Goal: Task Accomplishment & Management: Use online tool/utility

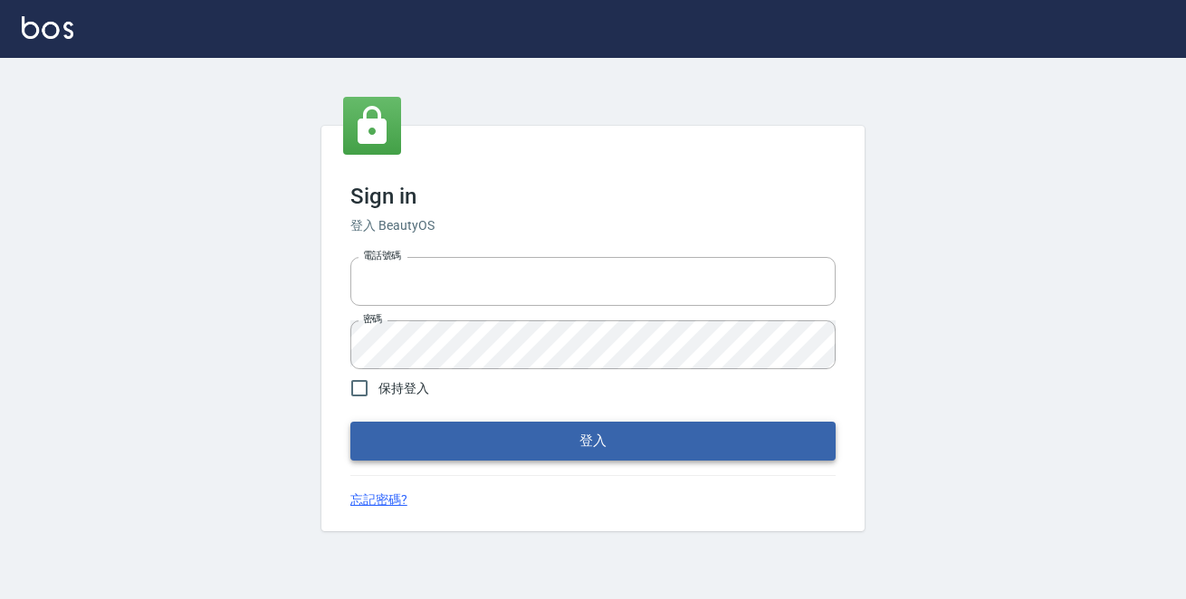
type input "0229470385"
click at [444, 452] on button "登入" at bounding box center [592, 441] width 485 height 38
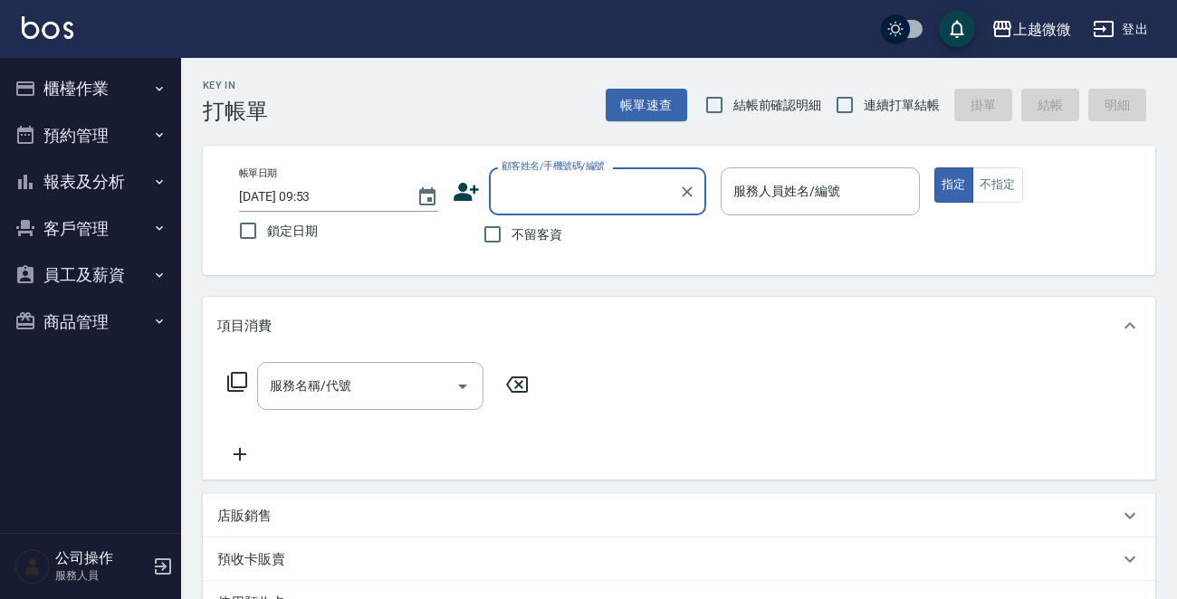
click at [130, 89] on button "櫃檯作業" at bounding box center [90, 88] width 167 height 47
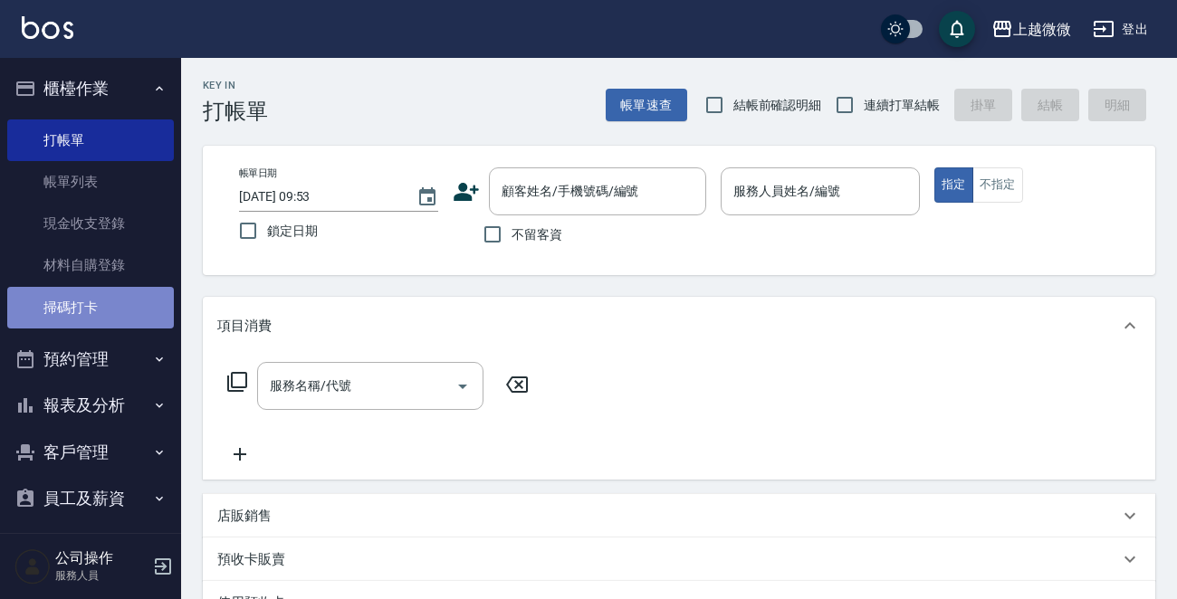
click at [118, 294] on link "掃碼打卡" at bounding box center [90, 308] width 167 height 42
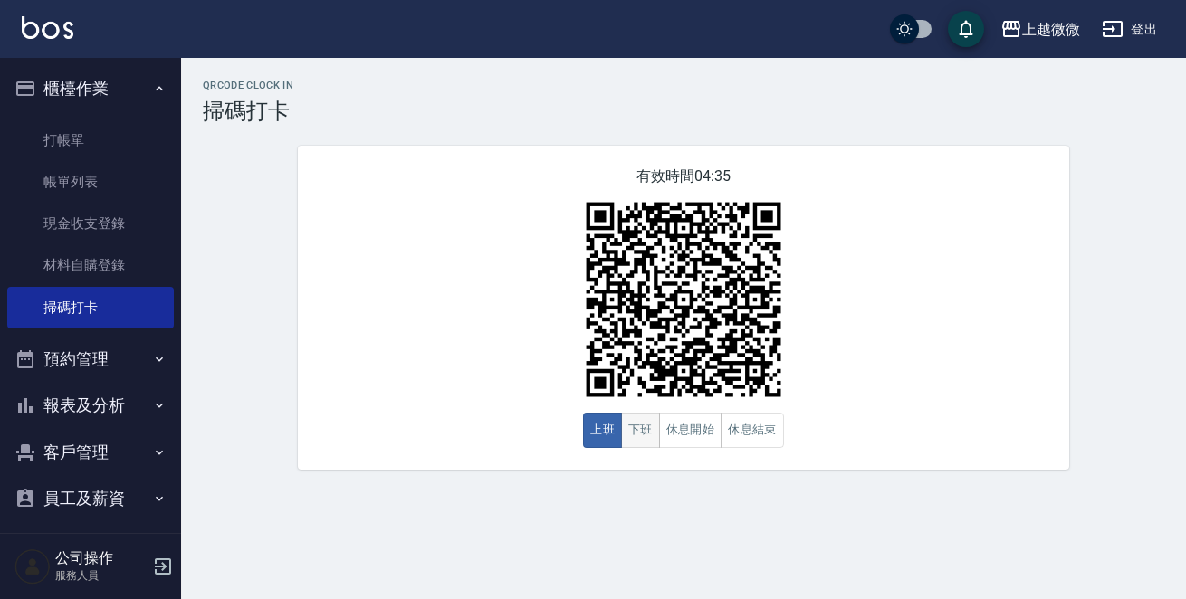
click at [626, 438] on button "下班" at bounding box center [640, 430] width 39 height 35
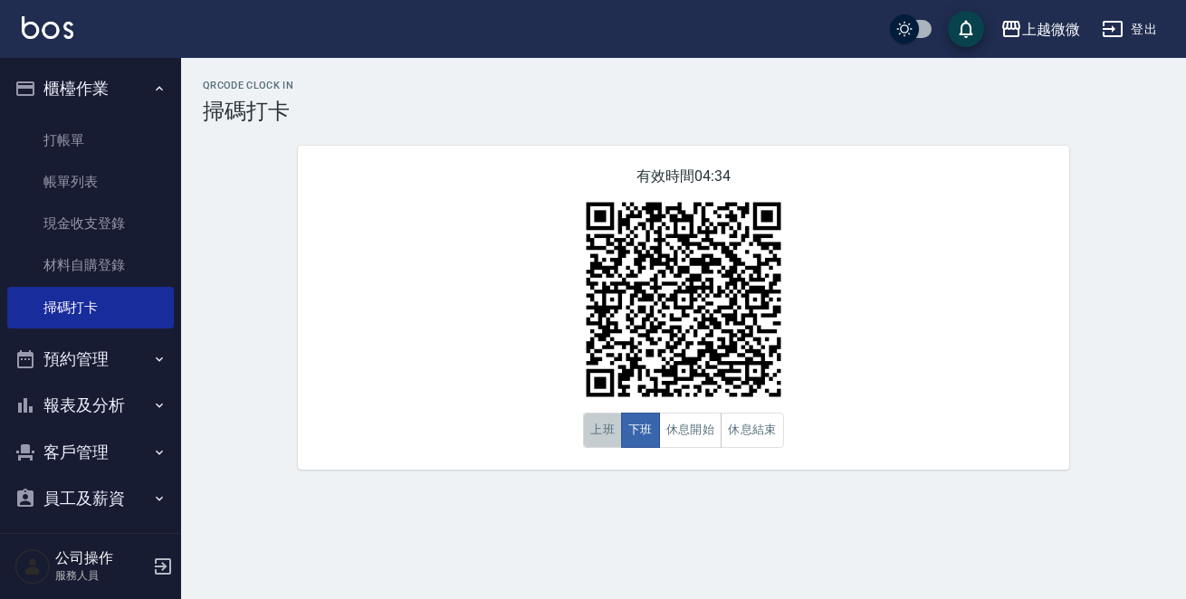
click at [610, 436] on button "上班" at bounding box center [602, 430] width 39 height 35
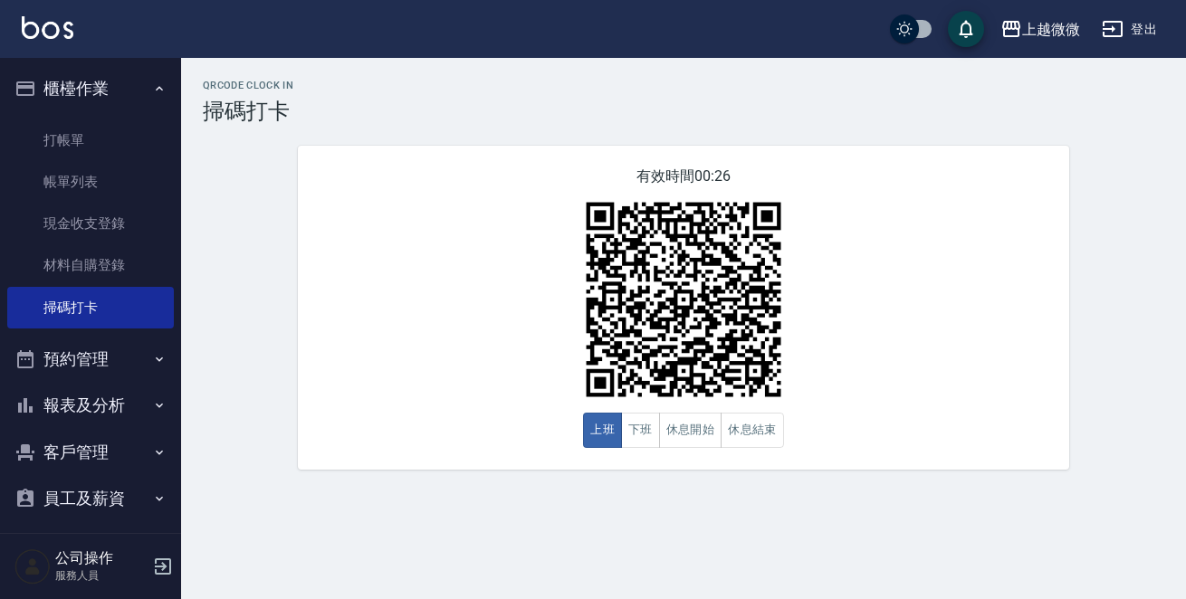
click at [110, 397] on button "報表及分析" at bounding box center [90, 405] width 167 height 47
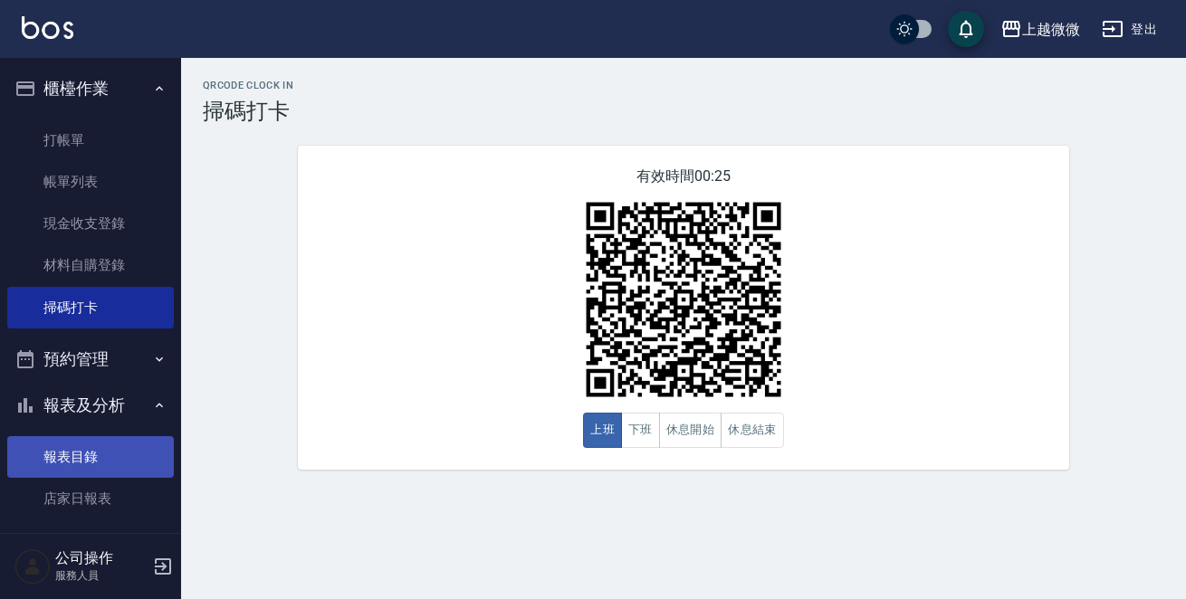
click at [110, 451] on link "報表目錄" at bounding box center [90, 457] width 167 height 42
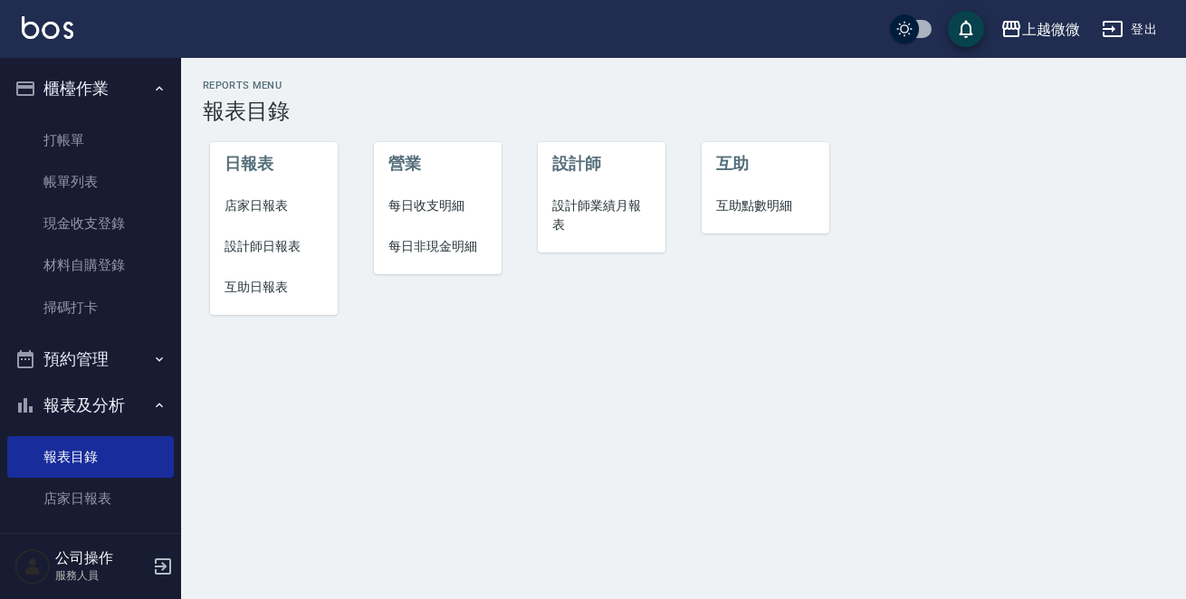
click at [108, 406] on button "報表及分析" at bounding box center [90, 405] width 167 height 47
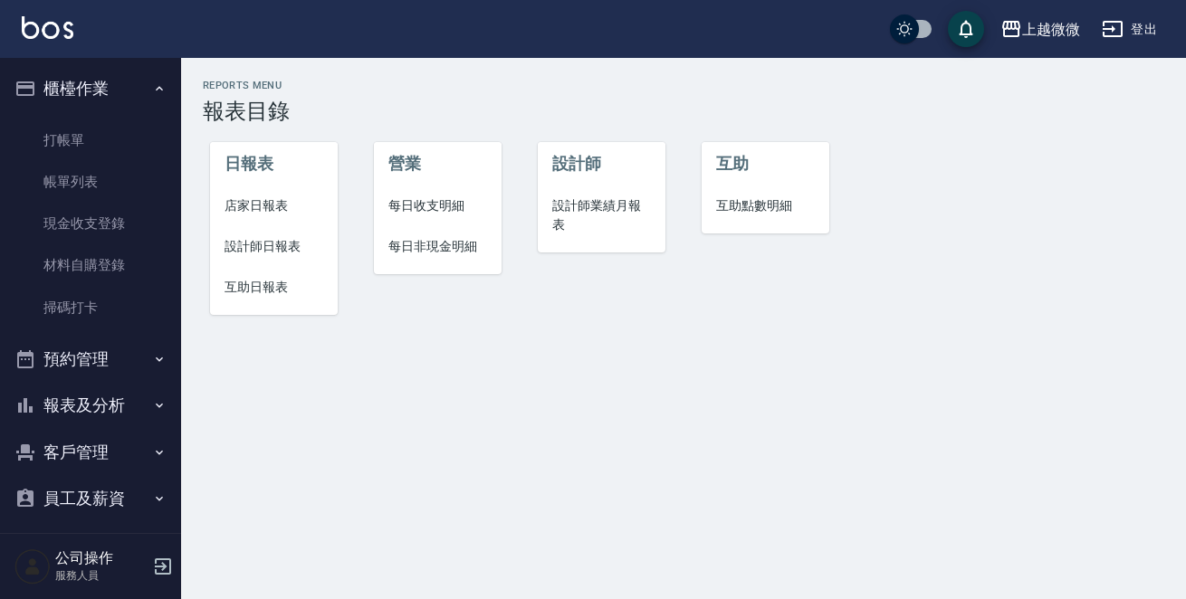
click at [108, 452] on button "客戶管理" at bounding box center [90, 452] width 167 height 47
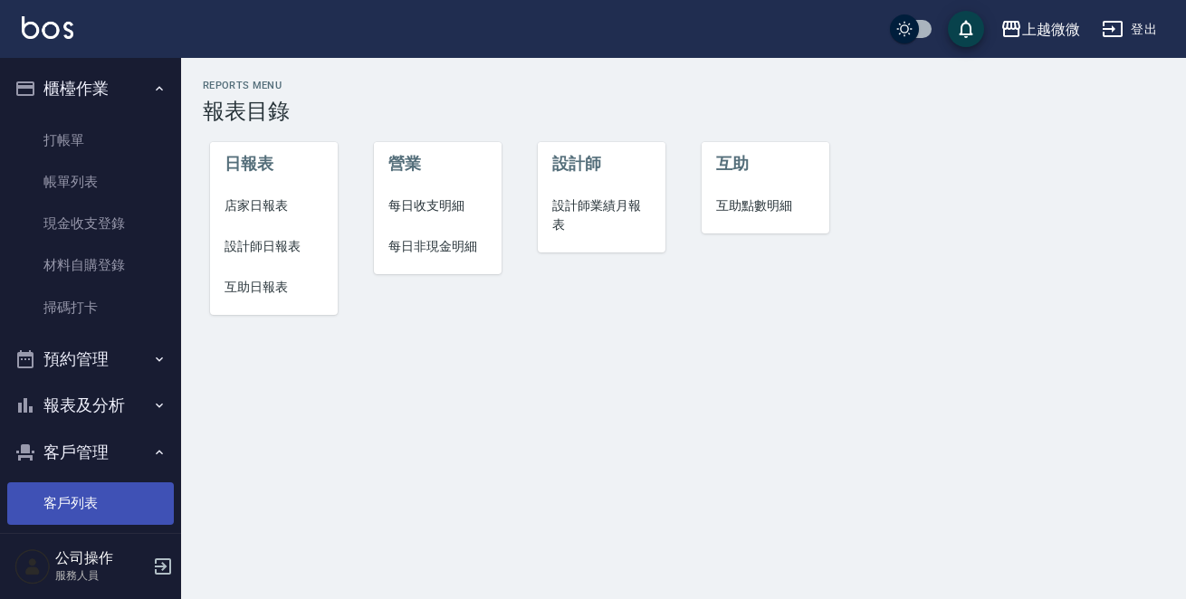
click at [106, 497] on link "客戶列表" at bounding box center [90, 503] width 167 height 42
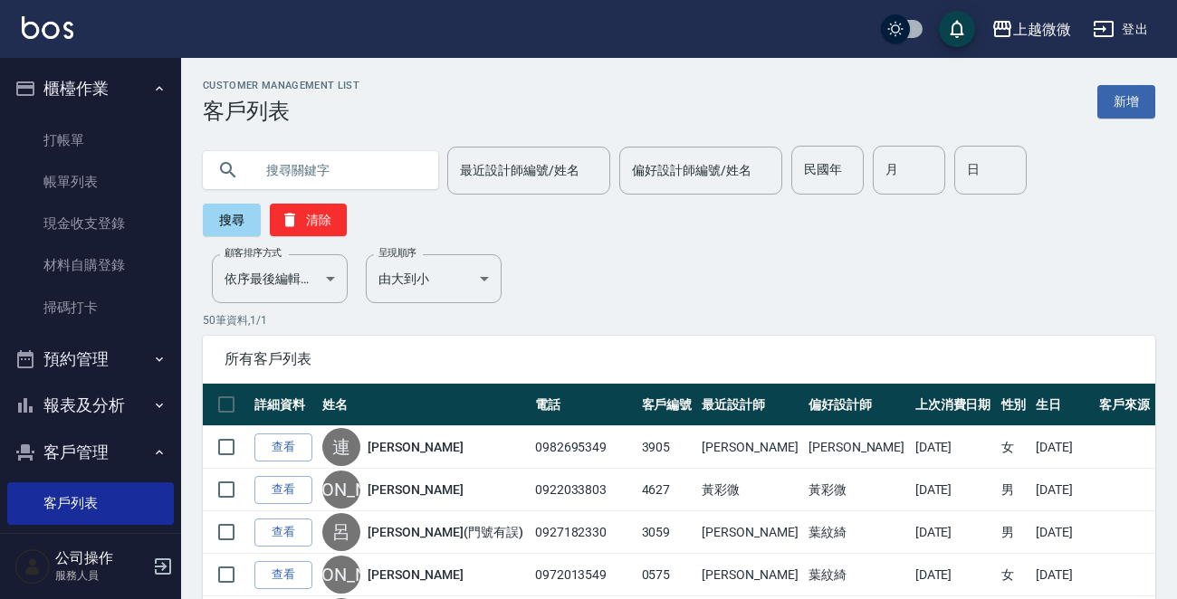
click at [359, 159] on input "text" at bounding box center [338, 170] width 170 height 49
click at [890, 169] on input "月" at bounding box center [909, 170] width 72 height 49
type input "8"
click at [967, 181] on input "日" at bounding box center [990, 170] width 72 height 49
type input "26"
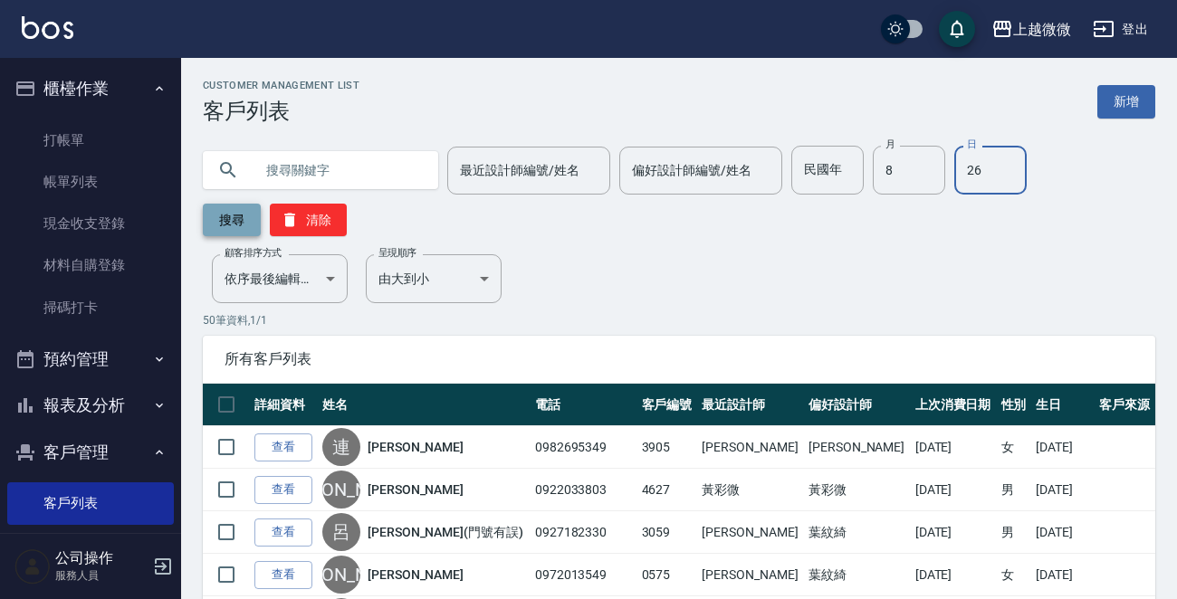
click at [232, 224] on button "搜尋" at bounding box center [232, 220] width 58 height 33
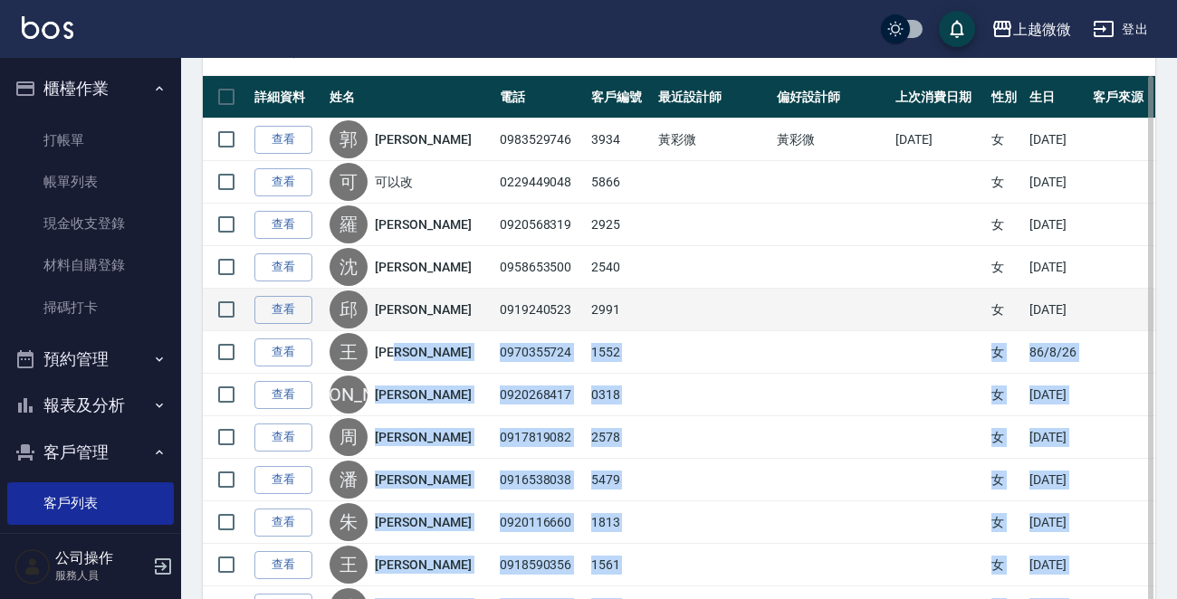
scroll to position [224, 0]
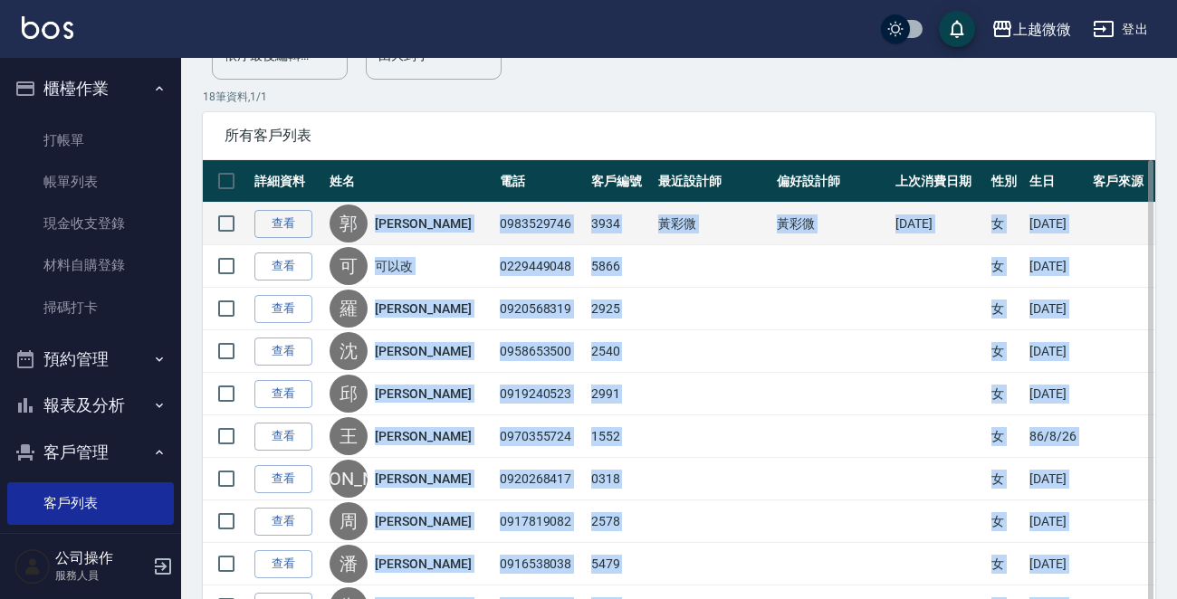
drag, startPoint x: 536, startPoint y: 492, endPoint x: 387, endPoint y: 226, distance: 304.7
click at [387, 226] on tbody "查看 [PERSON_NAME] 0983529746 3934 [PERSON_NAME] [PERSON_NAME] [DATE] 女 [DATE] 查看…" at bounding box center [679, 586] width 952 height 766
copy tbody "[PERSON_NAME]0983529746 3934 [PERSON_NAME] [PERSON_NAME] [DATE] 女 [DATE] 查看 可 可…"
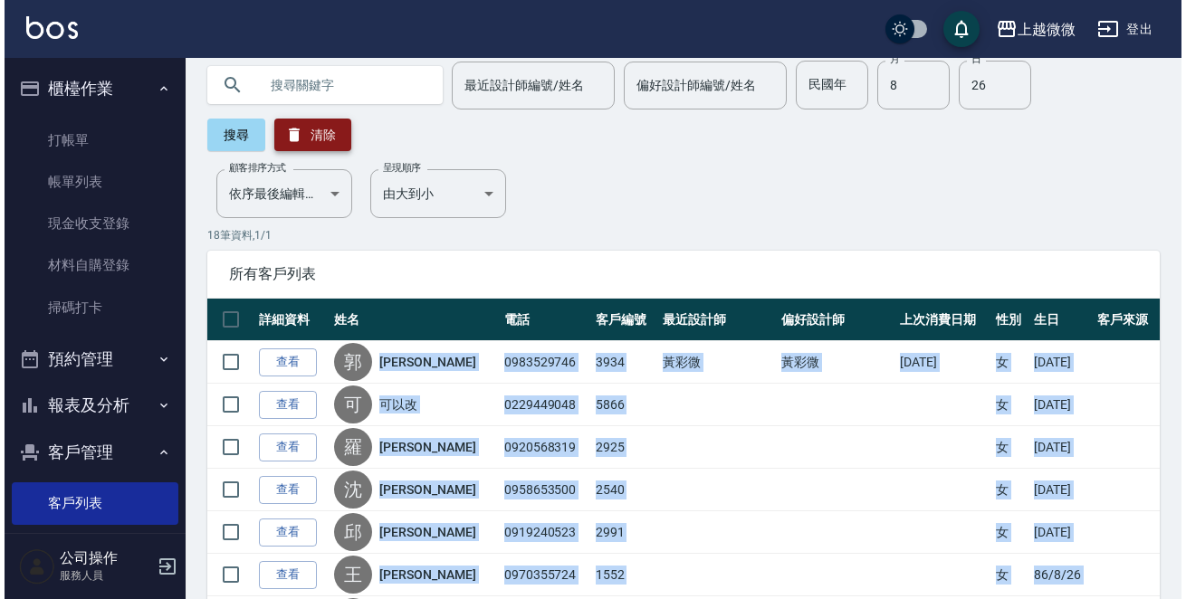
scroll to position [0, 0]
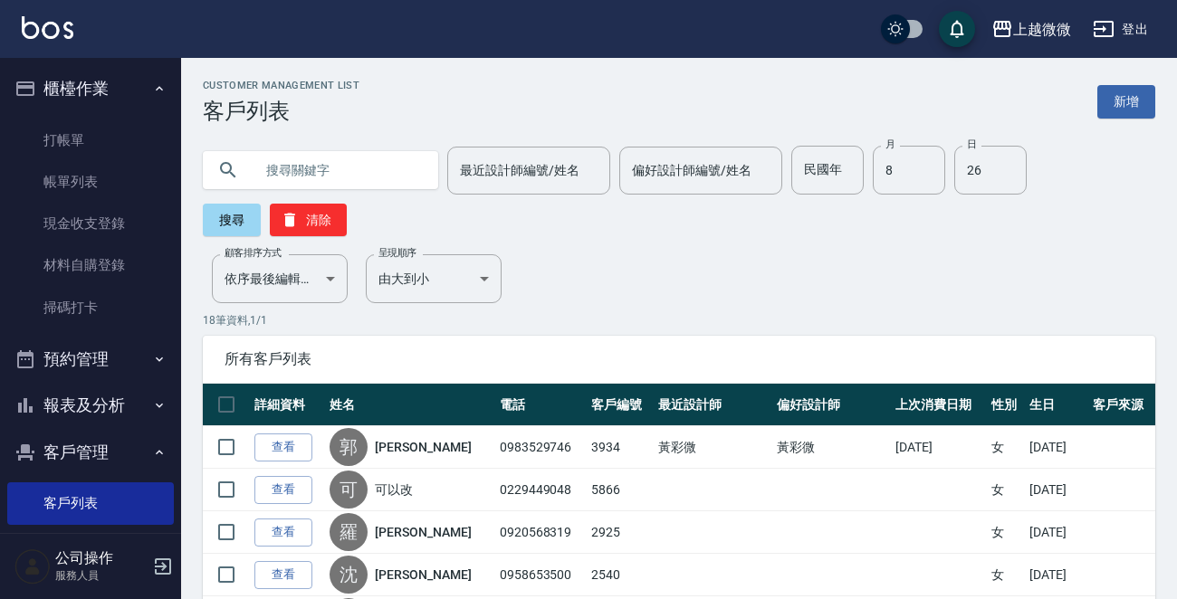
click at [338, 164] on input "text" at bounding box center [338, 170] width 170 height 49
paste input "0982287423"
type input "0982287423"
click at [210, 214] on button "搜尋" at bounding box center [232, 220] width 58 height 33
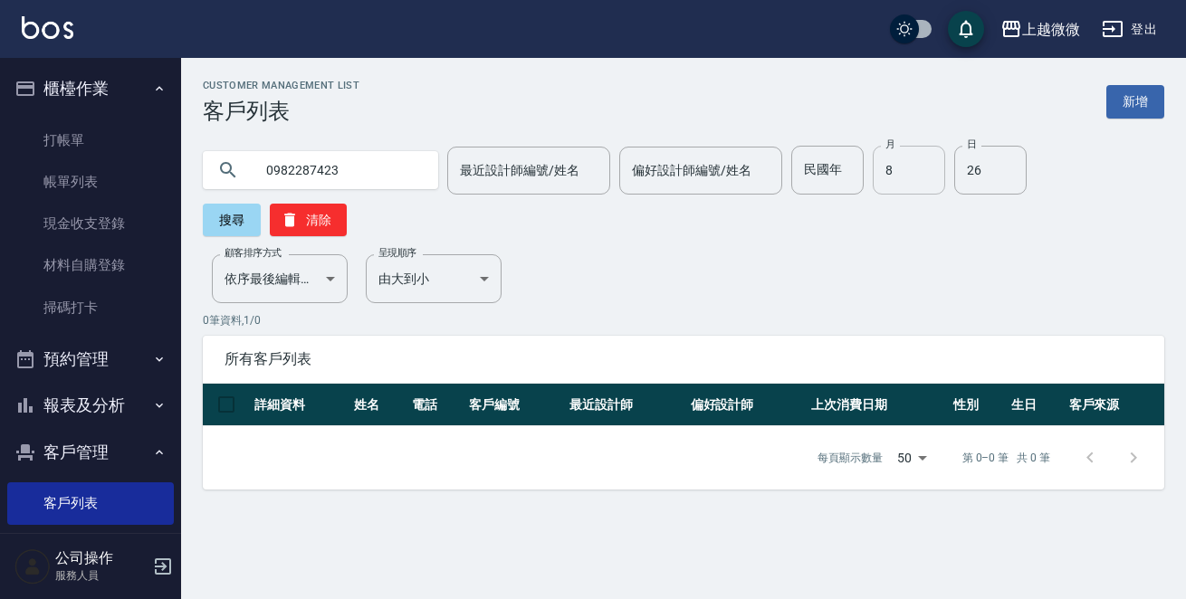
click at [887, 169] on input "8" at bounding box center [909, 170] width 72 height 49
click at [966, 171] on input "26" at bounding box center [990, 170] width 72 height 49
click at [261, 204] on button "搜尋" at bounding box center [232, 220] width 58 height 33
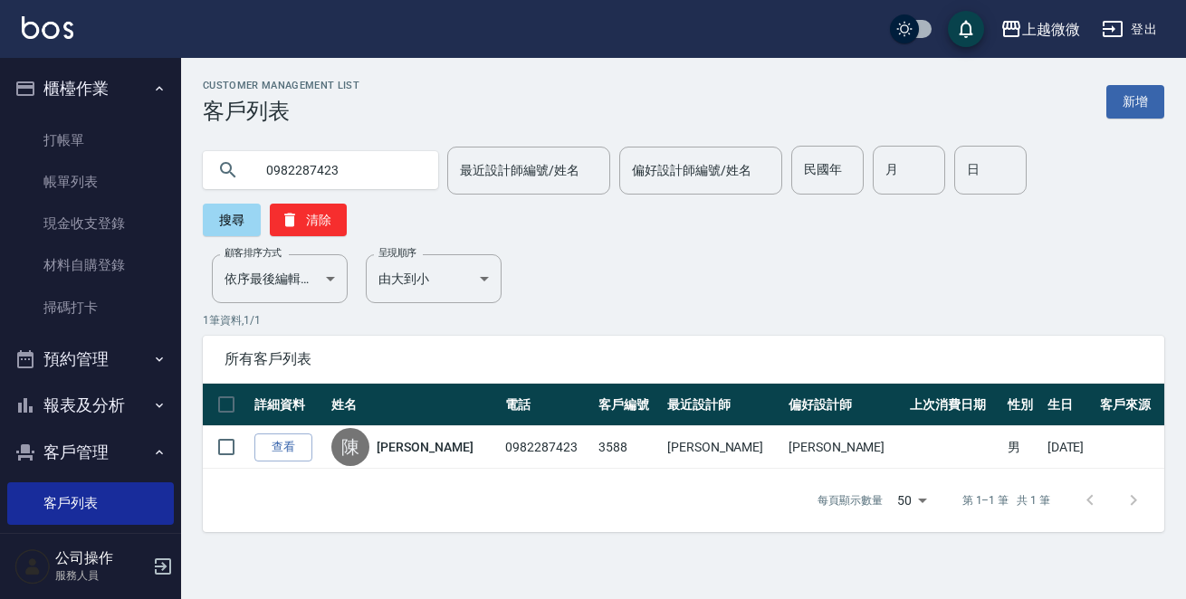
click at [368, 173] on input "0982287423" at bounding box center [338, 170] width 170 height 49
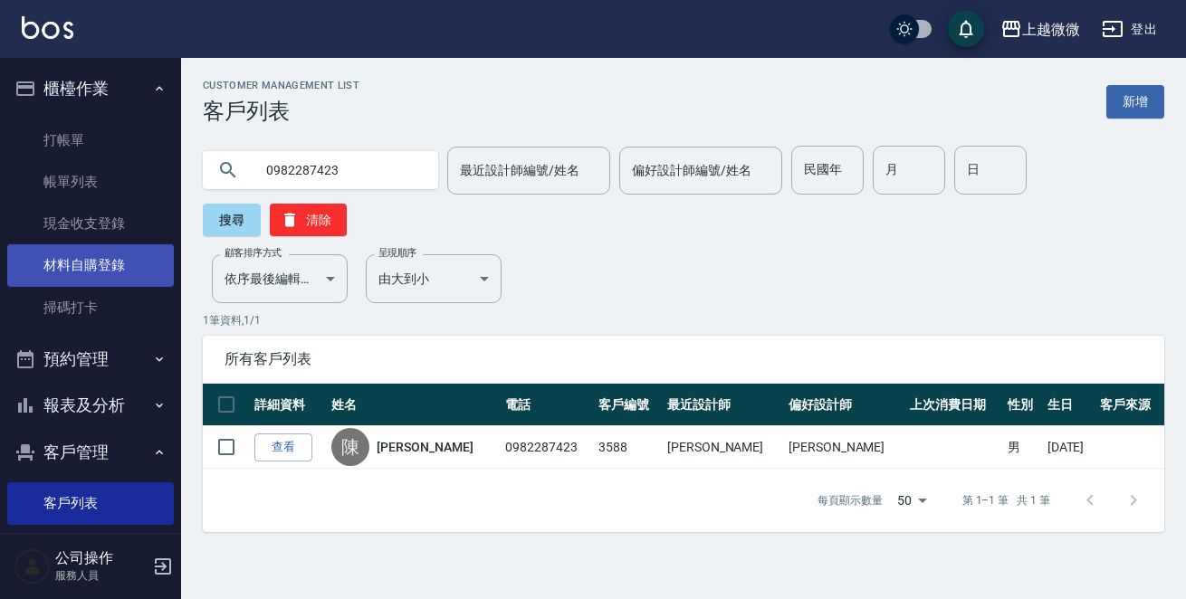
drag, startPoint x: 391, startPoint y: 174, endPoint x: 31, endPoint y: 251, distance: 368.4
click at [0, 203] on div "上越微微 登出 櫃檯作業 打帳單 帳單列表 現金收支登錄 材料自購登錄 掃碼打卡 預約管理 預約管理 單日預約紀錄 單週預約紀錄 報表及分析 報表目錄 店家日…" at bounding box center [593, 299] width 1186 height 599
type input "[PERSON_NAME]"
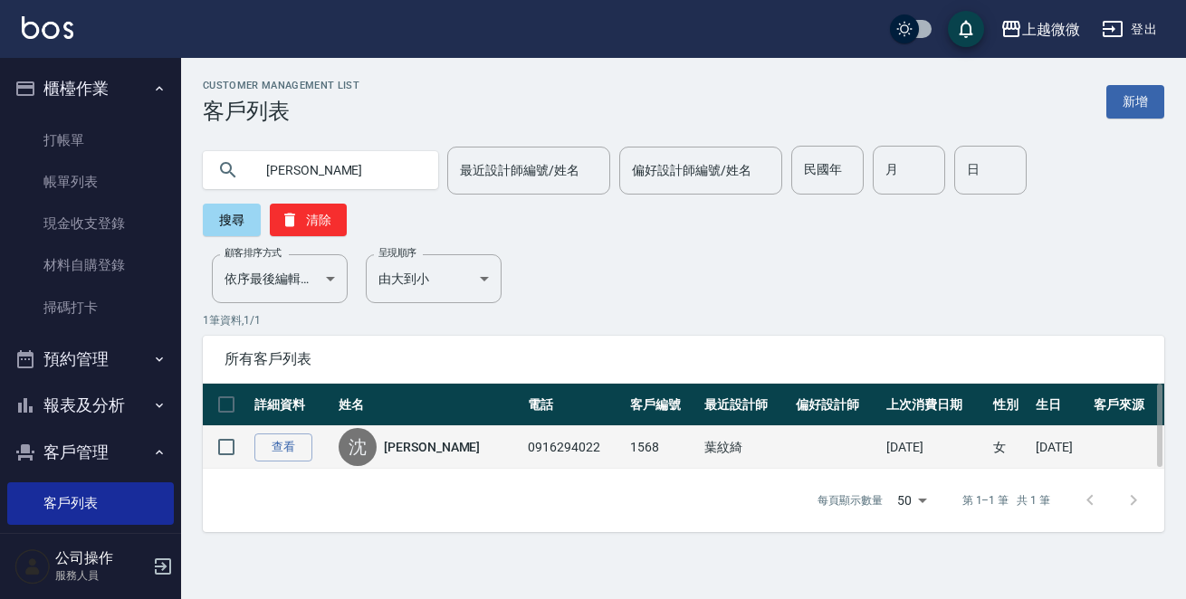
click at [418, 438] on link "[PERSON_NAME]" at bounding box center [432, 447] width 96 height 18
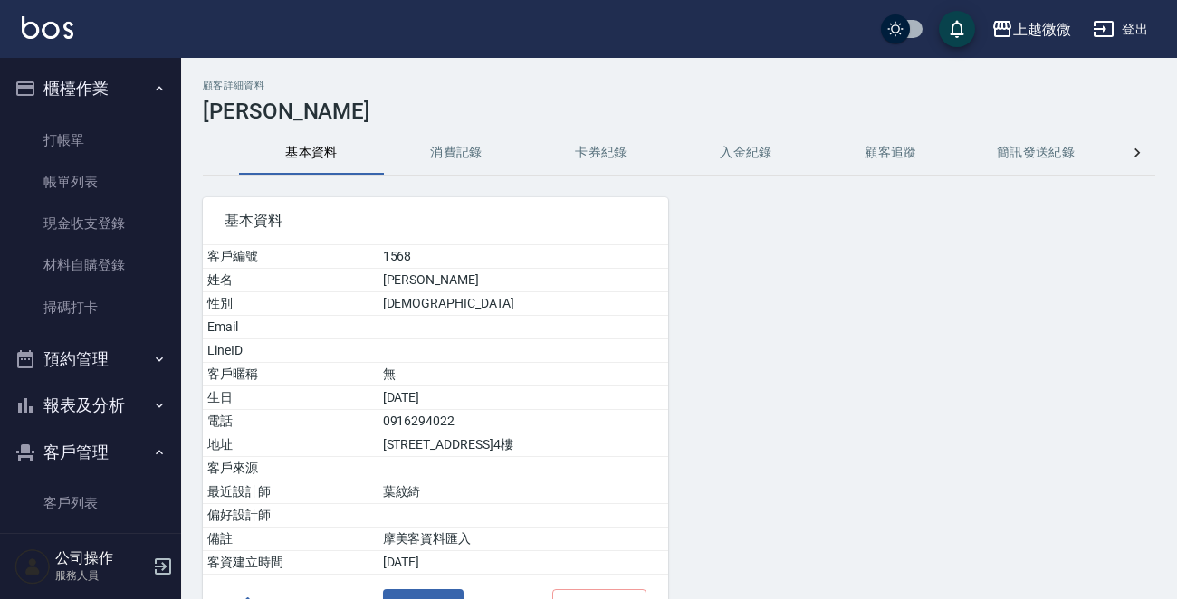
click at [451, 147] on button "消費記錄" at bounding box center [456, 152] width 145 height 43
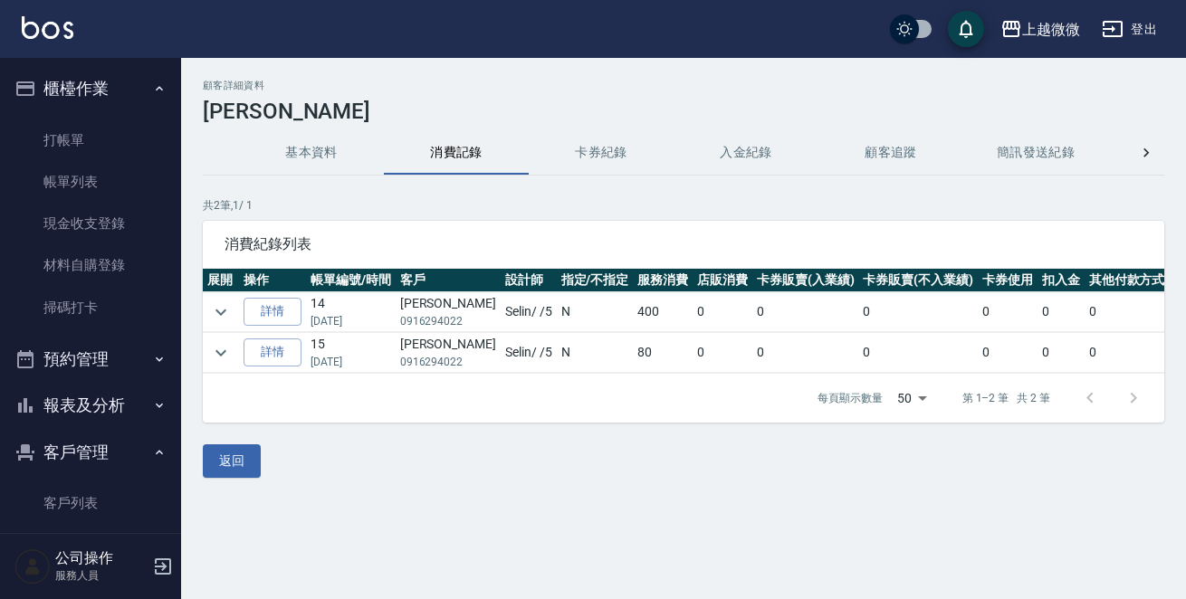
click at [308, 140] on button "基本資料" at bounding box center [311, 152] width 145 height 43
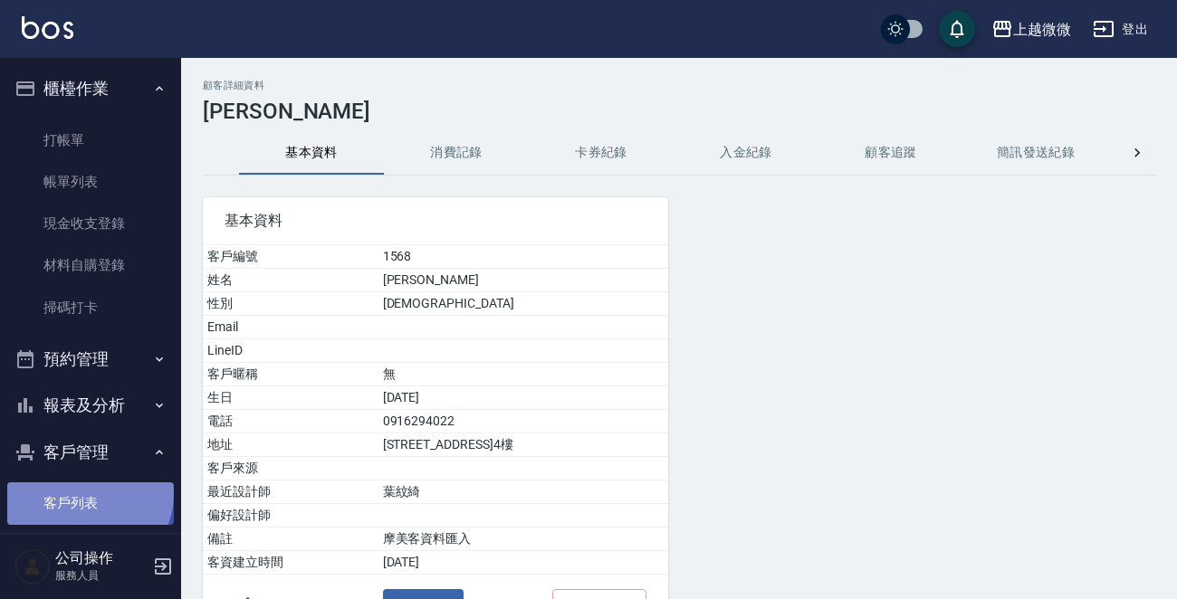
click at [87, 493] on link "客戶列表" at bounding box center [90, 503] width 167 height 42
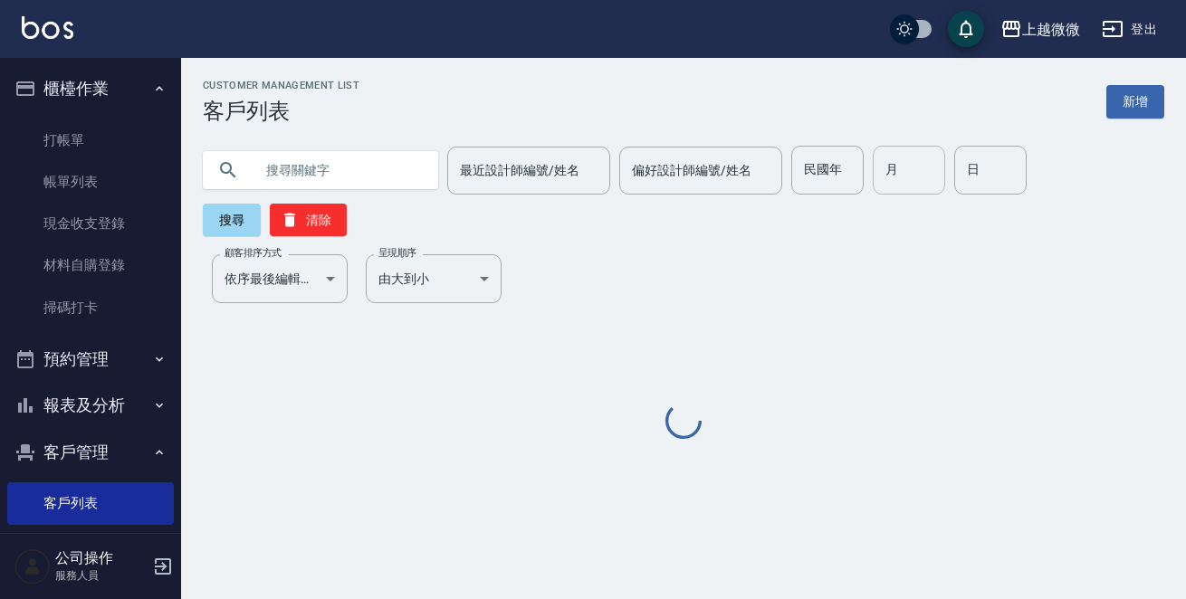
click at [900, 166] on input "月" at bounding box center [909, 170] width 72 height 49
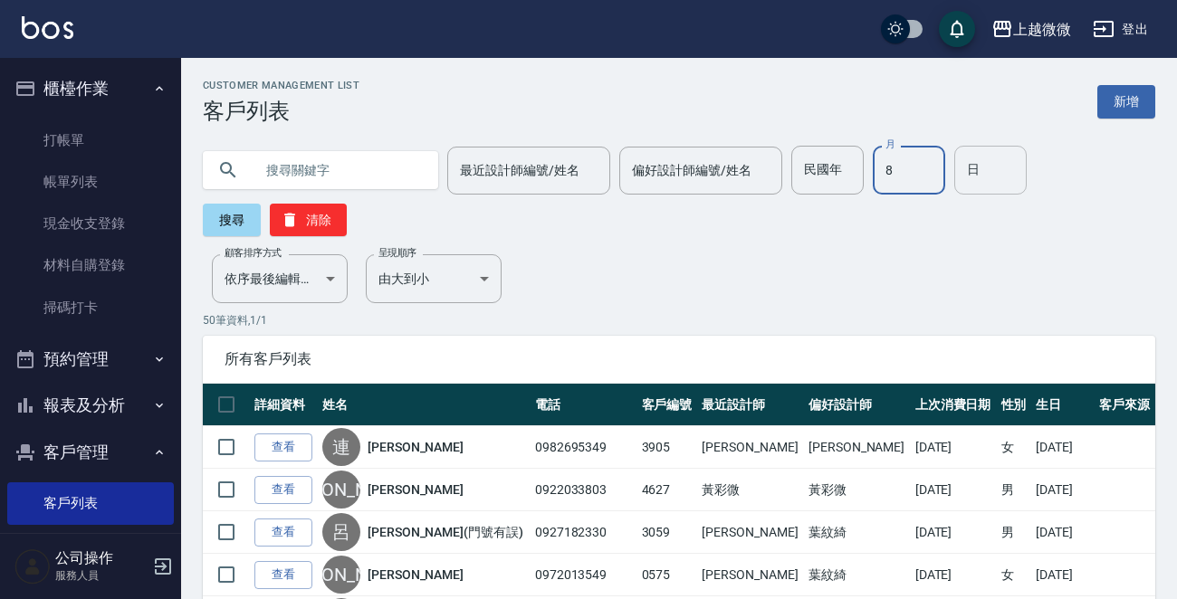
type input "8"
click at [970, 168] on input "日" at bounding box center [990, 170] width 72 height 49
type input "27"
click at [237, 218] on button "搜尋" at bounding box center [232, 220] width 58 height 33
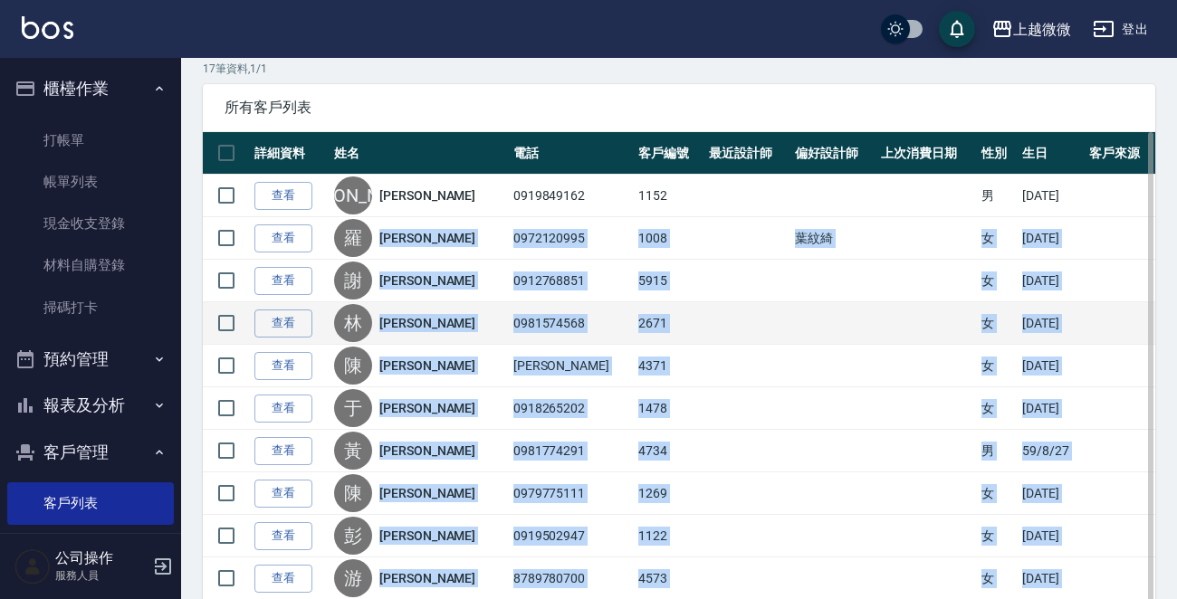
scroll to position [181, 0]
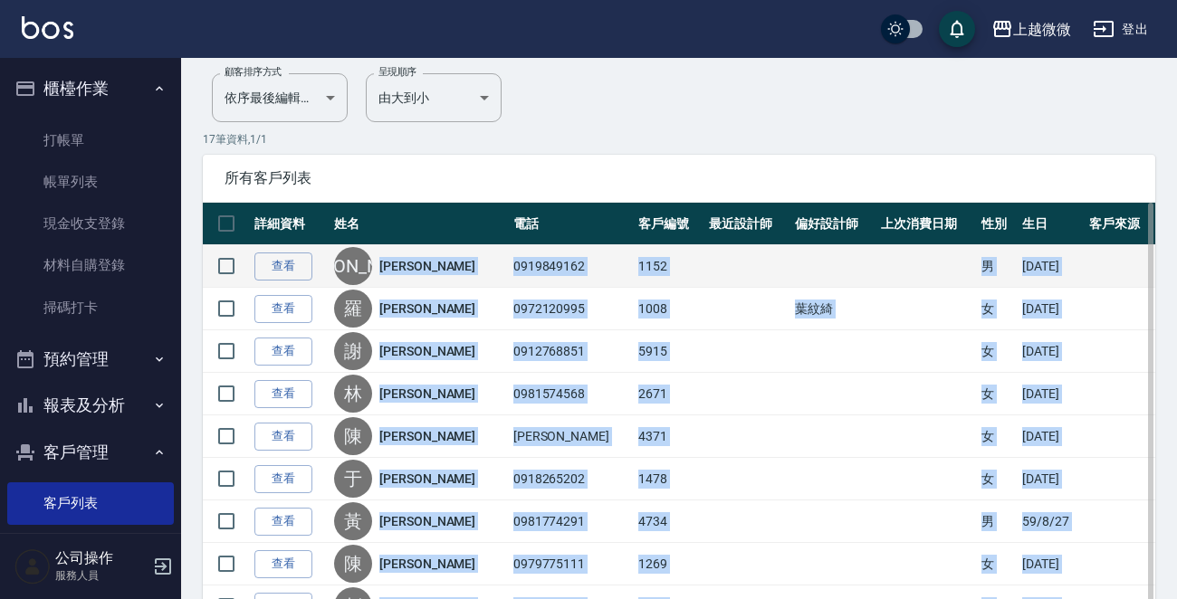
drag, startPoint x: 434, startPoint y: 489, endPoint x: 392, endPoint y: 272, distance: 220.5
click at [392, 272] on tbody "查看 [PERSON_NAME]本文 0919849162 1152 男 [DATE] 查看 [PERSON_NAME] 0972120995 1008 葉紋…" at bounding box center [679, 606] width 952 height 723
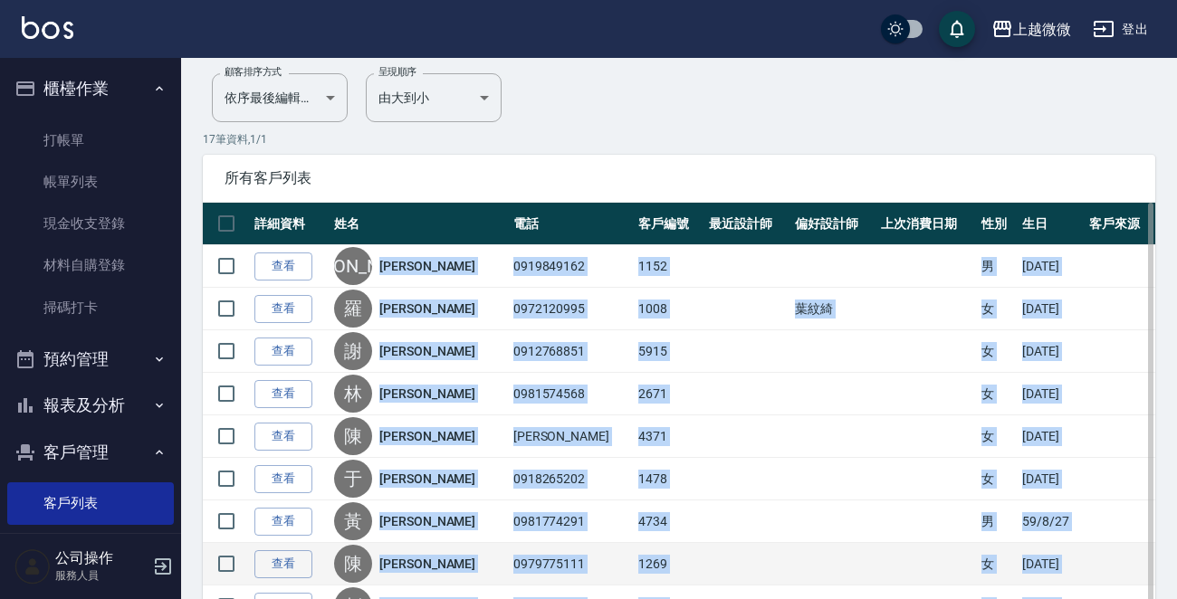
copy tbody "[PERSON_NAME] 0919849162 1152 男 [DATE] 查看 [PERSON_NAME] 0972120995 1008 葉紋綺 女 […"
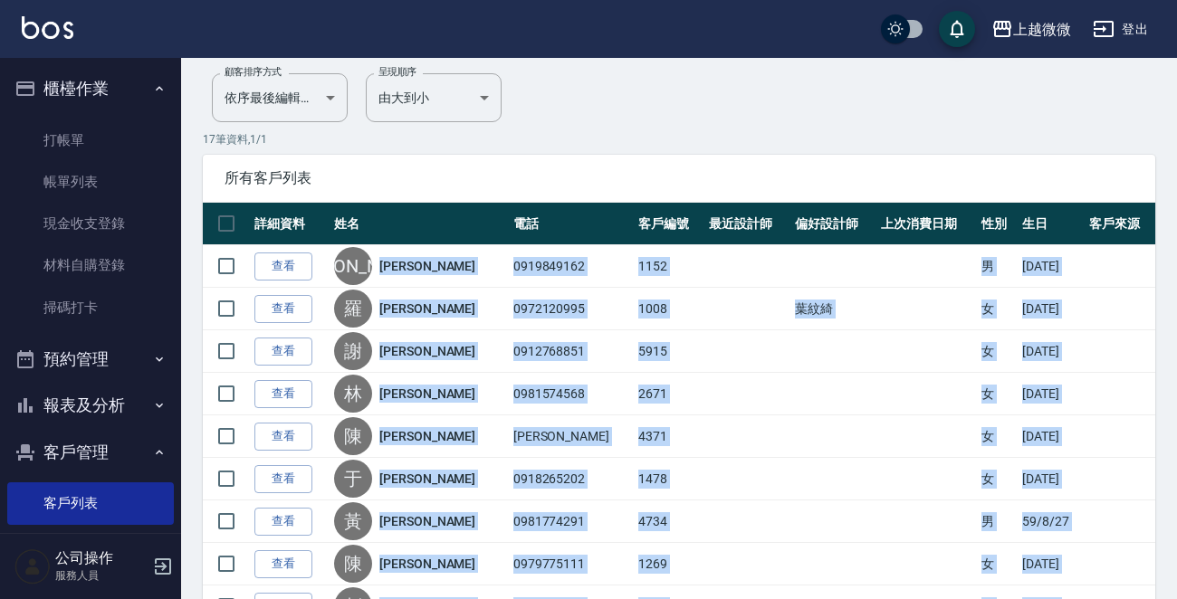
click at [119, 407] on button "報表及分析" at bounding box center [90, 405] width 167 height 47
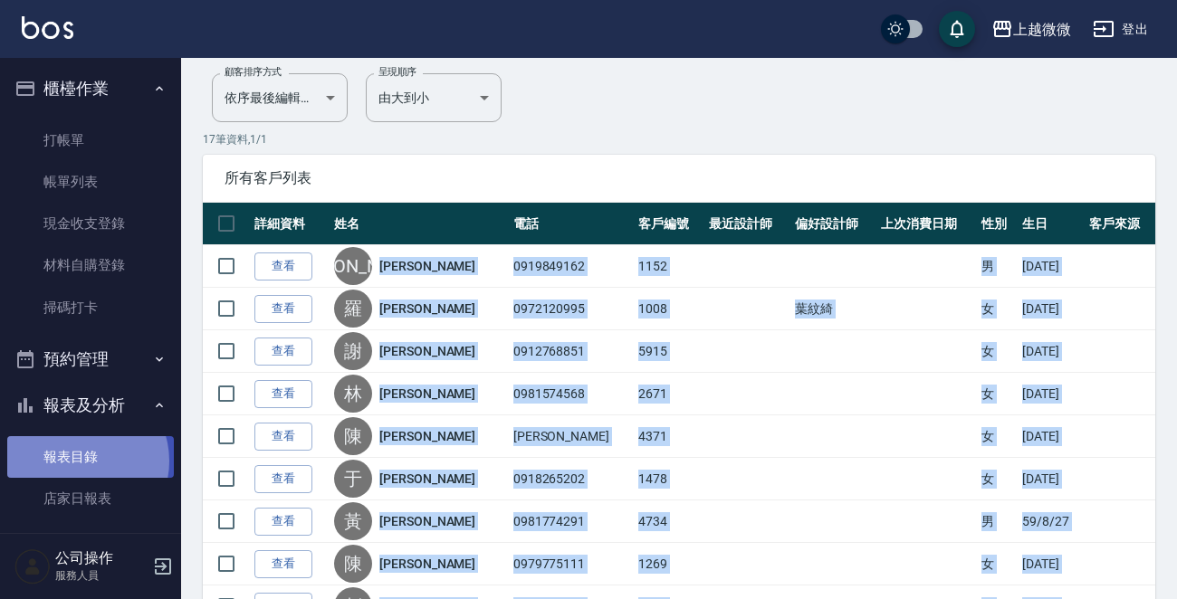
click at [81, 462] on link "報表目錄" at bounding box center [90, 457] width 167 height 42
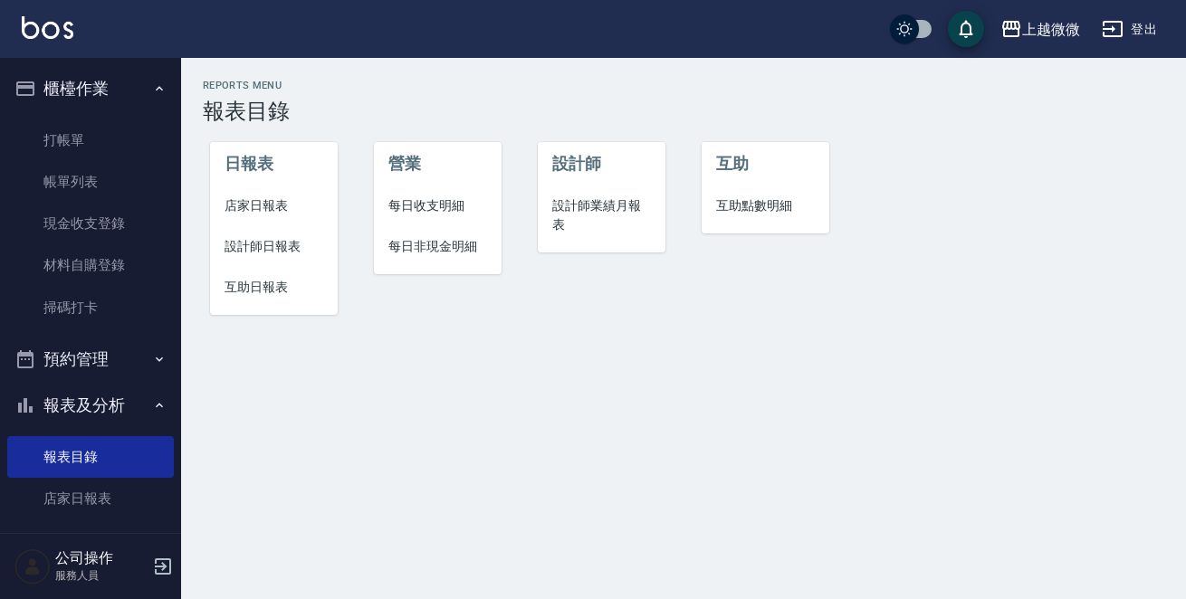
click at [284, 205] on span "店家日報表" at bounding box center [273, 205] width 99 height 19
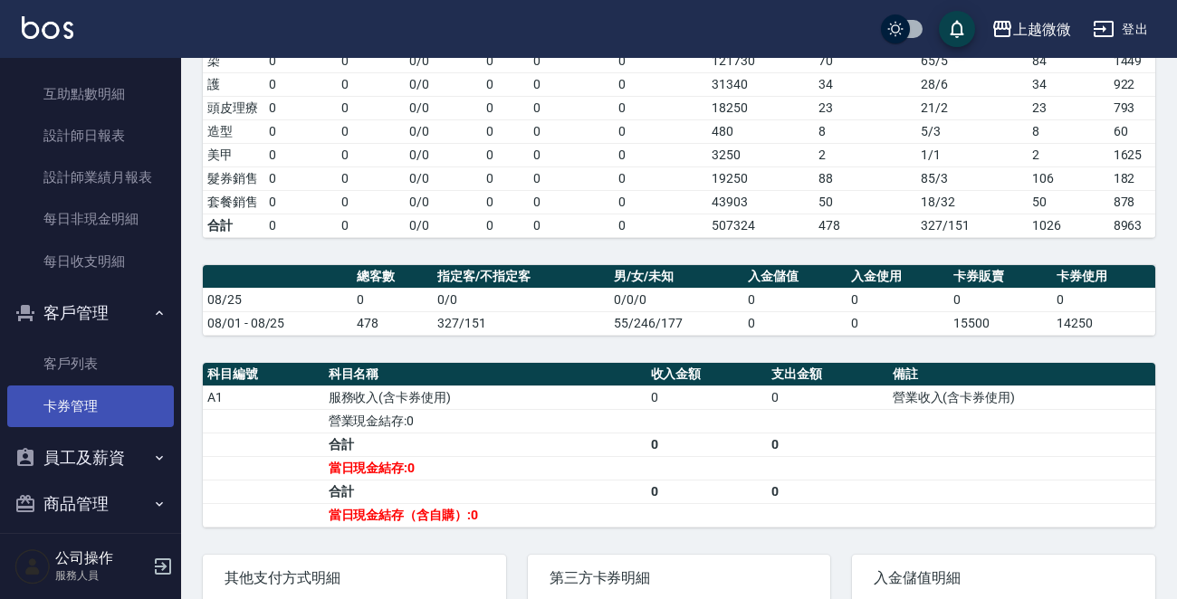
scroll to position [504, 0]
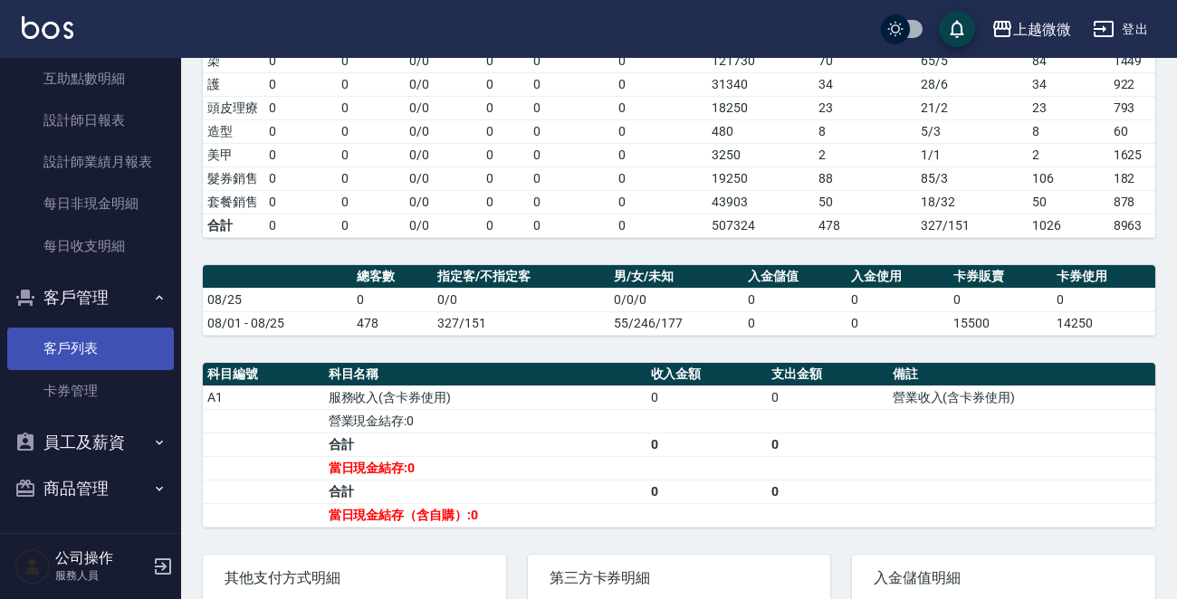
click at [113, 348] on link "客戶列表" at bounding box center [90, 349] width 167 height 42
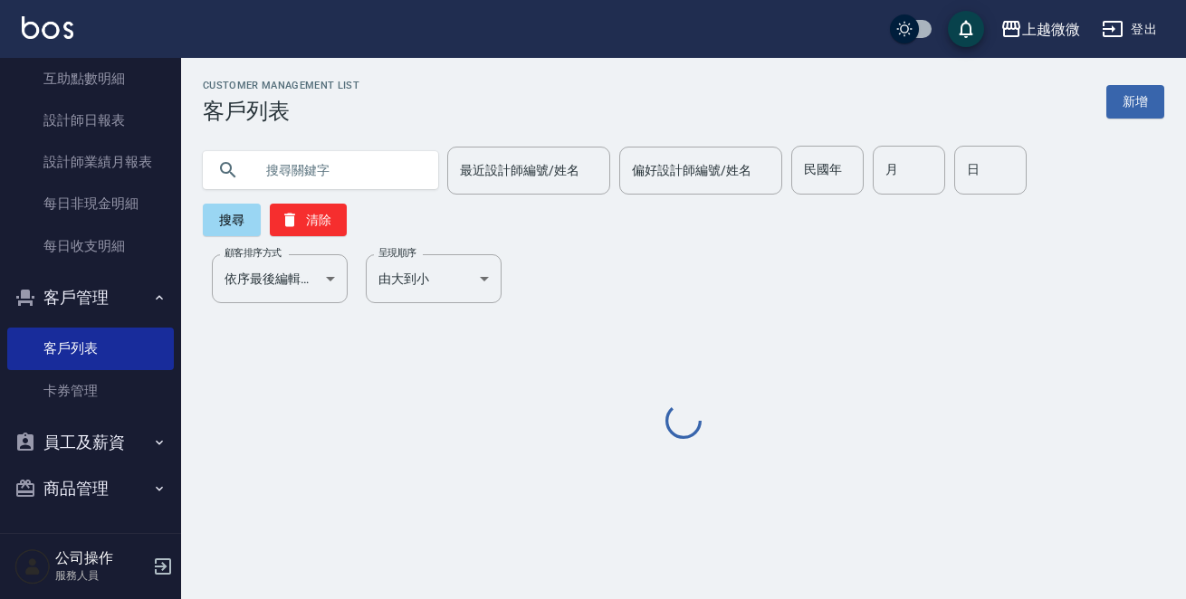
click at [339, 179] on input "text" at bounding box center [338, 170] width 170 height 49
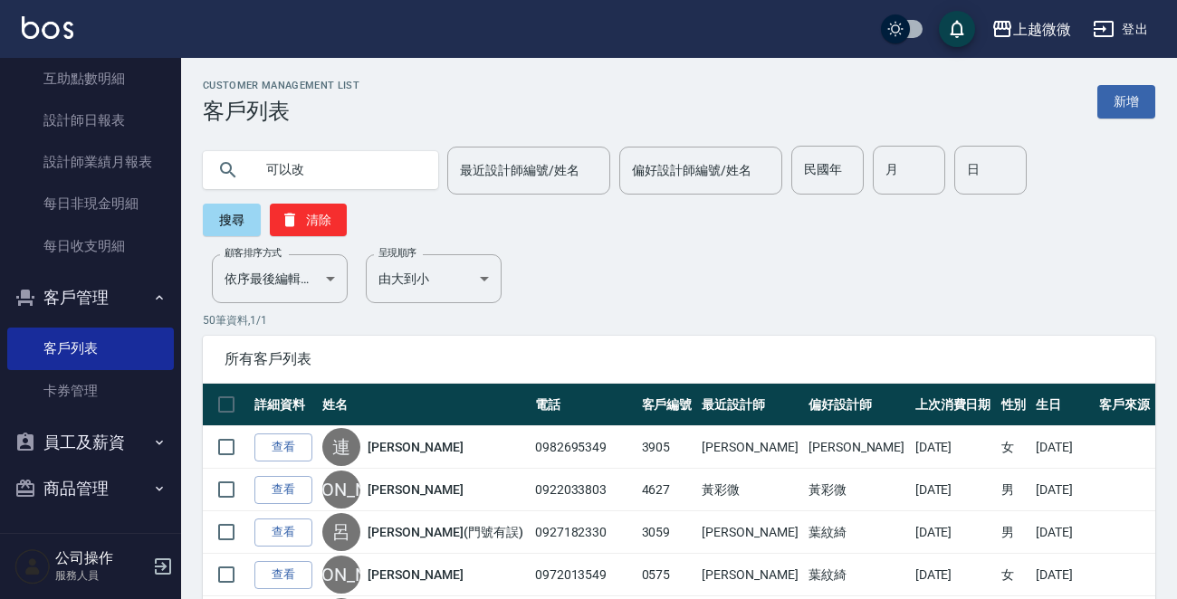
type input "可以改"
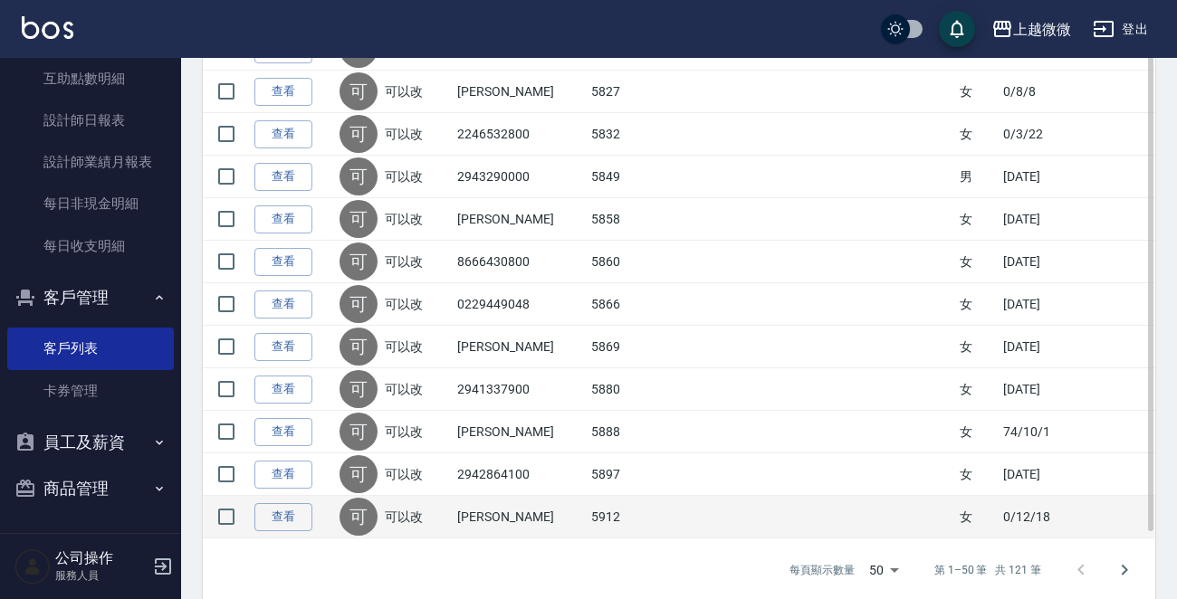
scroll to position [2034, 0]
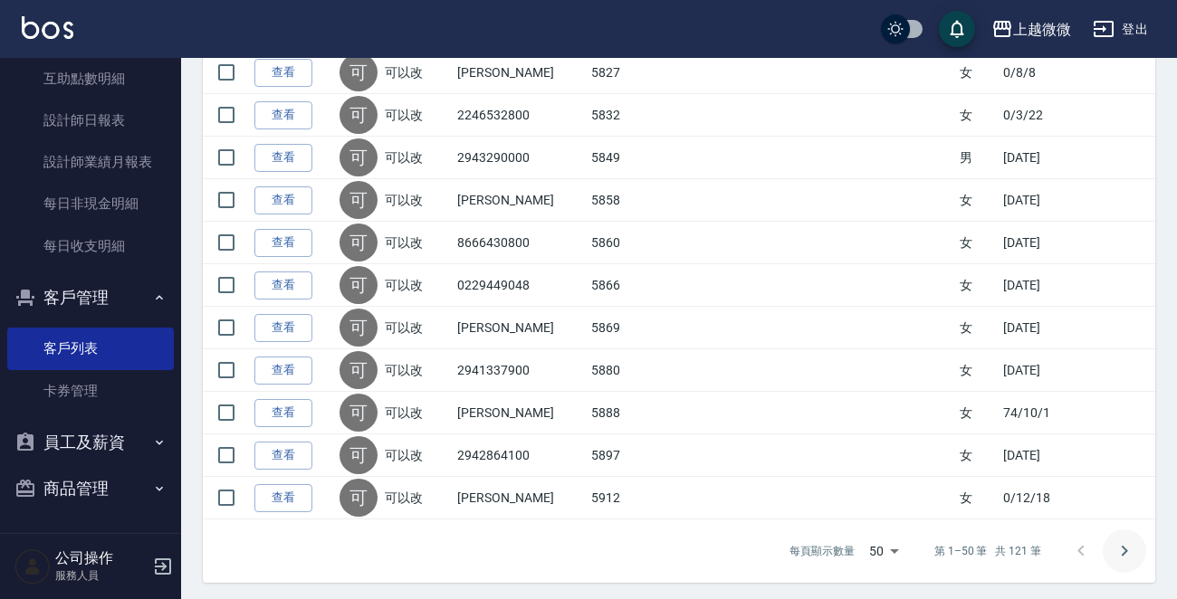
click at [1117, 545] on icon "Go to next page" at bounding box center [1124, 551] width 22 height 22
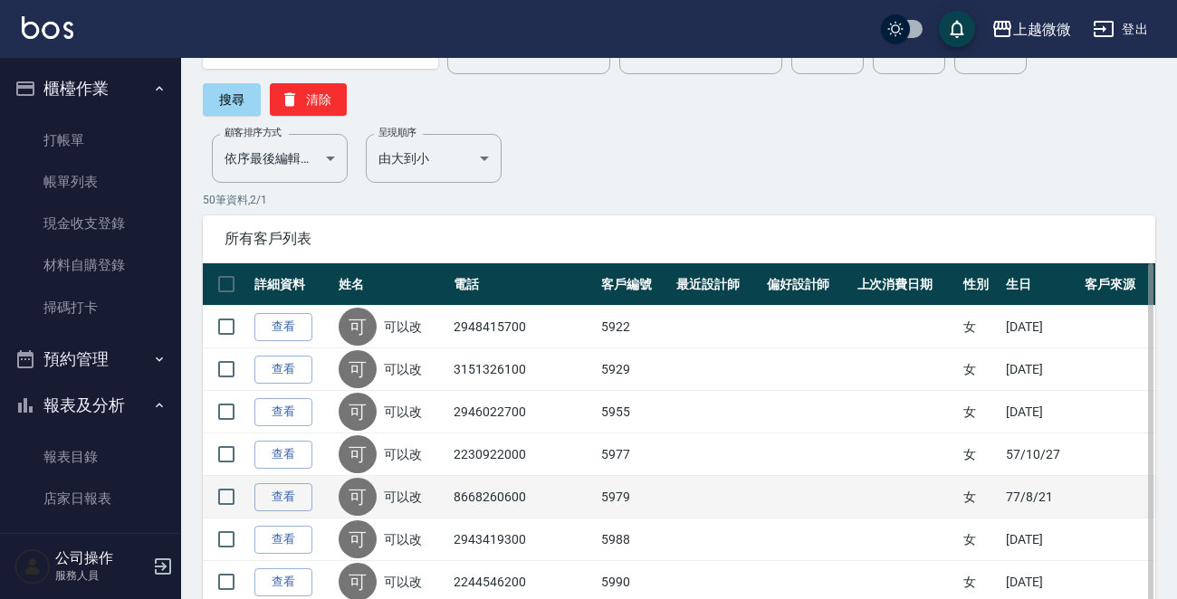
scroll to position [0, 0]
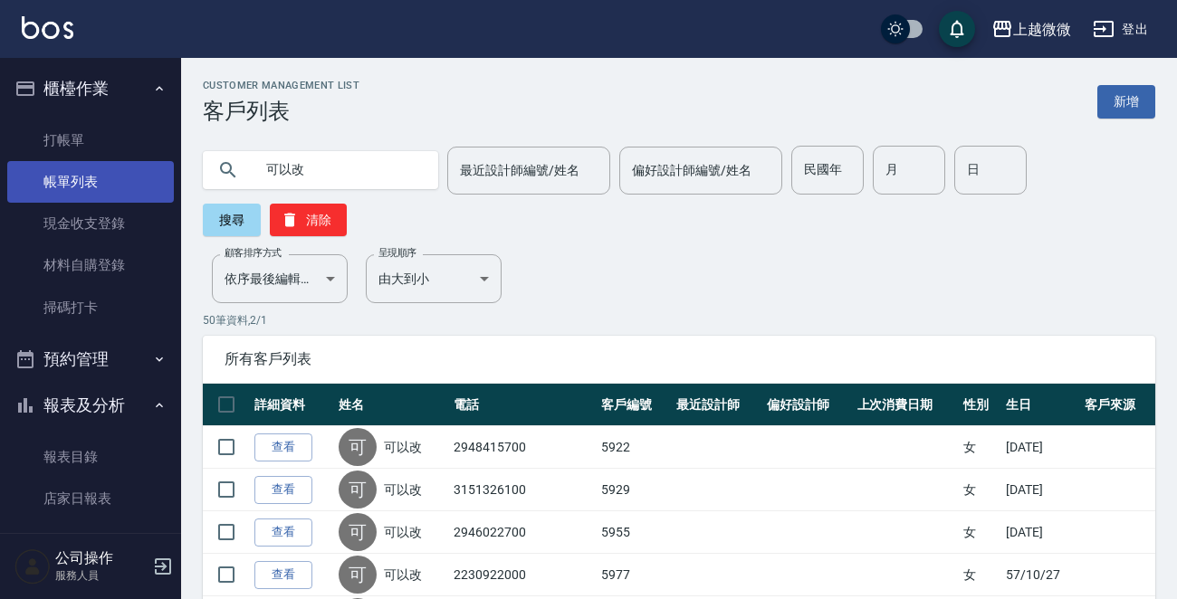
click at [91, 193] on link "帳單列表" at bounding box center [90, 182] width 167 height 42
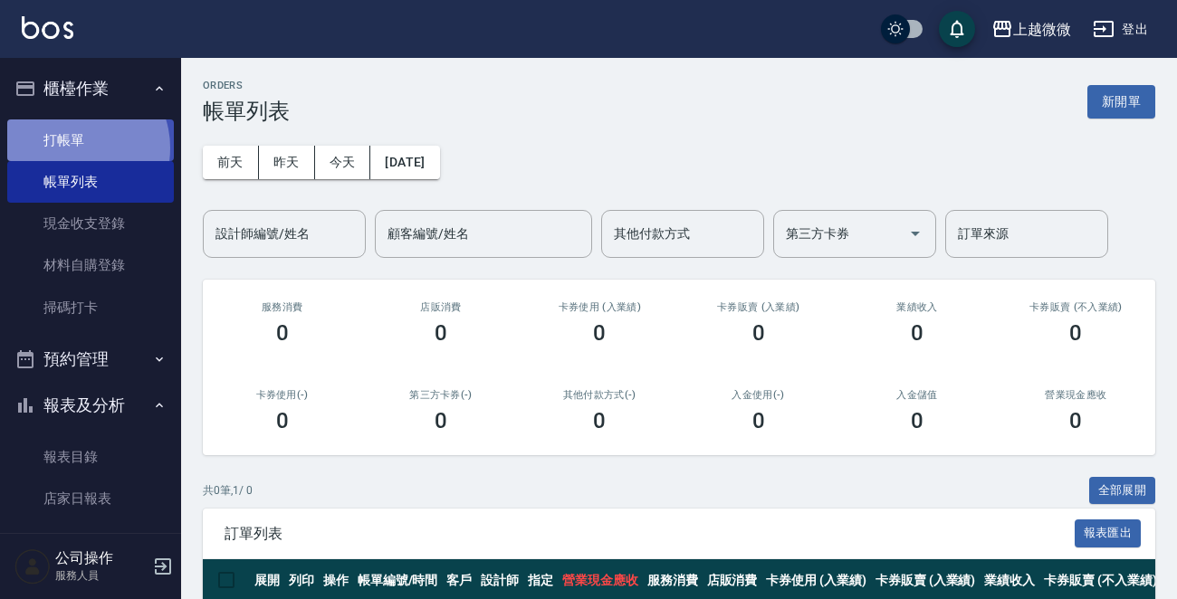
click at [76, 147] on link "打帳單" at bounding box center [90, 140] width 167 height 42
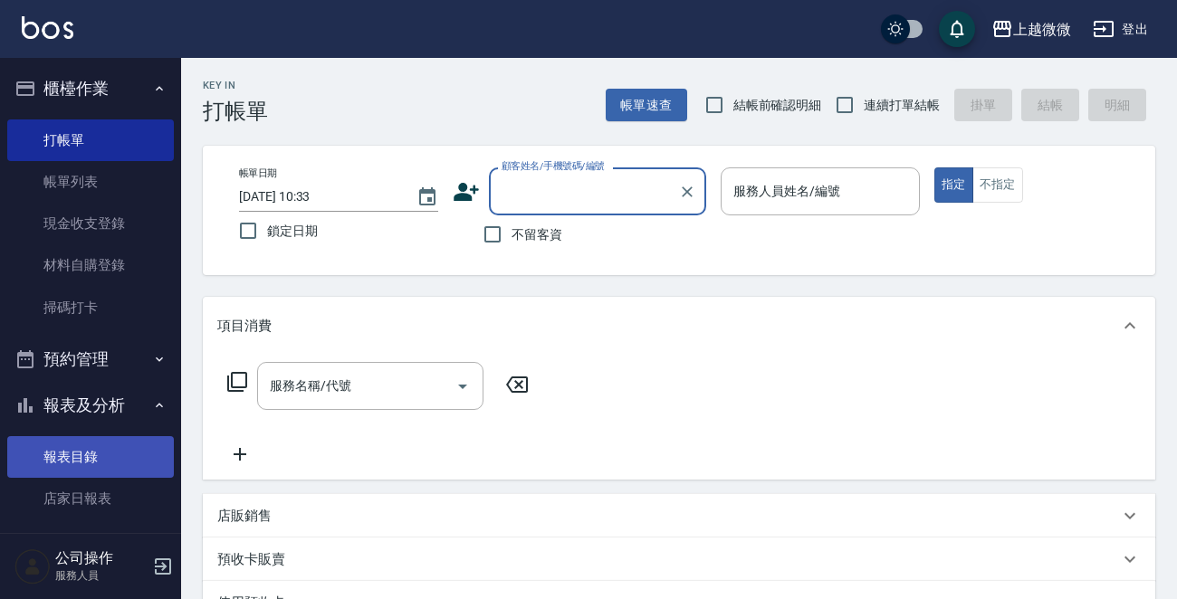
click at [94, 456] on link "報表目錄" at bounding box center [90, 457] width 167 height 42
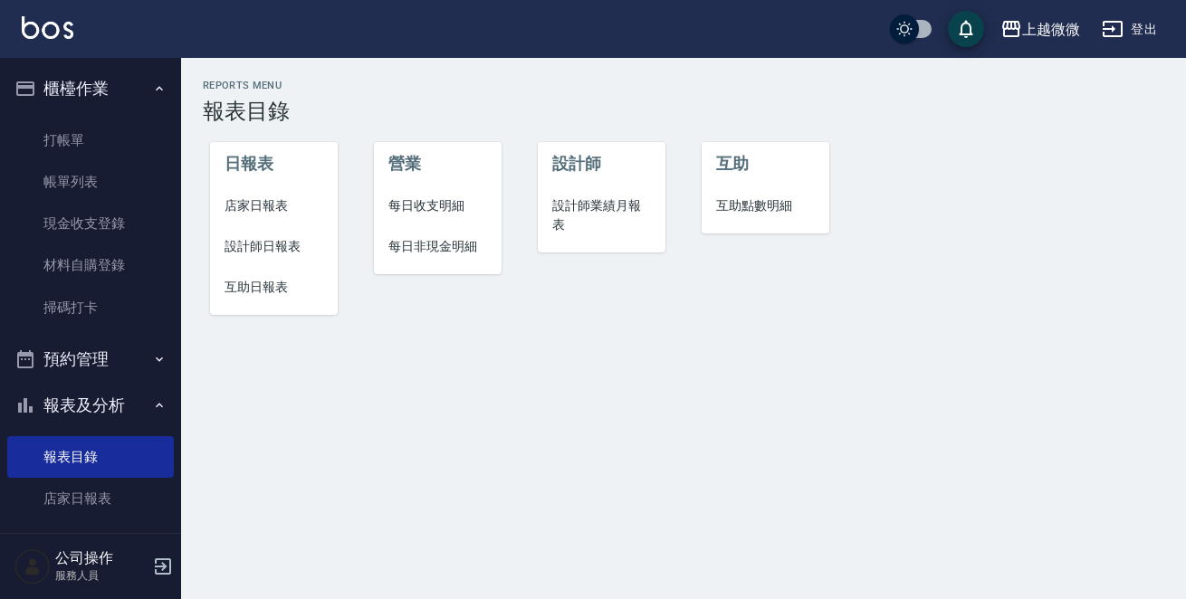
click at [295, 209] on span "店家日報表" at bounding box center [273, 205] width 99 height 19
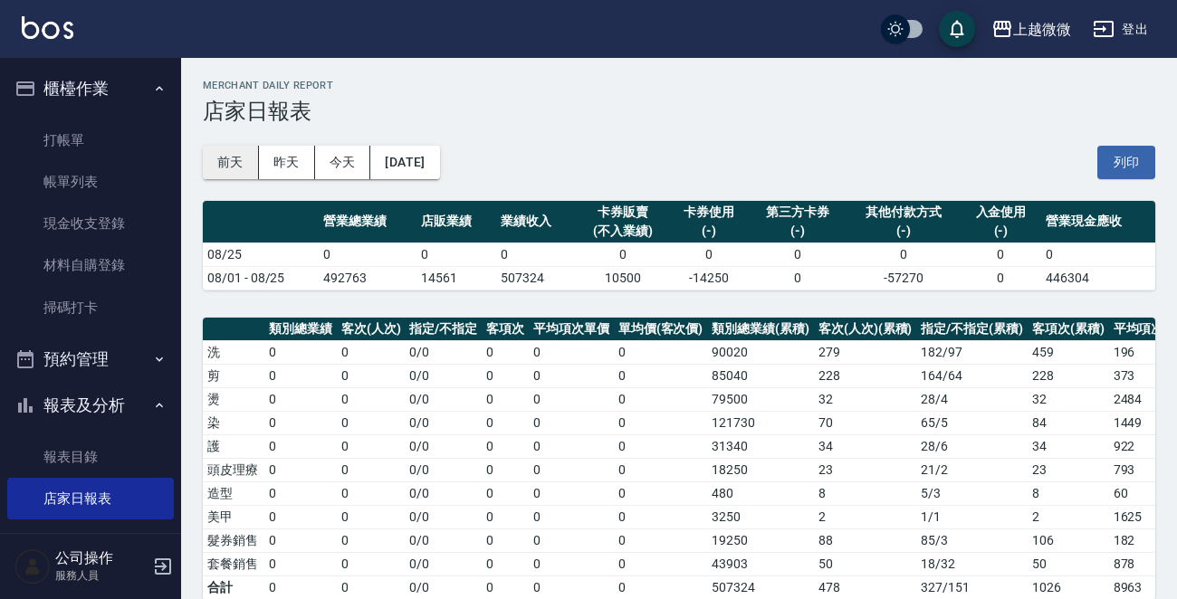
click at [243, 153] on button "前天" at bounding box center [231, 162] width 56 height 33
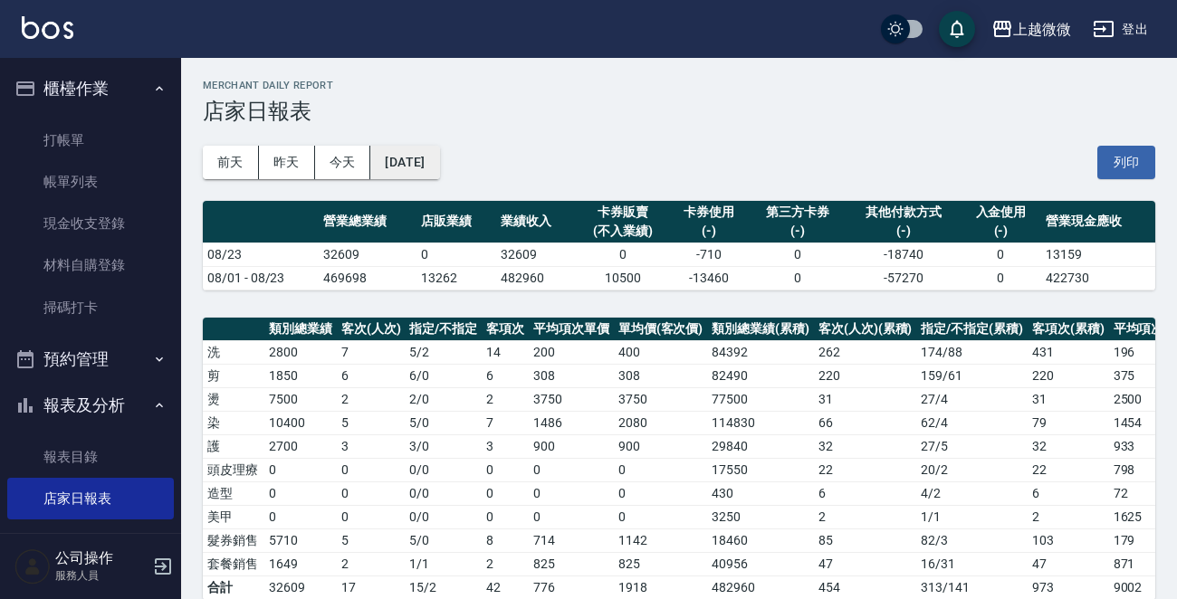
click at [430, 162] on button "[DATE]" at bounding box center [404, 162] width 69 height 33
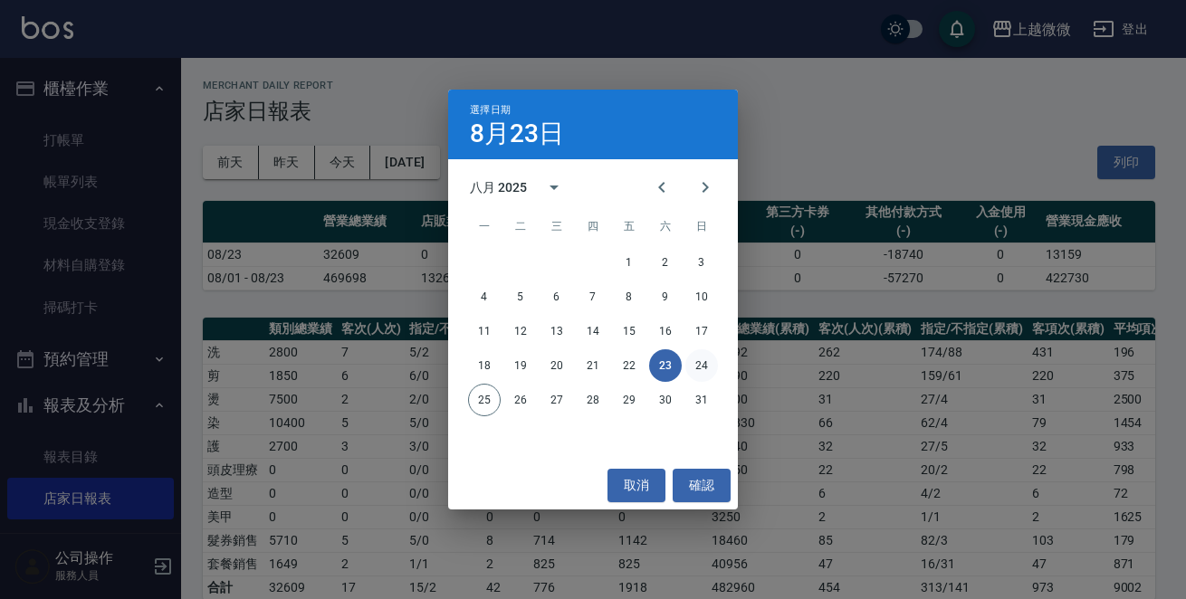
click at [708, 361] on button "24" at bounding box center [701, 365] width 33 height 33
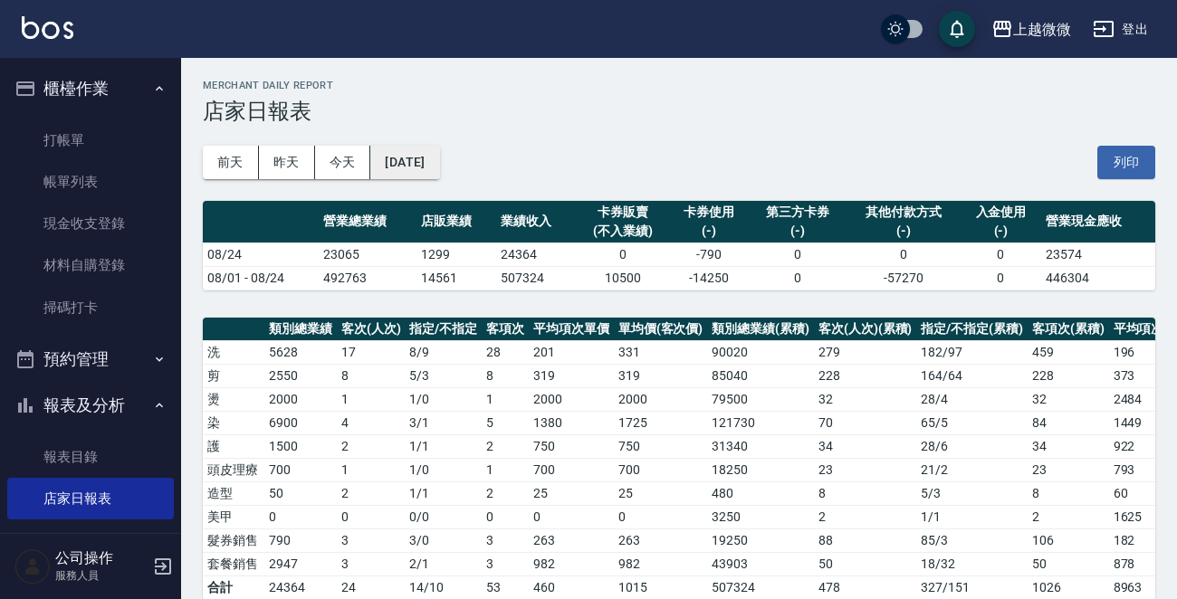
click at [432, 169] on button "[DATE]" at bounding box center [404, 162] width 69 height 33
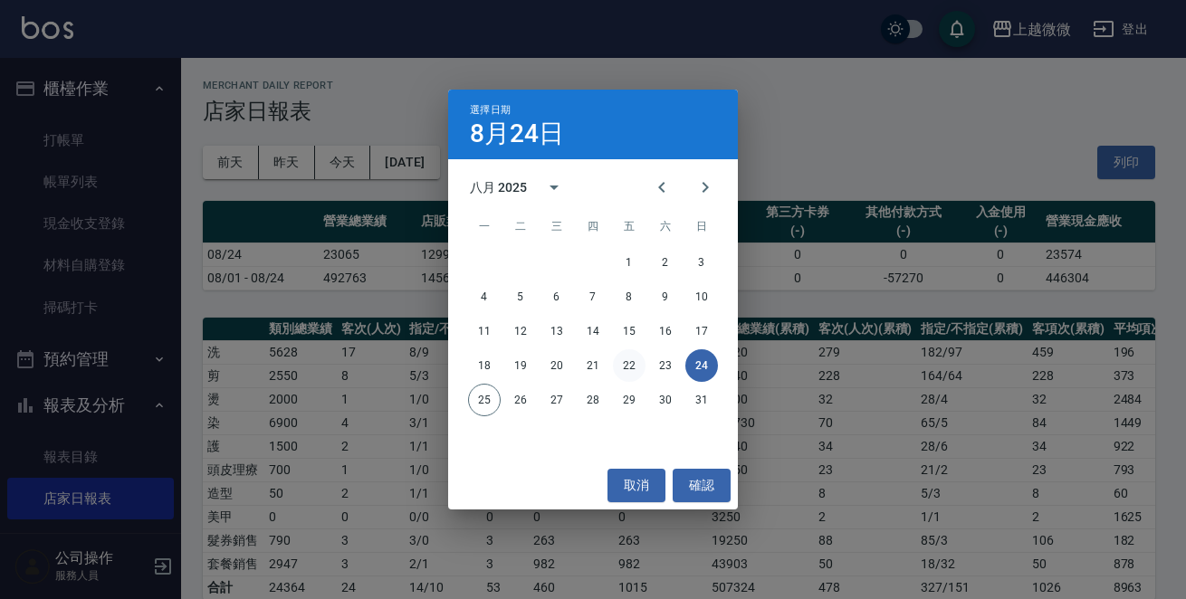
click at [628, 366] on button "22" at bounding box center [629, 365] width 33 height 33
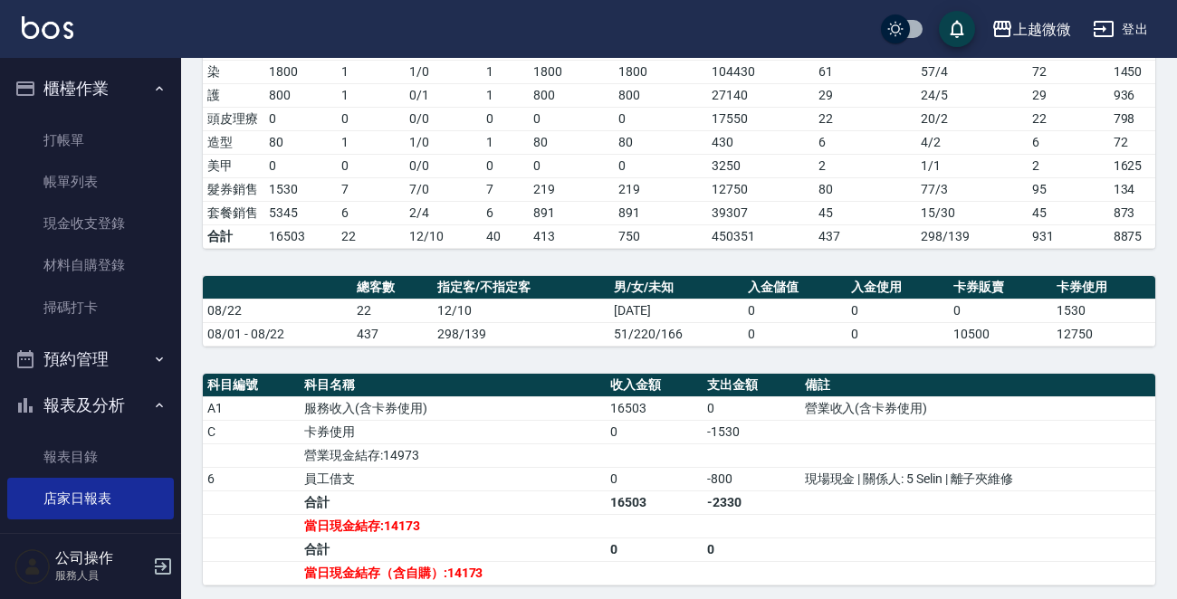
scroll to position [584, 0]
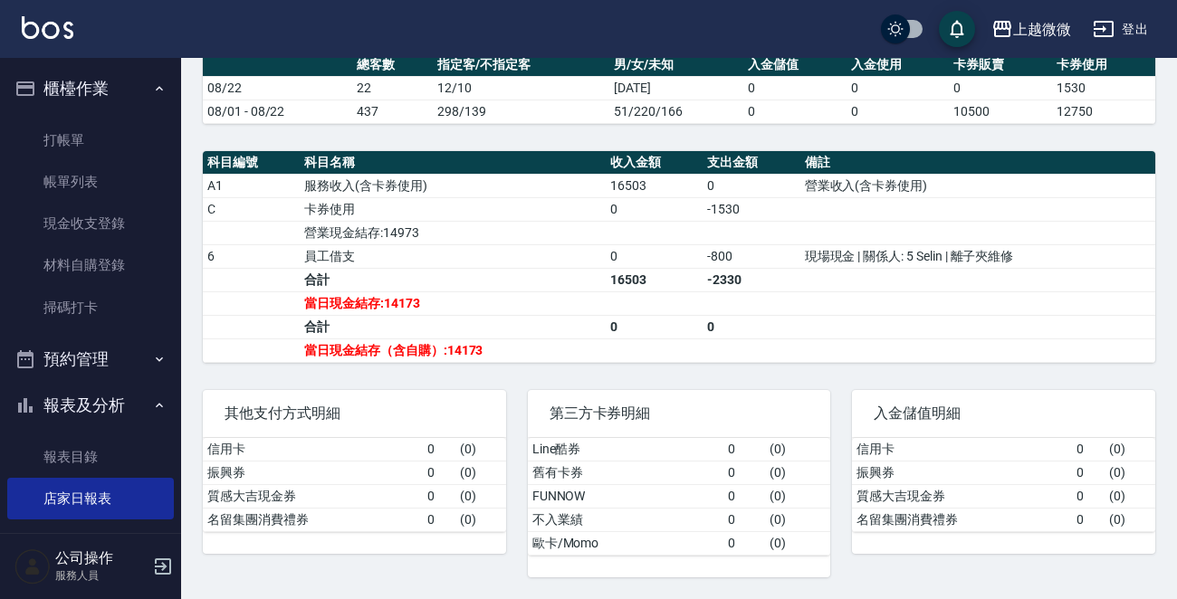
click at [385, 236] on td "營業現金結存:14973" at bounding box center [453, 233] width 306 height 24
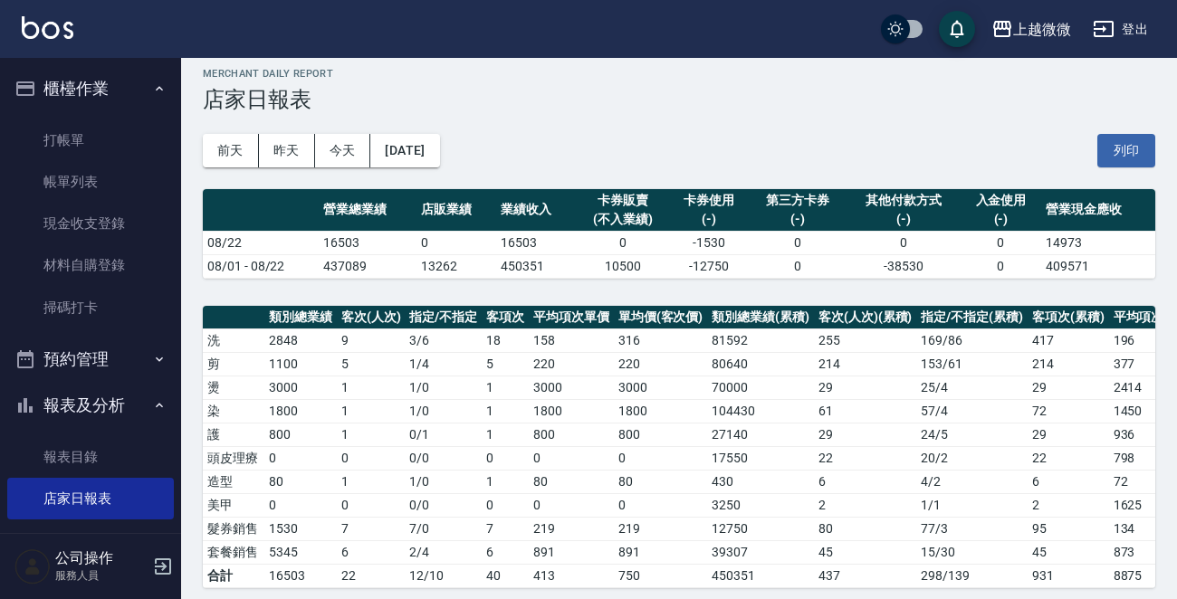
scroll to position [0, 0]
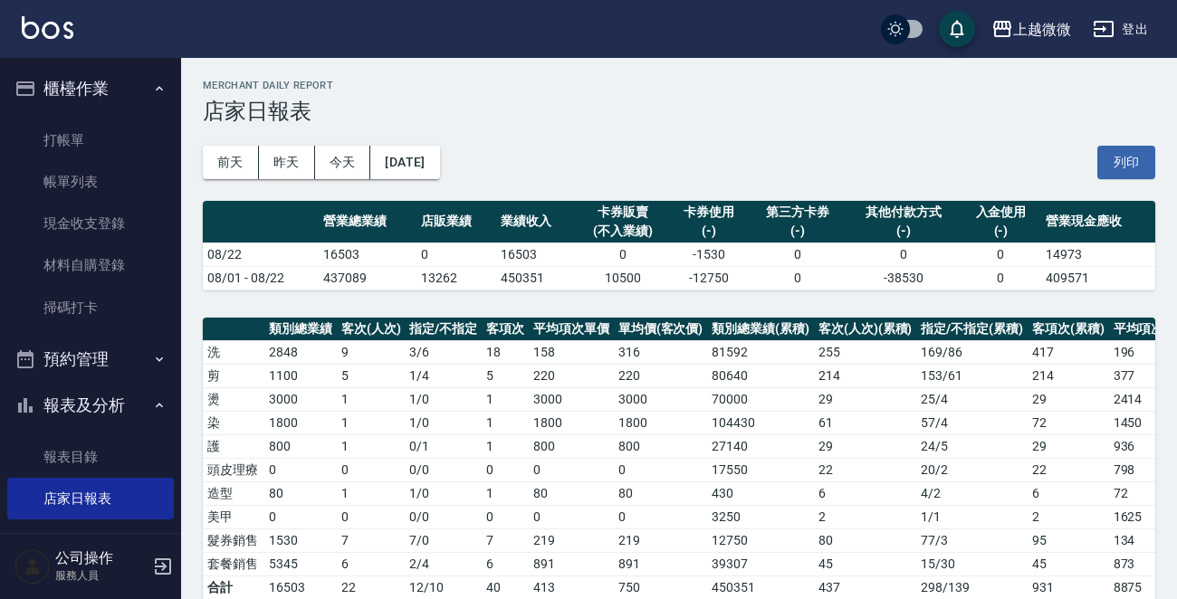
click at [881, 138] on div "[DATE] [DATE] [DATE] [DATE] 列印" at bounding box center [679, 162] width 952 height 77
click at [407, 161] on button "[DATE]" at bounding box center [404, 162] width 69 height 33
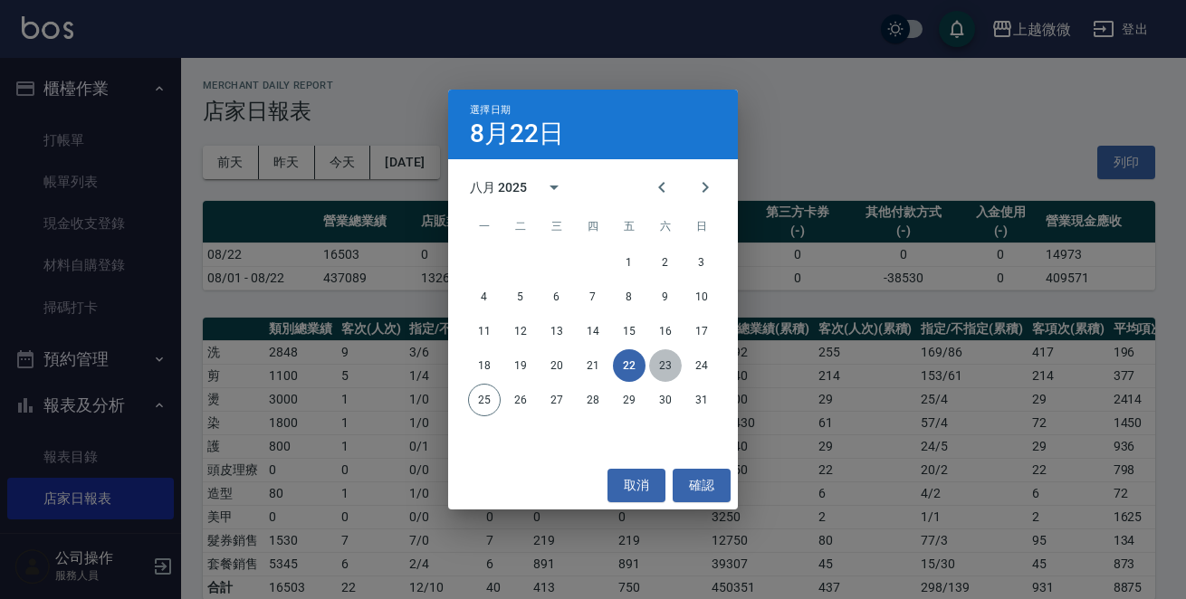
click at [652, 365] on button "23" at bounding box center [665, 365] width 33 height 33
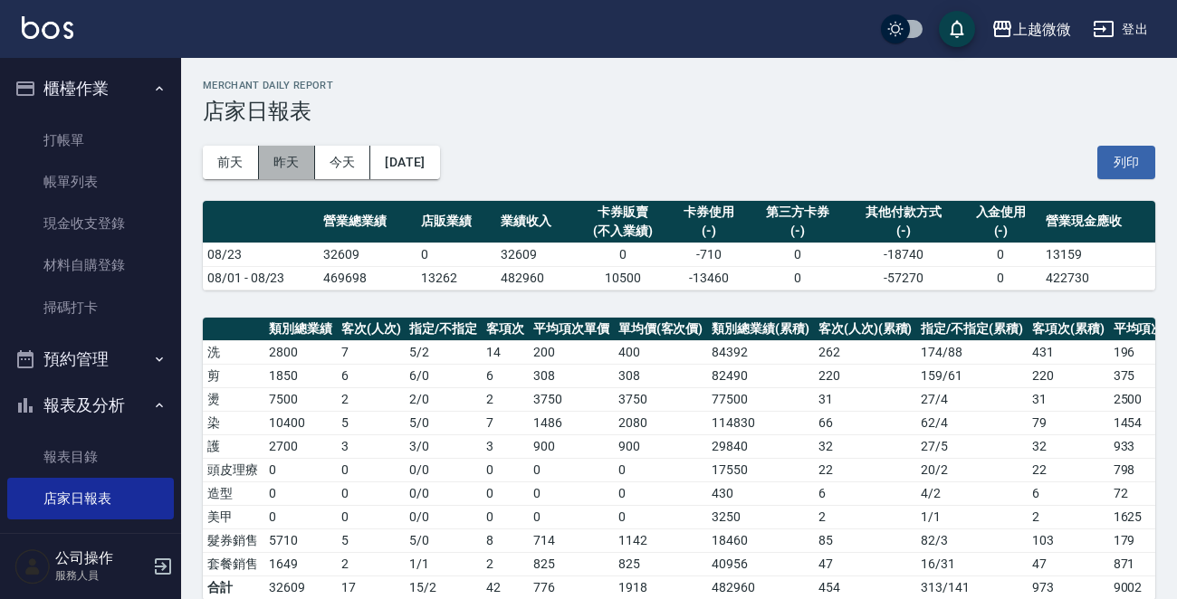
click at [286, 154] on button "昨天" at bounding box center [287, 162] width 56 height 33
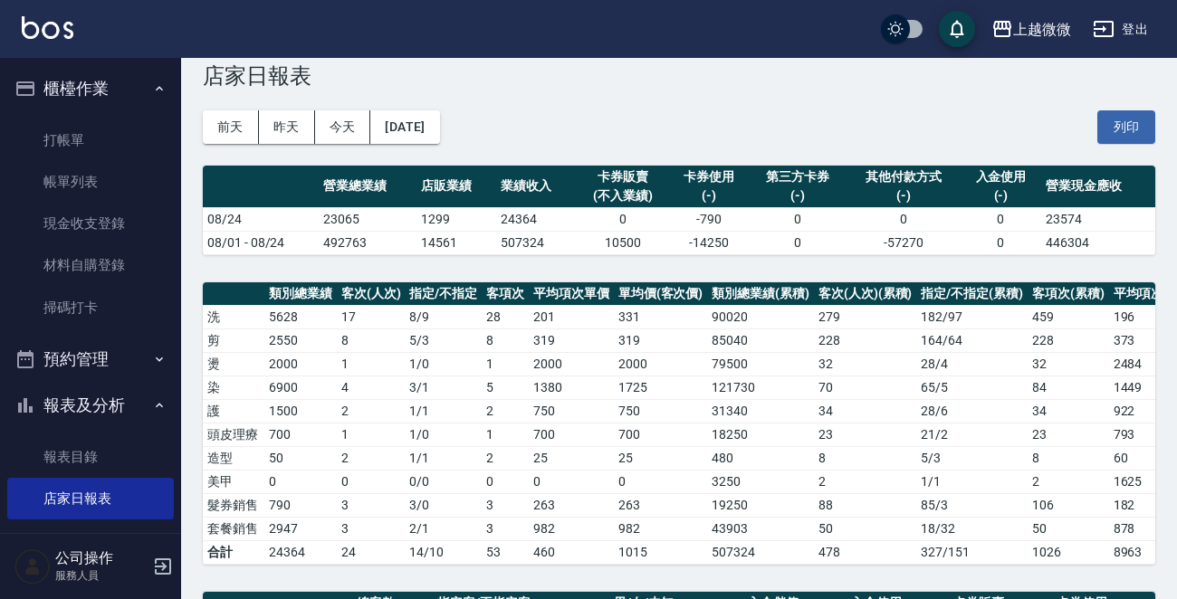
scroll to position [606, 0]
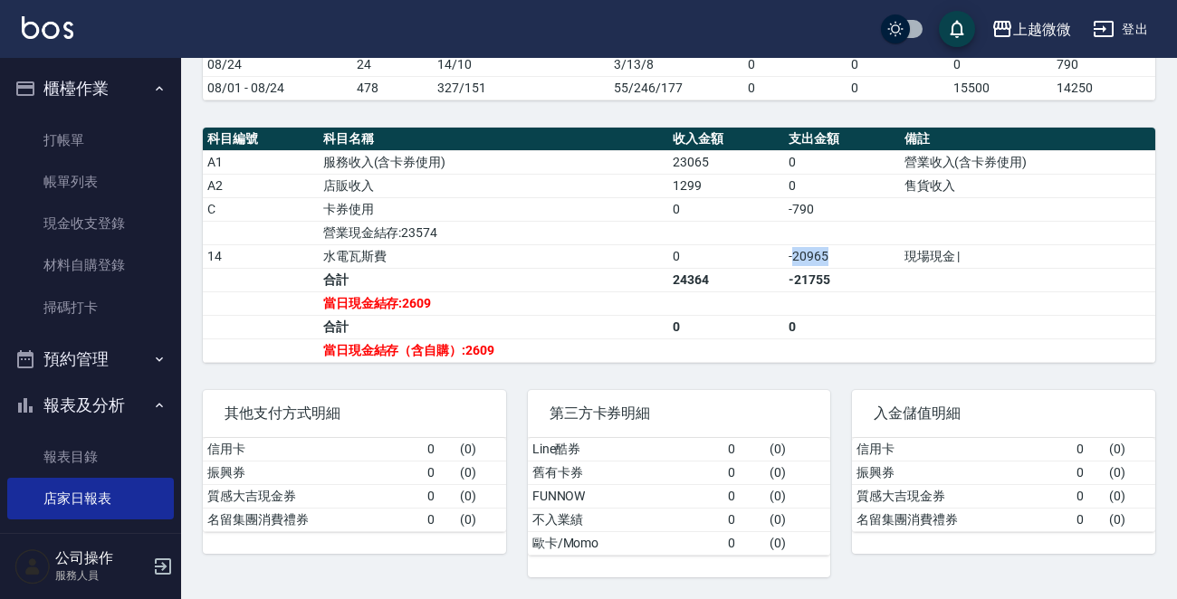
drag, startPoint x: 795, startPoint y: 259, endPoint x: 879, endPoint y: 260, distance: 84.2
click at [879, 260] on td "-20965" at bounding box center [842, 256] width 116 height 24
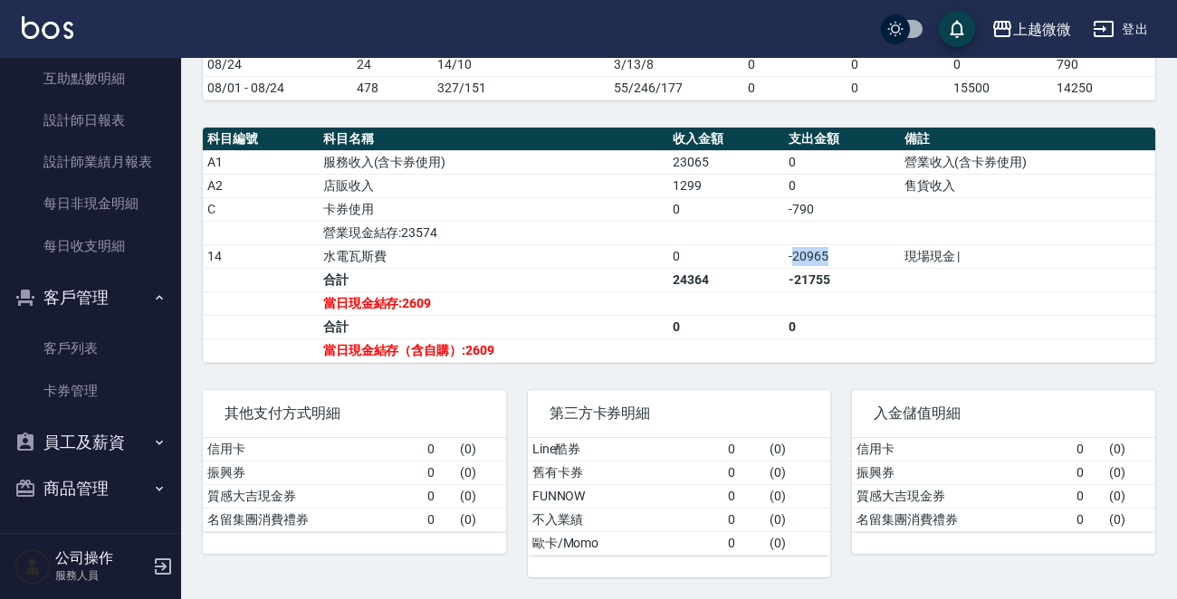
click at [158, 566] on icon "button" at bounding box center [163, 566] width 16 height 16
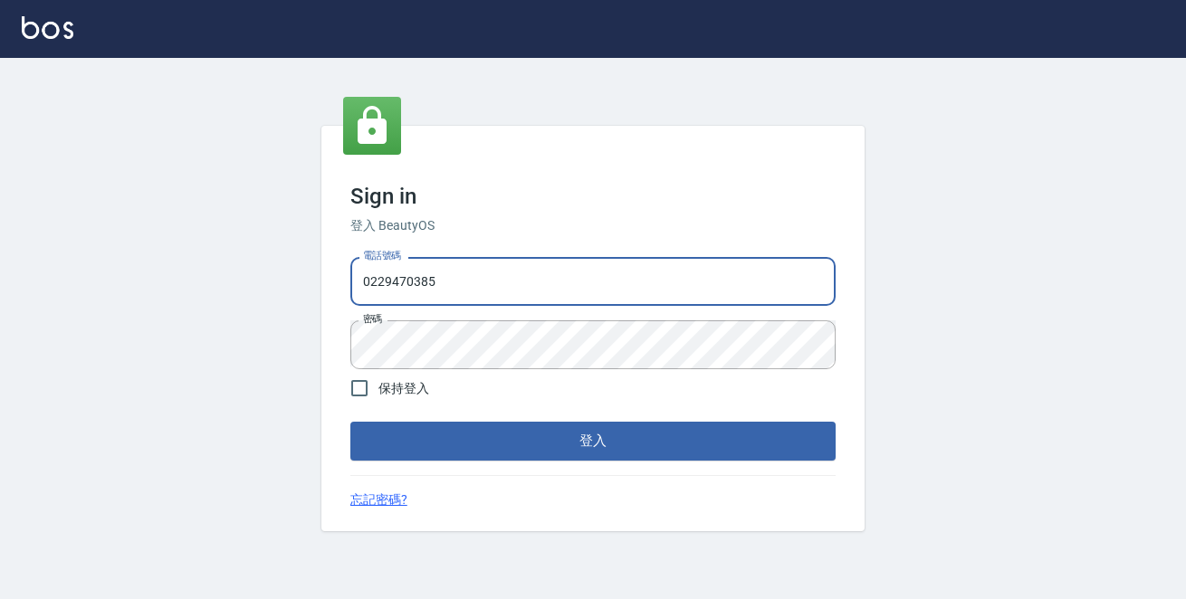
drag, startPoint x: 547, startPoint y: 265, endPoint x: 7, endPoint y: 300, distance: 540.6
click at [0, 294] on div "Sign in 登入 BeautyOS 電話號碼 0229470385 電話號碼 密碼 密碼 保持登入 登入 忘記密碼?" at bounding box center [593, 328] width 1186 height 541
type input "0972809892"
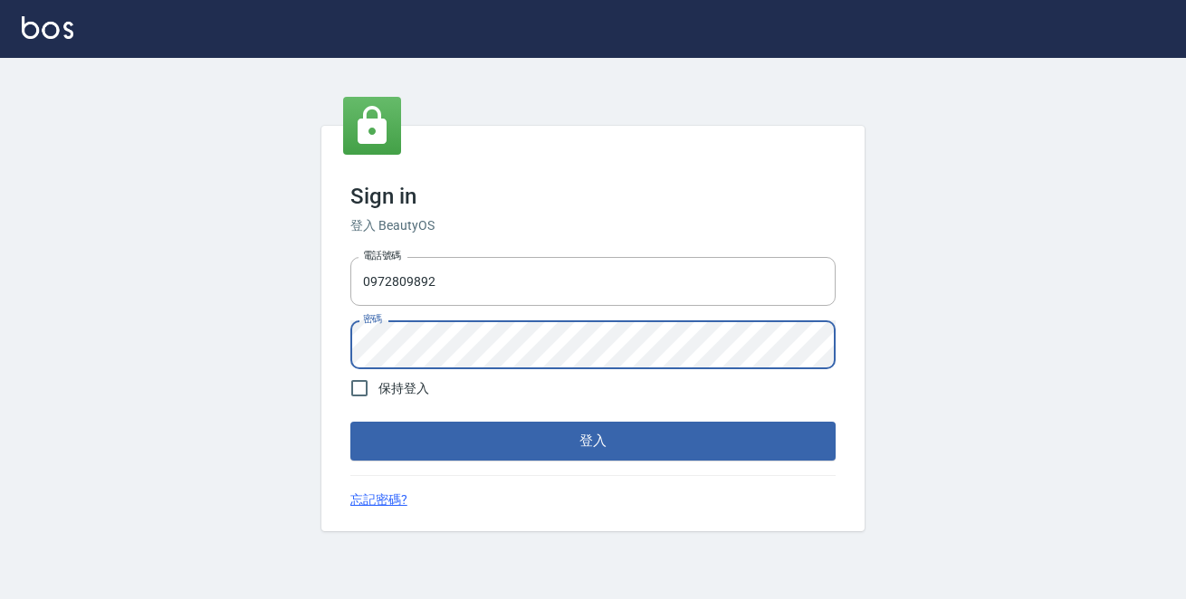
click at [350, 422] on button "登入" at bounding box center [592, 441] width 485 height 38
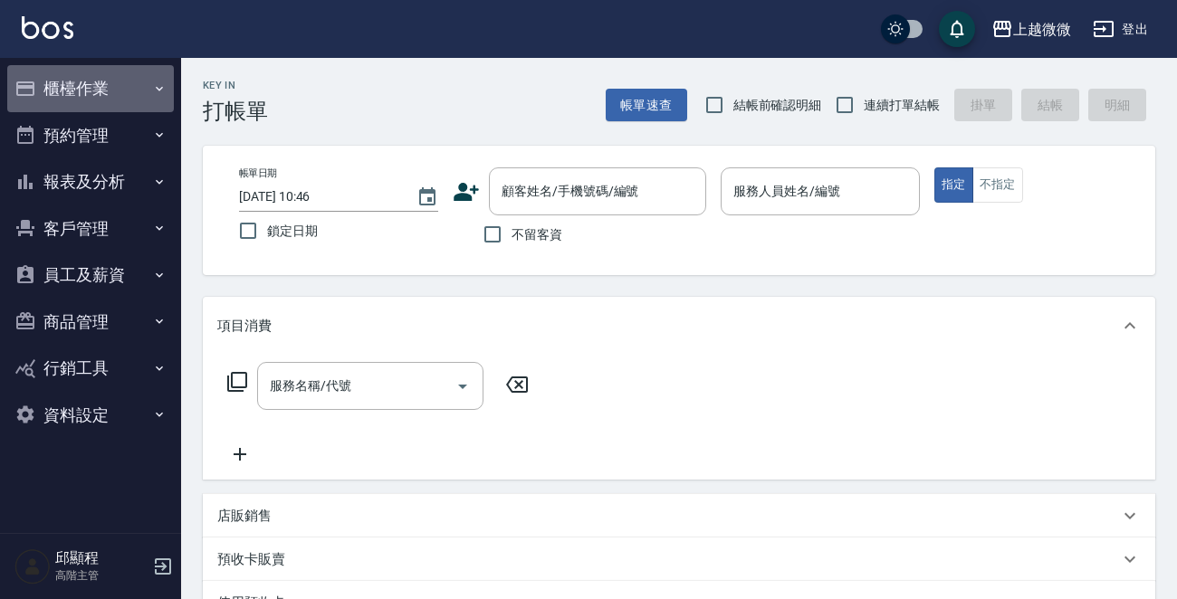
click at [121, 90] on button "櫃檯作業" at bounding box center [90, 88] width 167 height 47
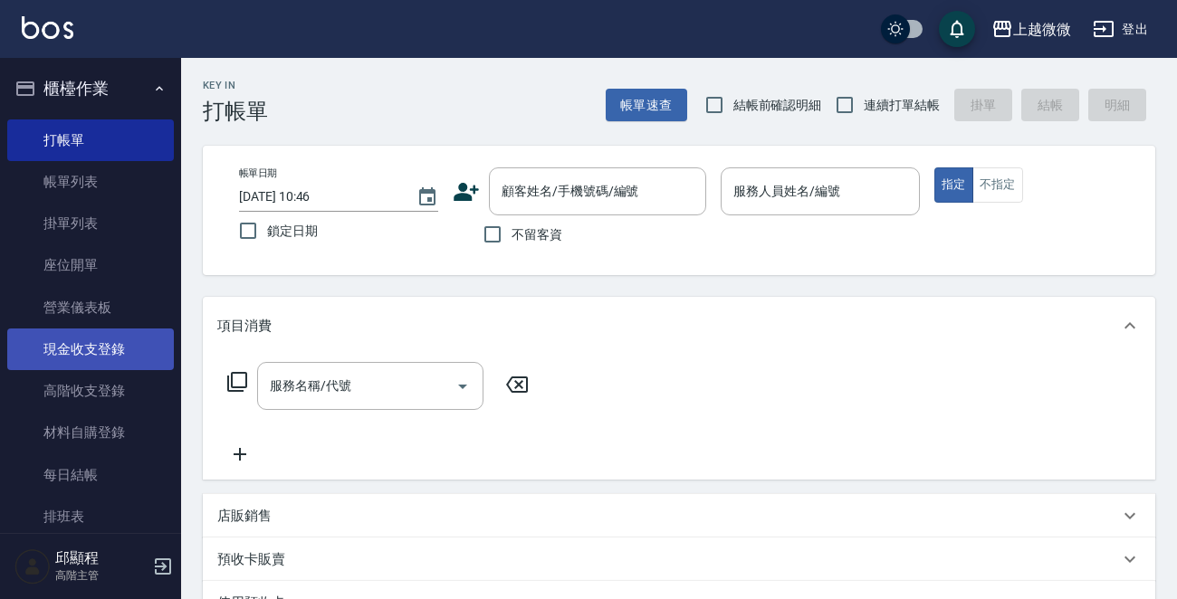
click at [114, 347] on link "現金收支登錄" at bounding box center [90, 350] width 167 height 42
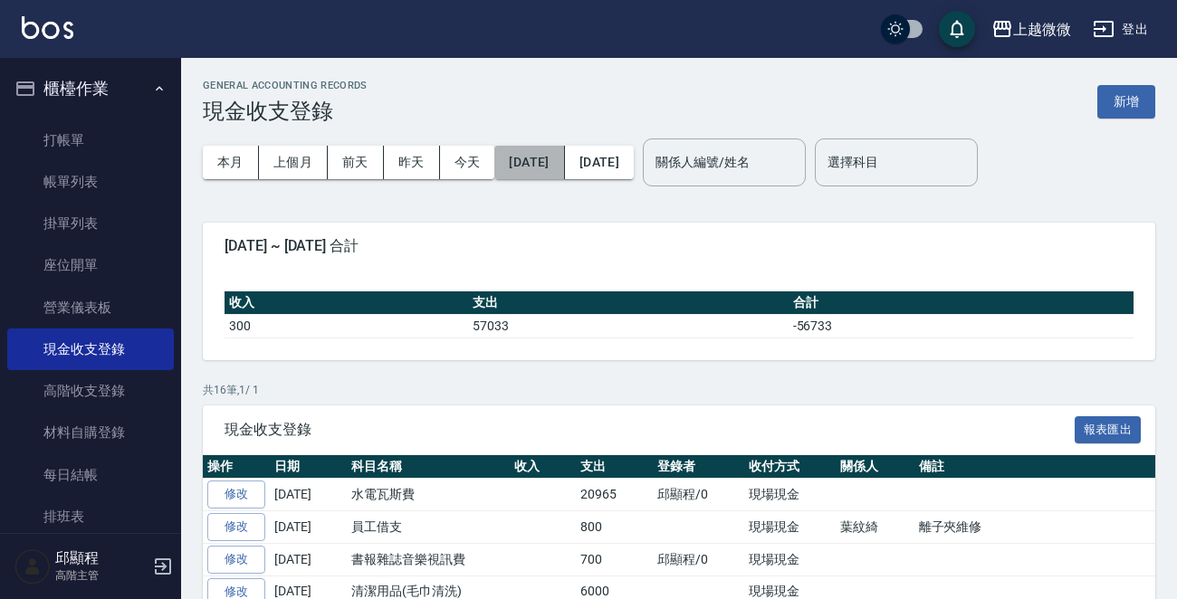
click at [552, 153] on button "2025/08/01" at bounding box center [529, 162] width 70 height 33
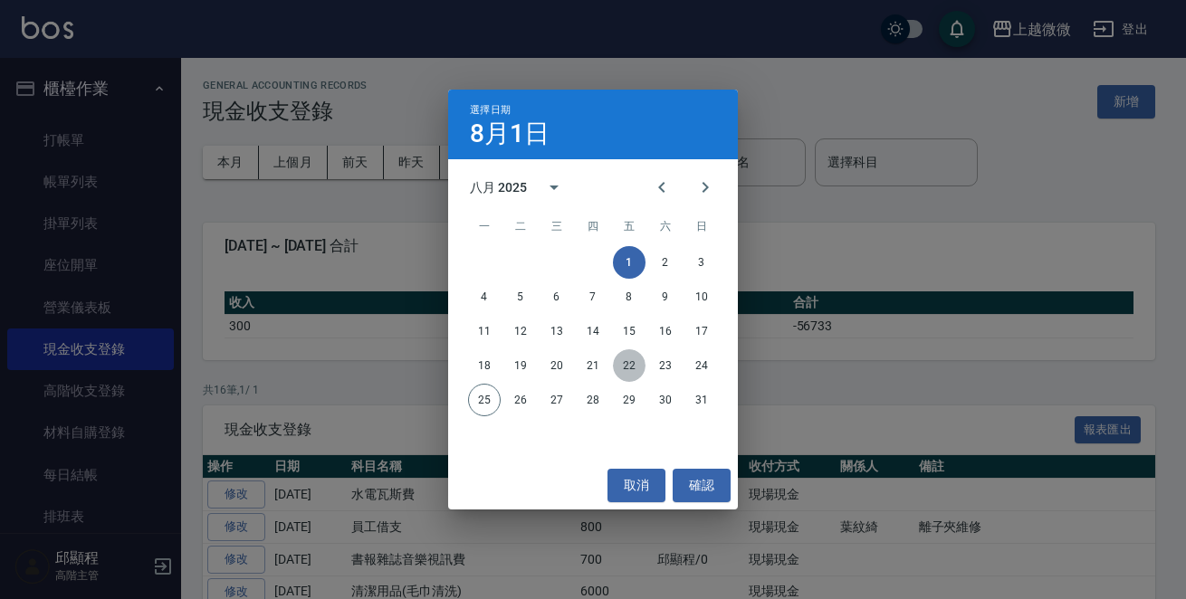
click at [630, 357] on button "22" at bounding box center [629, 365] width 33 height 33
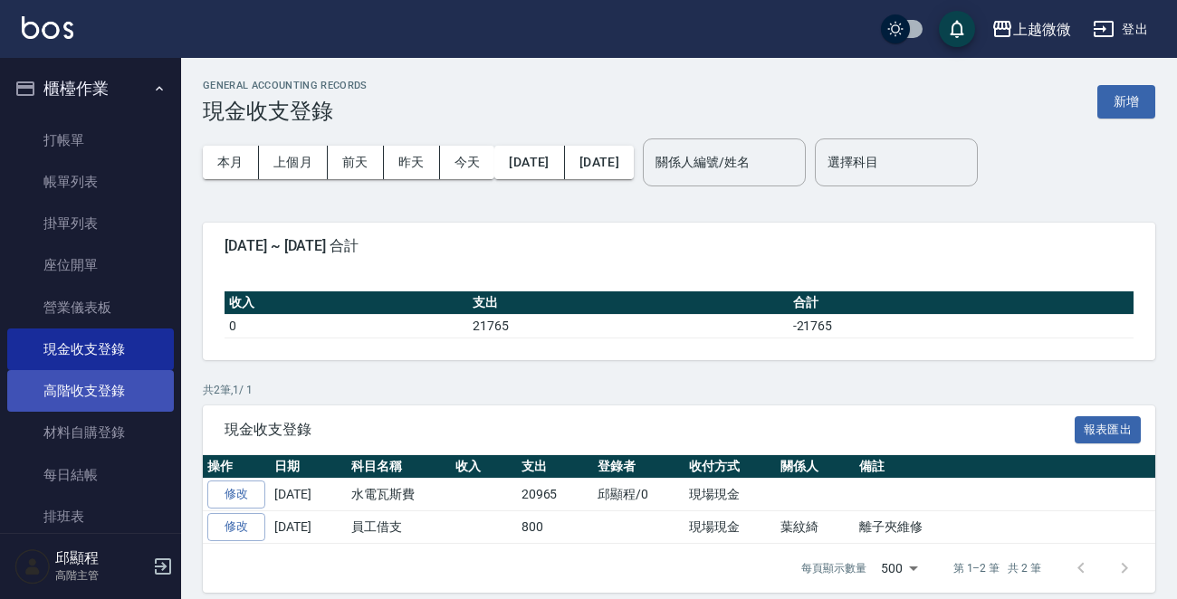
click at [118, 393] on link "高階收支登錄" at bounding box center [90, 391] width 167 height 42
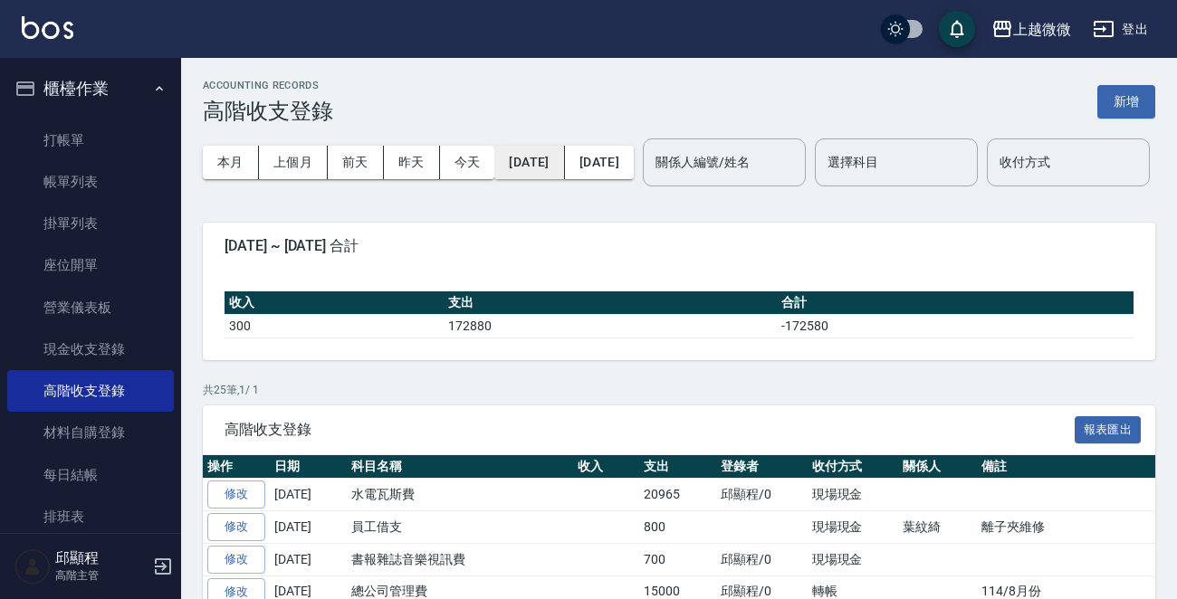
click at [548, 167] on button "2025/08/01" at bounding box center [529, 162] width 70 height 33
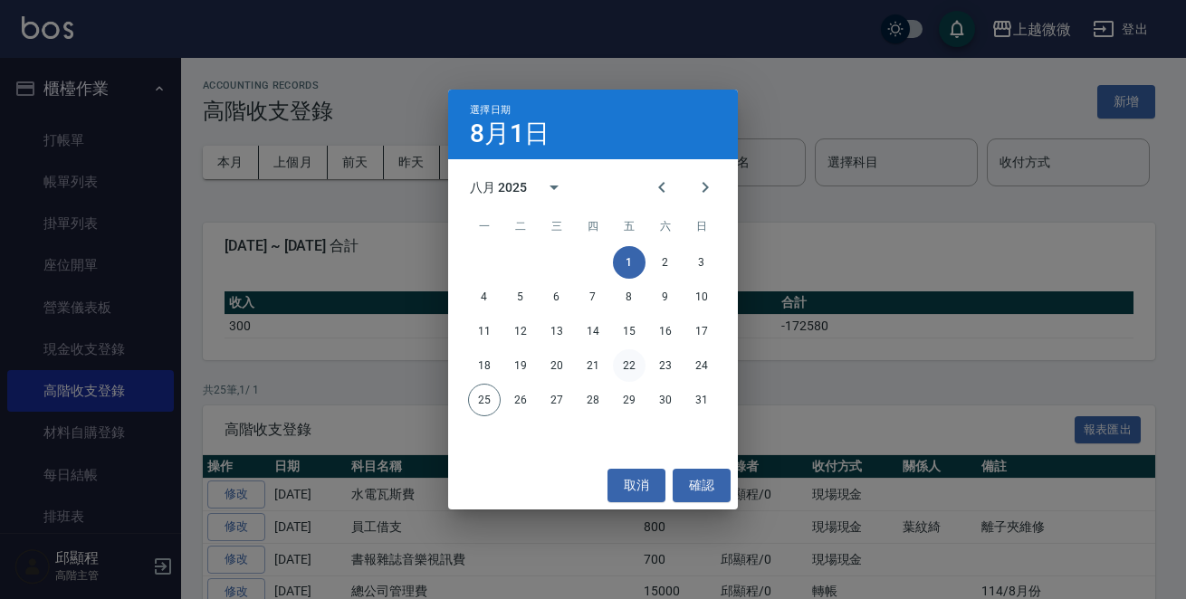
click at [633, 361] on button "22" at bounding box center [629, 365] width 33 height 33
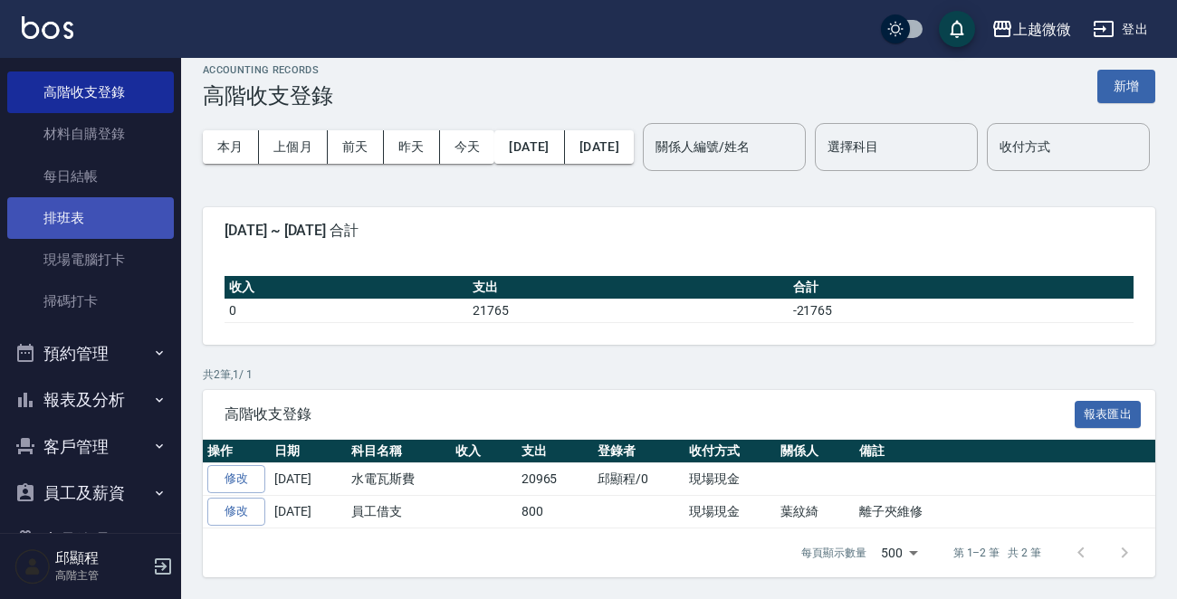
scroll to position [172, 0]
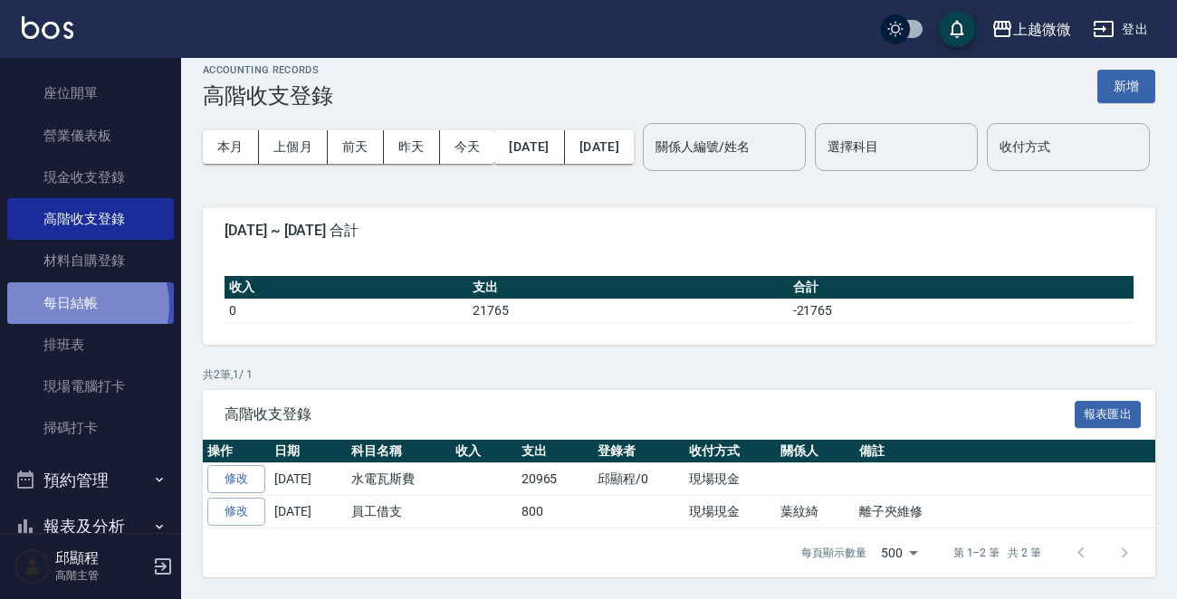
click at [78, 305] on link "每日結帳" at bounding box center [90, 303] width 167 height 42
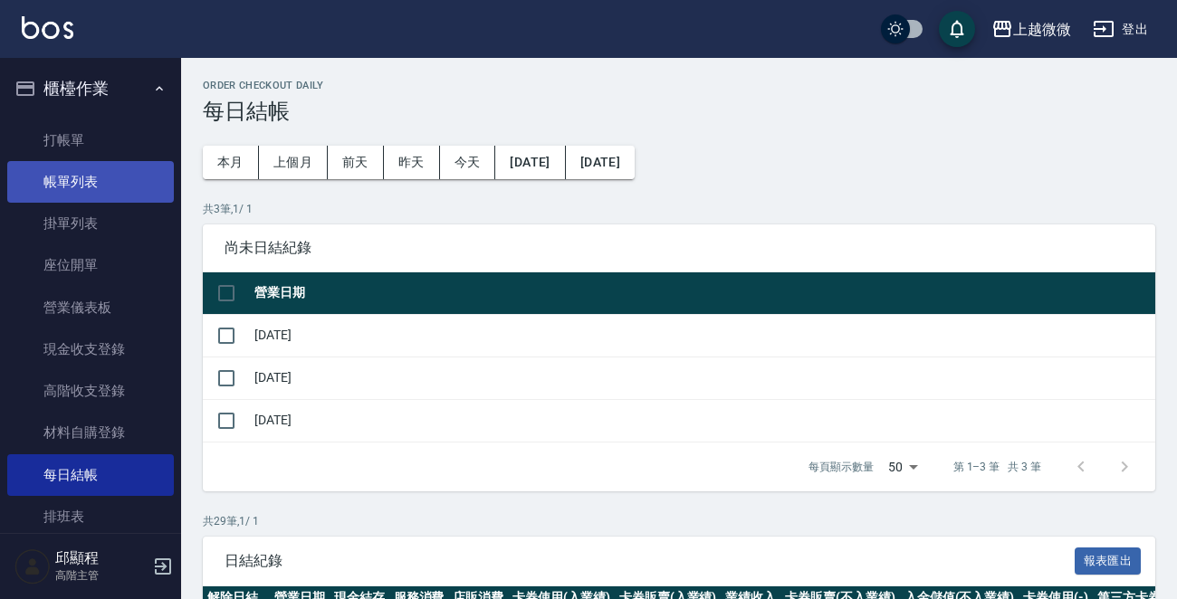
click at [82, 171] on link "帳單列表" at bounding box center [90, 182] width 167 height 42
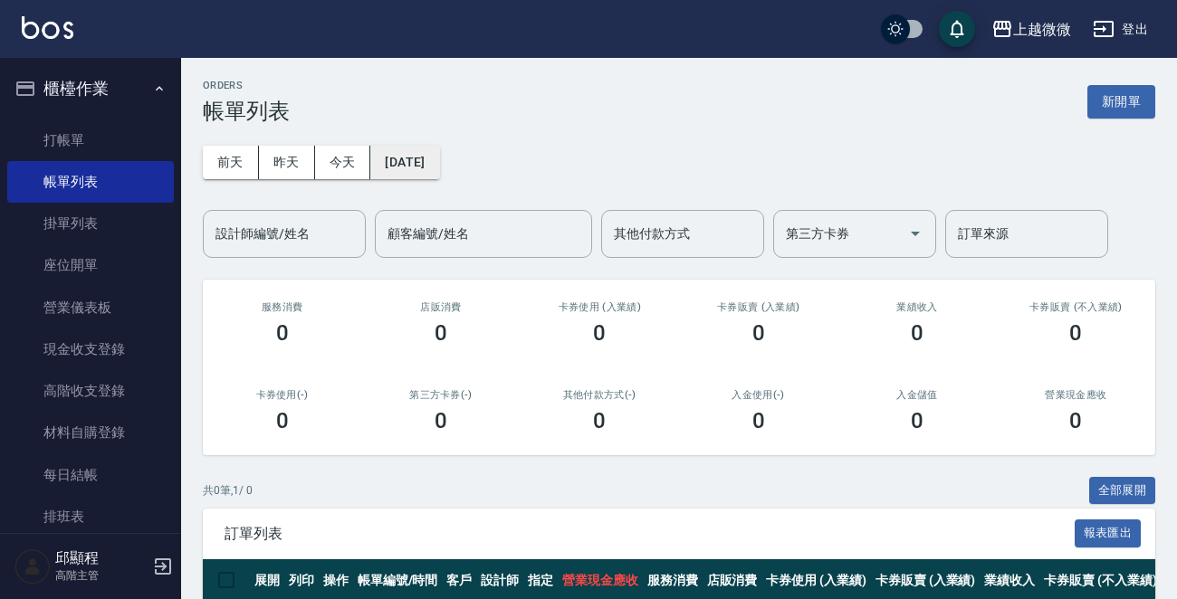
click at [427, 162] on button "[DATE]" at bounding box center [404, 162] width 69 height 33
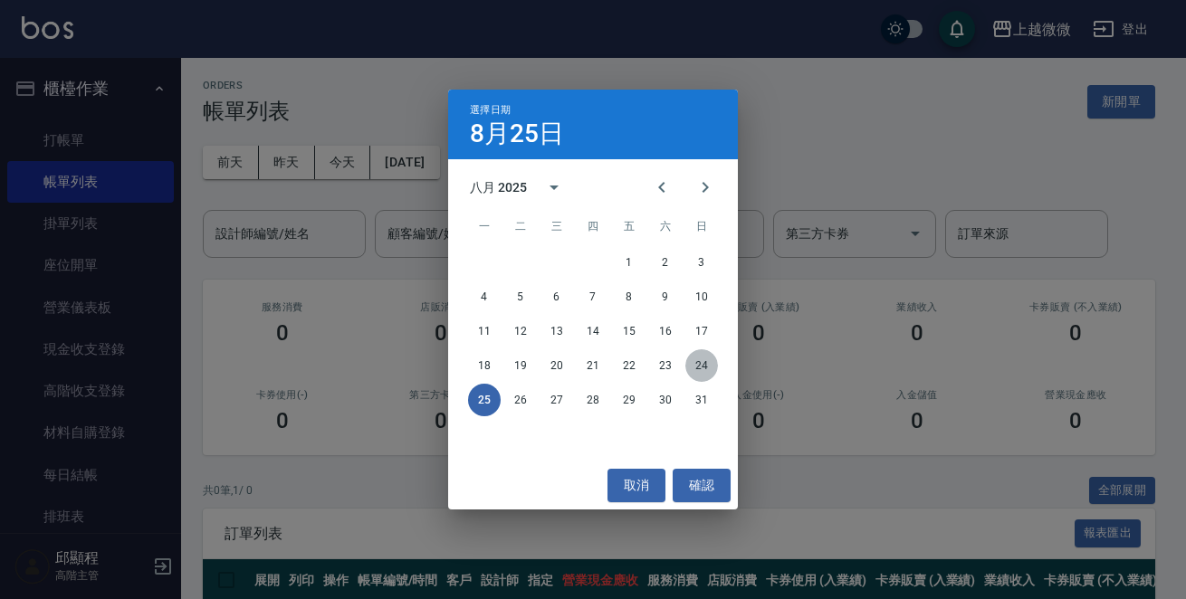
click at [694, 360] on button "24" at bounding box center [701, 365] width 33 height 33
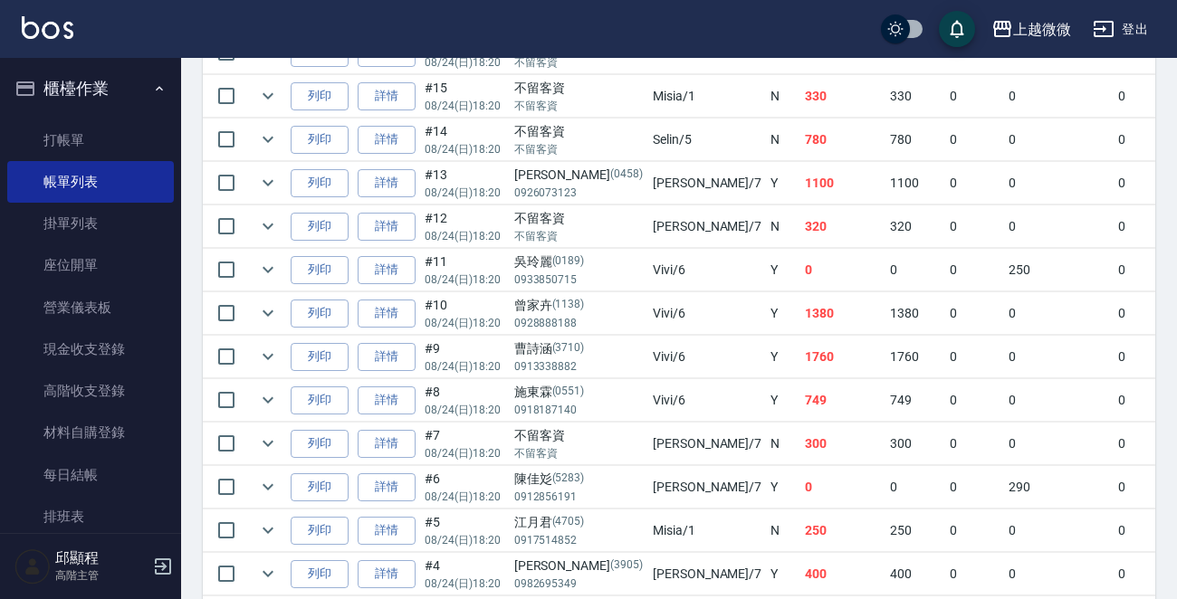
scroll to position [1124, 0]
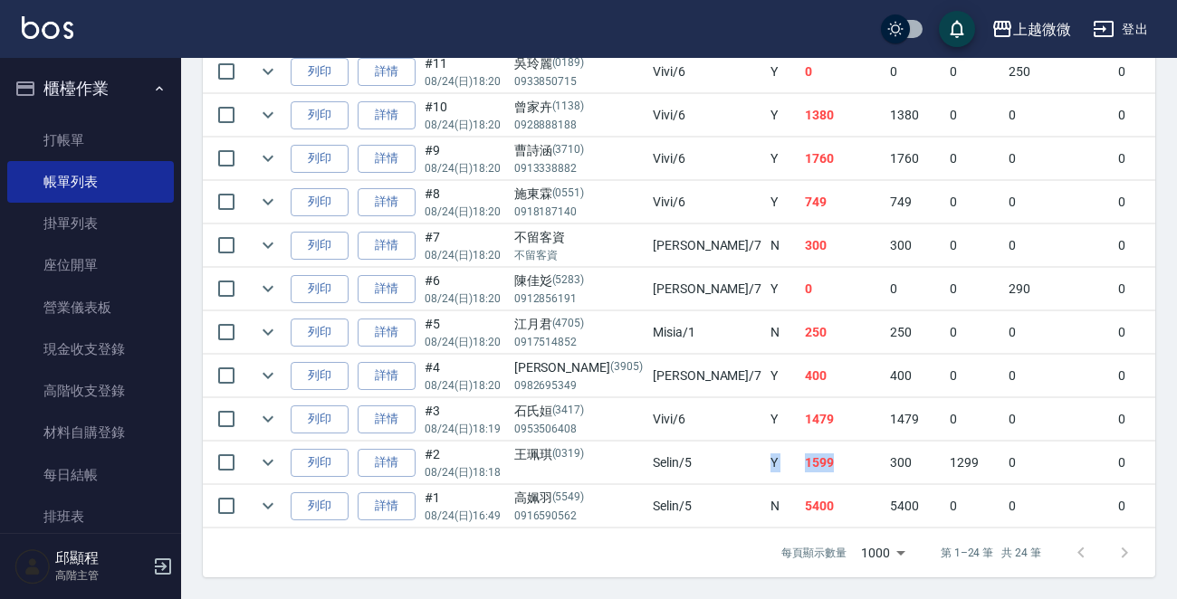
drag, startPoint x: 764, startPoint y: 452, endPoint x: 747, endPoint y: 406, distance: 48.4
click at [689, 447] on tr "列印 詳情 #2 08/24 (日) 18:18 王珮琪 (0319) Selin /5 Y 1599 300 1299 0 0 1599 0 0 0 0 0" at bounding box center [1053, 463] width 1701 height 43
click at [800, 398] on td "1479" at bounding box center [842, 419] width 85 height 43
drag, startPoint x: 769, startPoint y: 399, endPoint x: 718, endPoint y: 406, distance: 52.1
click at [718, 406] on tr "列印 詳情 #3 08/24 (日) 18:19 石氏姮 (3417) 0953506408 Vivi /6 Y 1479 1479 0 0 0 1479 0…" at bounding box center [1053, 419] width 1701 height 43
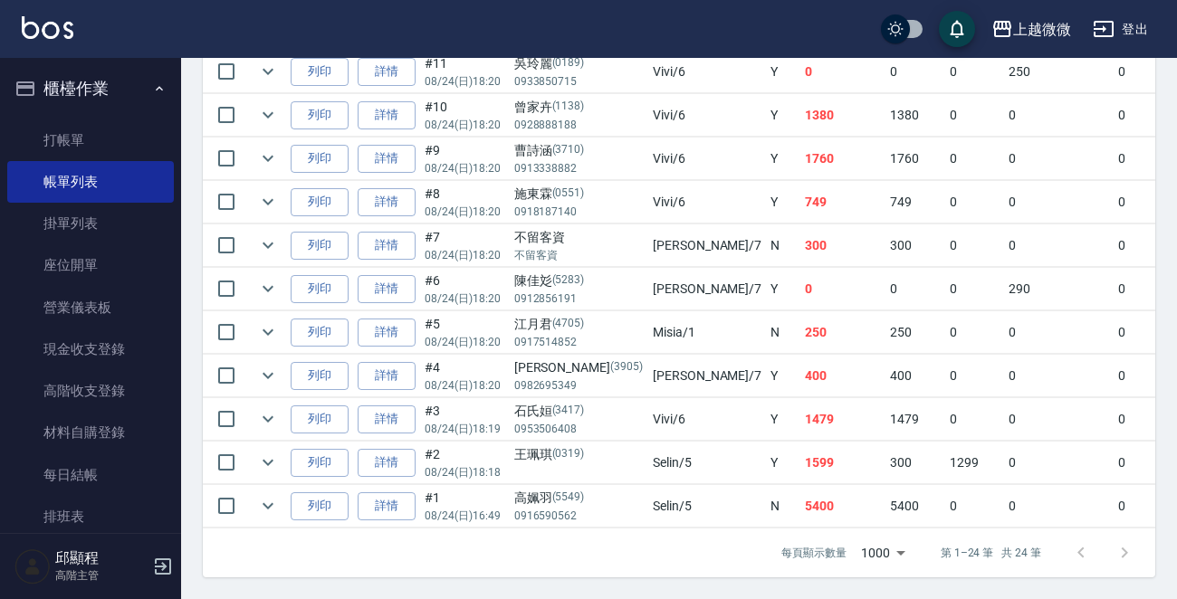
click at [800, 366] on td "400" at bounding box center [842, 376] width 85 height 43
drag, startPoint x: 768, startPoint y: 364, endPoint x: 717, endPoint y: 363, distance: 51.6
click at [717, 363] on tr "列印 詳情 #4 08/24 (日) 18:20 連偉婷 (3905) 0982695349 Annie /7 Y 400 400 0 0 0 400 0 0…" at bounding box center [1053, 376] width 1701 height 43
click at [800, 320] on td "250" at bounding box center [842, 332] width 85 height 43
click at [713, 317] on tr "列印 詳情 #5 08/24 (日) 18:20 江月君 (4705) 0917514852 Misia /1 N 250 250 0 0 0 250 0 0…" at bounding box center [1053, 332] width 1701 height 43
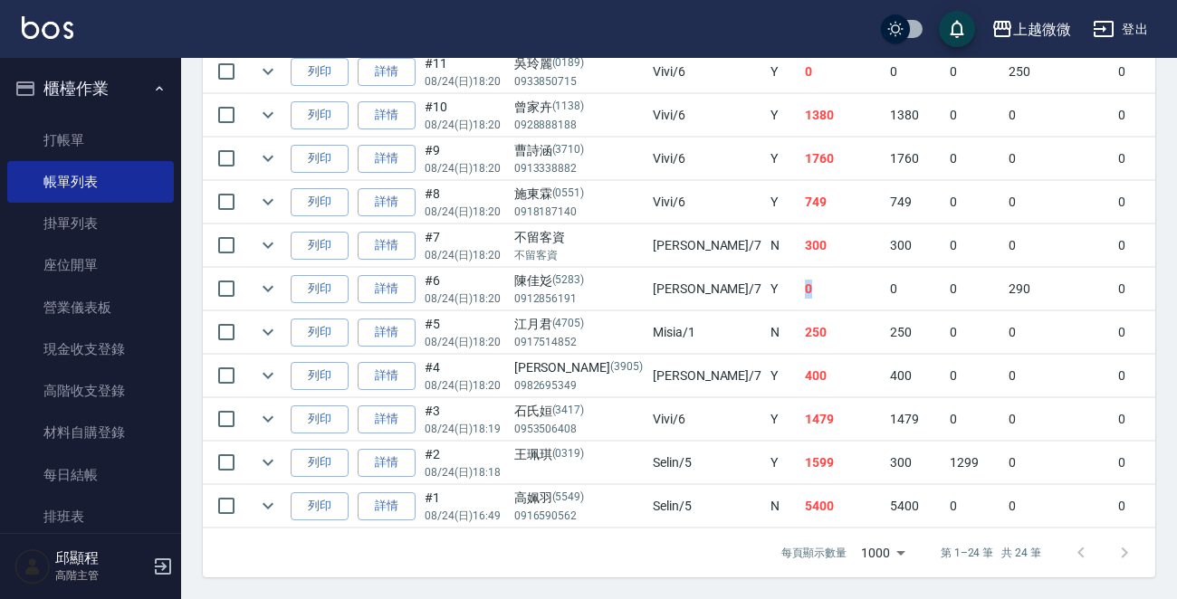
drag, startPoint x: 759, startPoint y: 276, endPoint x: 716, endPoint y: 282, distance: 43.0
click at [716, 282] on tr "列印 詳情 #6 08/24 (日) 18:20 陳佳彣 (5283) 0912856191 Annie /7 Y 0 0 0 290 0 290 0 -29…" at bounding box center [1053, 289] width 1701 height 43
drag, startPoint x: 761, startPoint y: 235, endPoint x: 717, endPoint y: 236, distance: 44.4
click at [717, 236] on tr "列印 詳情 #7 08/24 (日) 18:20 不留客資 不留客資 Annie /7 N 300 300 0 0 0 300 0 0 0 0 0" at bounding box center [1053, 245] width 1701 height 43
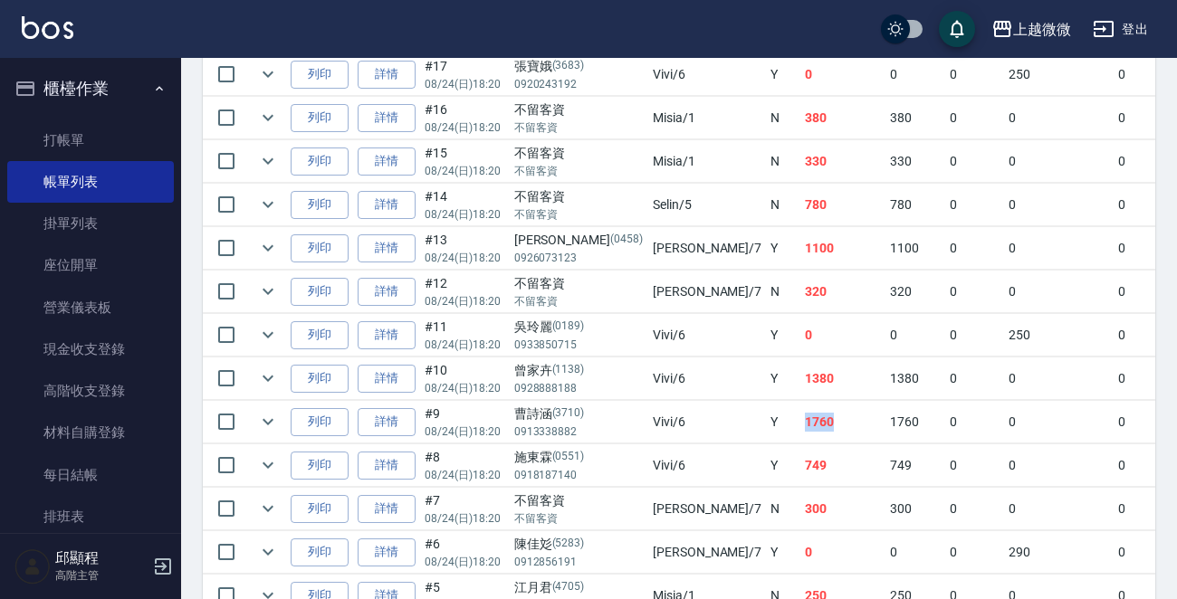
drag, startPoint x: 762, startPoint y: 420, endPoint x: 724, endPoint y: 420, distance: 38.0
click at [724, 420] on tr "列印 詳情 #9 08/24 (日) 18:20 曹詩涵 (3710) 0913338882 Vivi /6 Y 1760 1760 0 0 0 1760 0…" at bounding box center [1053, 422] width 1701 height 43
click at [800, 375] on td "1380" at bounding box center [842, 379] width 85 height 43
drag, startPoint x: 767, startPoint y: 370, endPoint x: 715, endPoint y: 374, distance: 51.7
click at [715, 374] on tr "列印 詳情 #10 08/24 (日) 18:20 曾家卉 (1138) 0928888188 Vivi /6 Y 1380 1380 0 0 0 1380 …" at bounding box center [1053, 379] width 1701 height 43
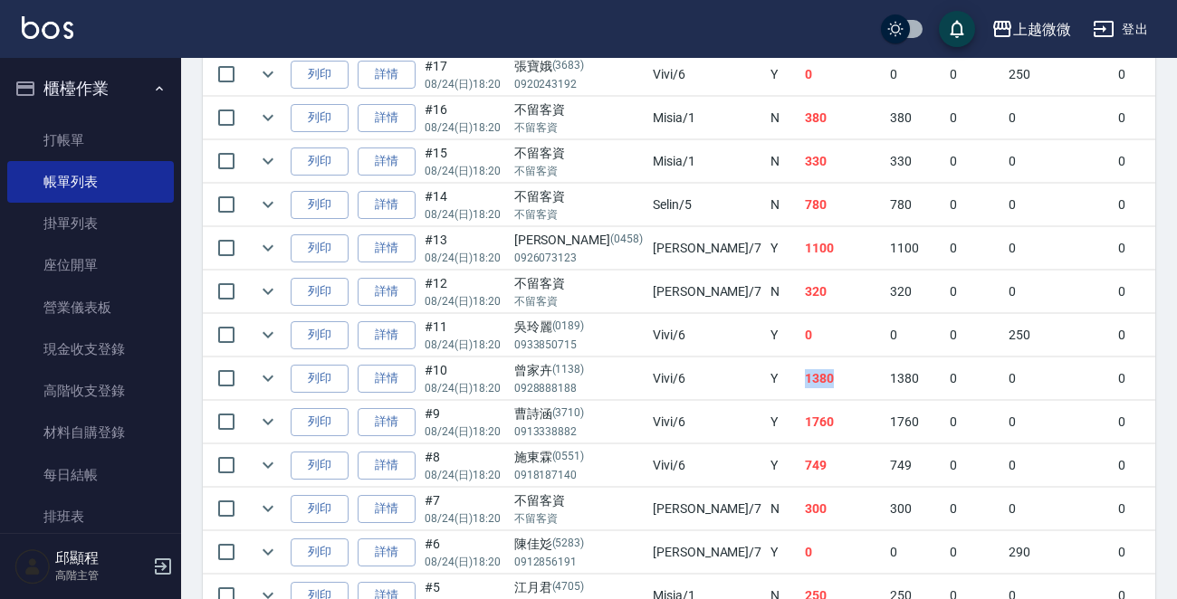
click at [800, 378] on td "1380" at bounding box center [842, 379] width 85 height 43
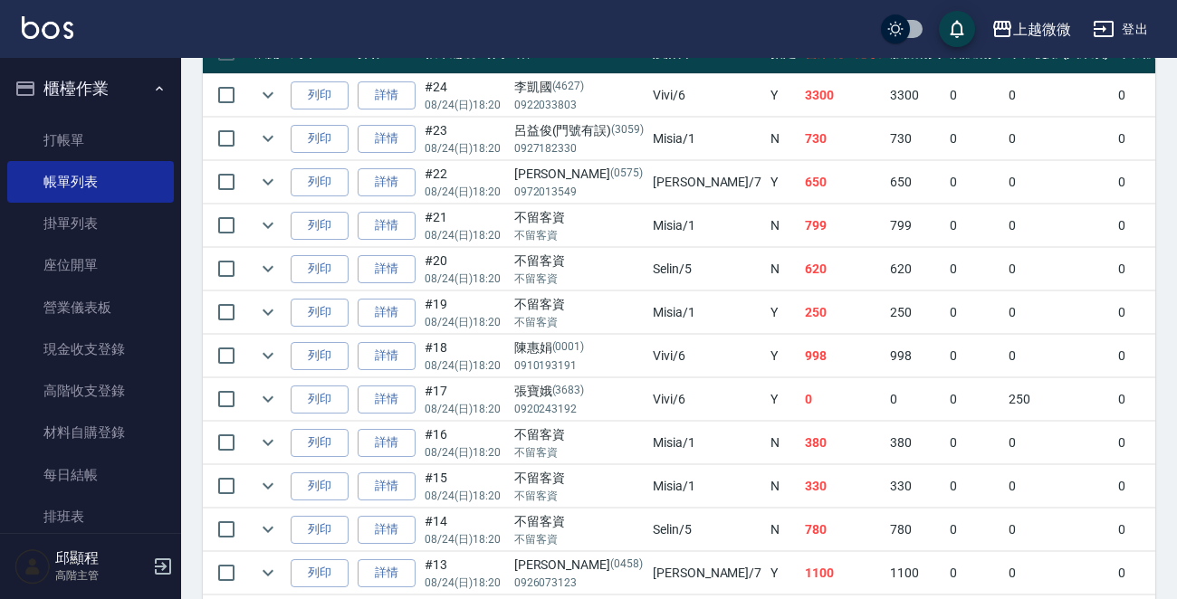
scroll to position [400, 0]
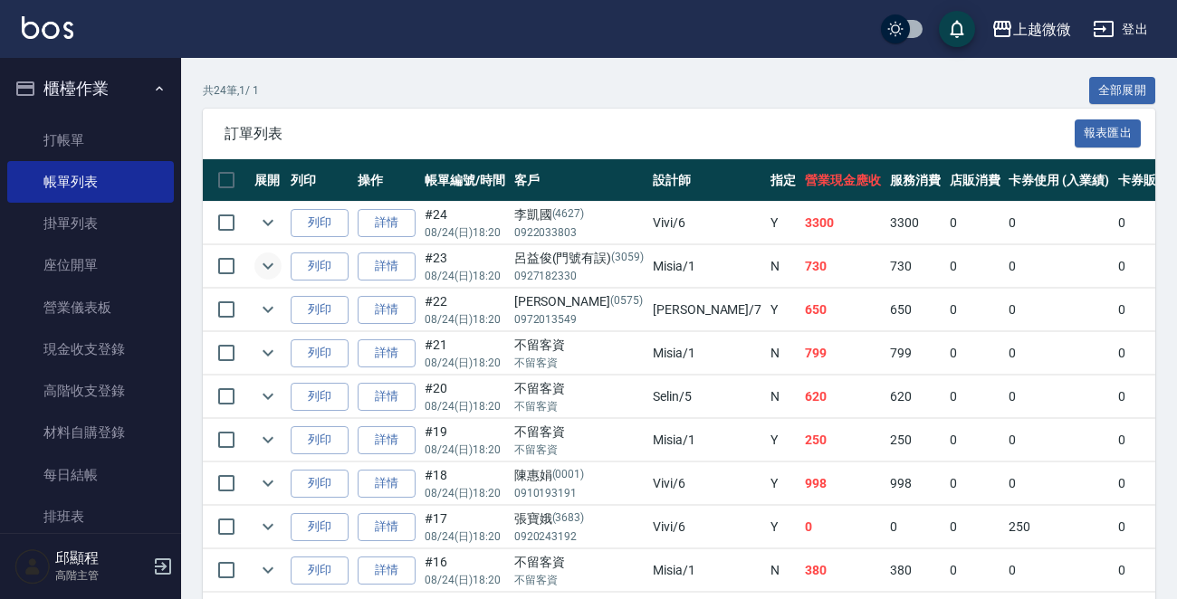
click at [263, 258] on icon "expand row" at bounding box center [268, 266] width 22 height 22
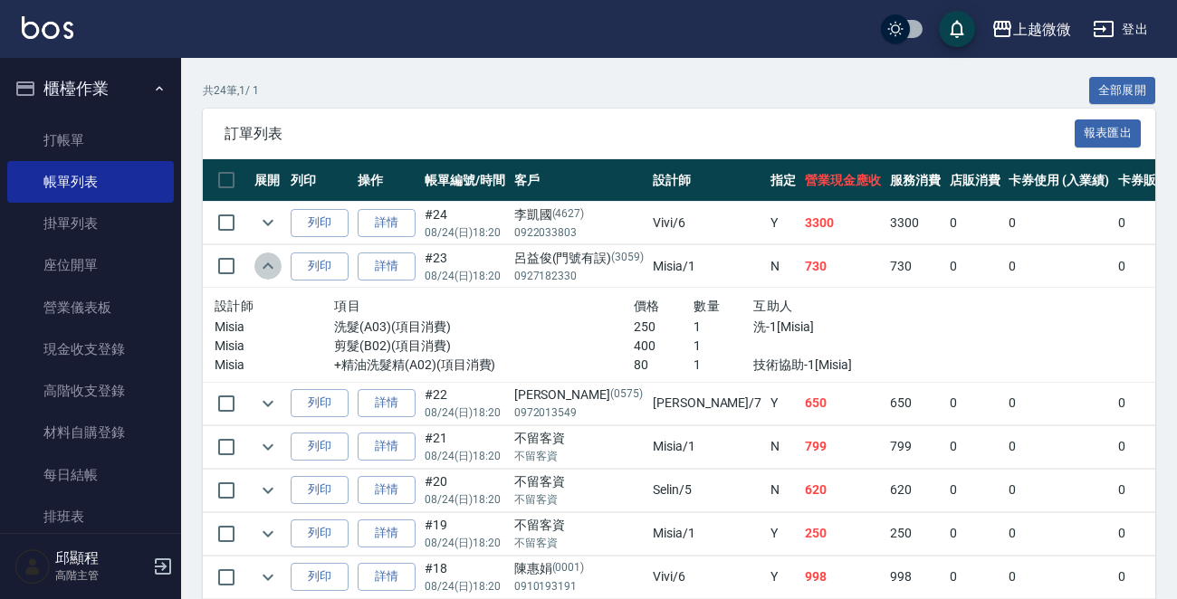
click at [263, 258] on icon "expand row" at bounding box center [268, 266] width 22 height 22
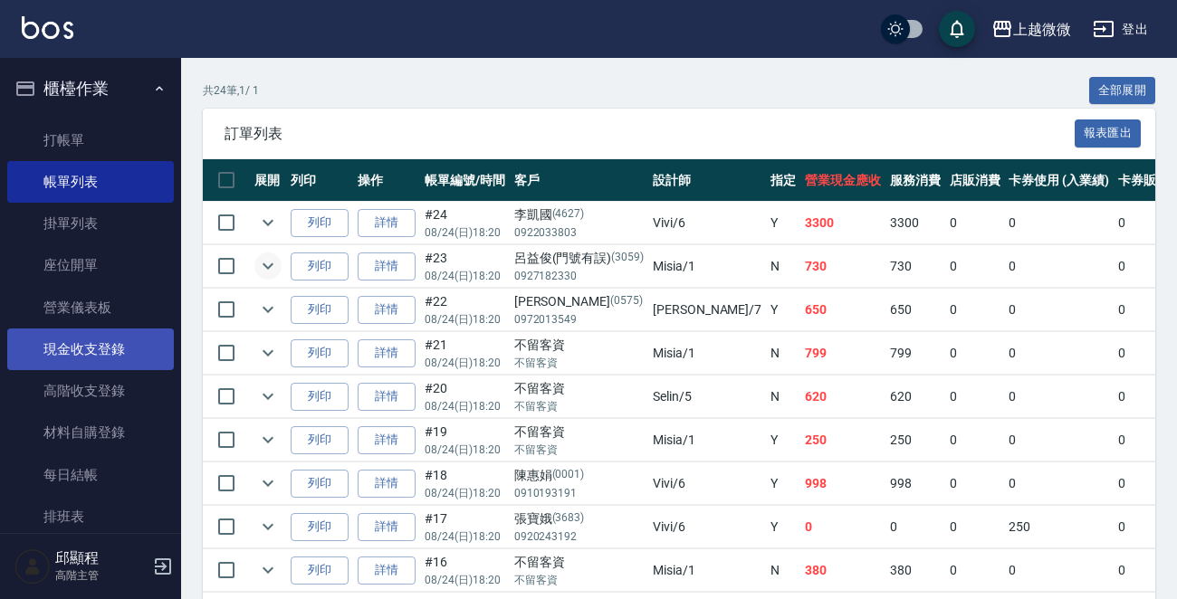
drag, startPoint x: 108, startPoint y: 349, endPoint x: 99, endPoint y: 337, distance: 15.6
click at [108, 349] on link "現金收支登錄" at bounding box center [90, 350] width 167 height 42
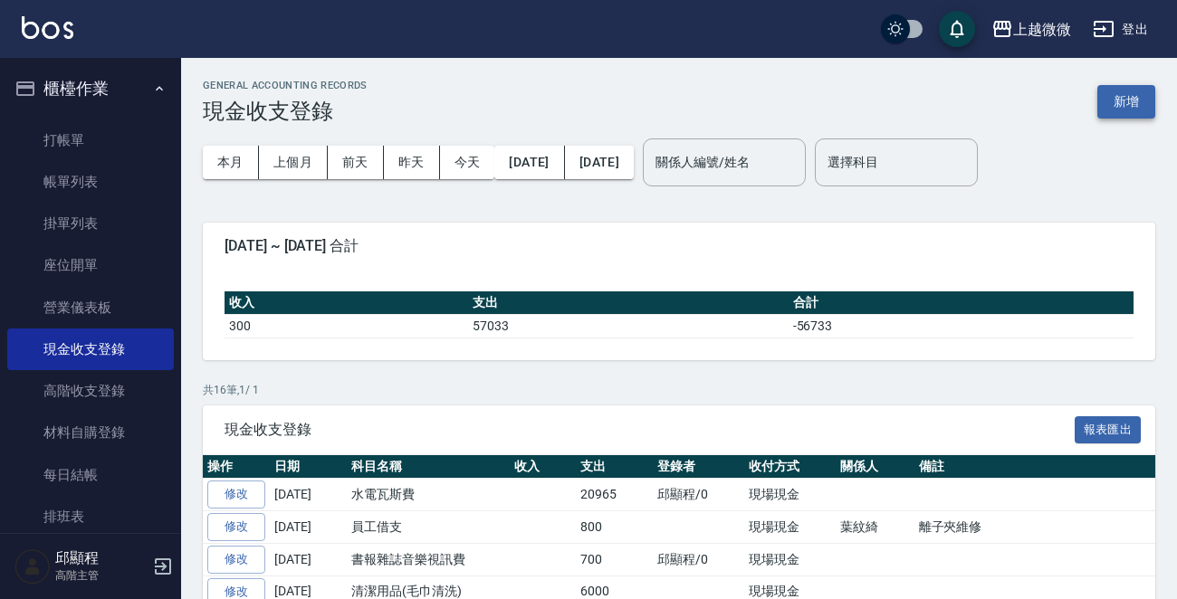
click at [1151, 100] on button "新增" at bounding box center [1126, 101] width 58 height 33
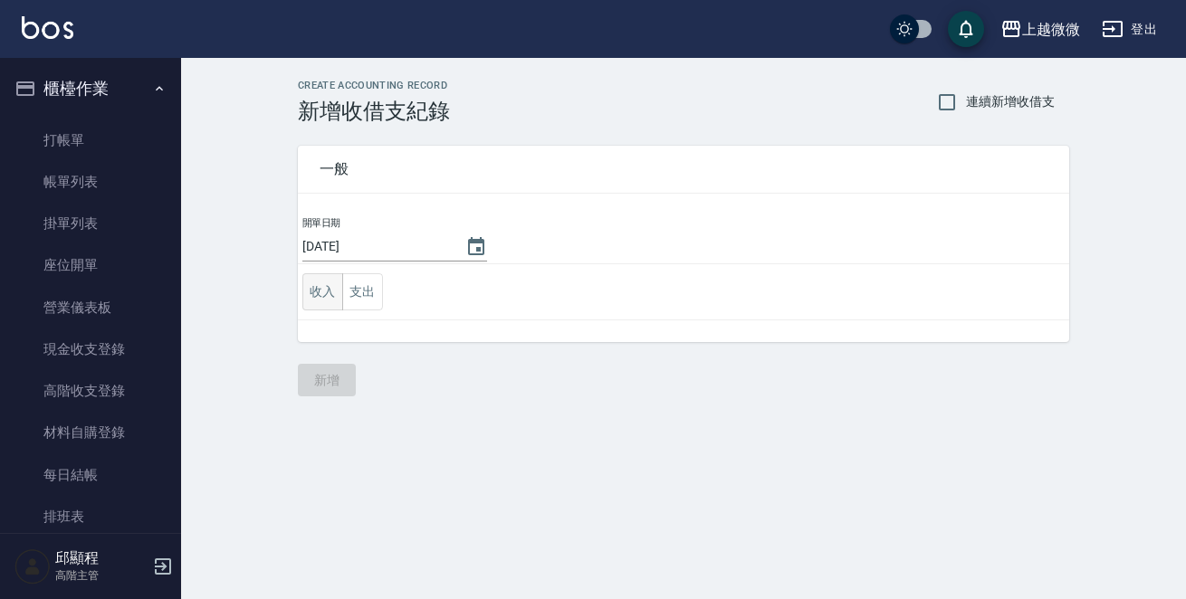
click at [327, 291] on button "收入" at bounding box center [322, 291] width 41 height 37
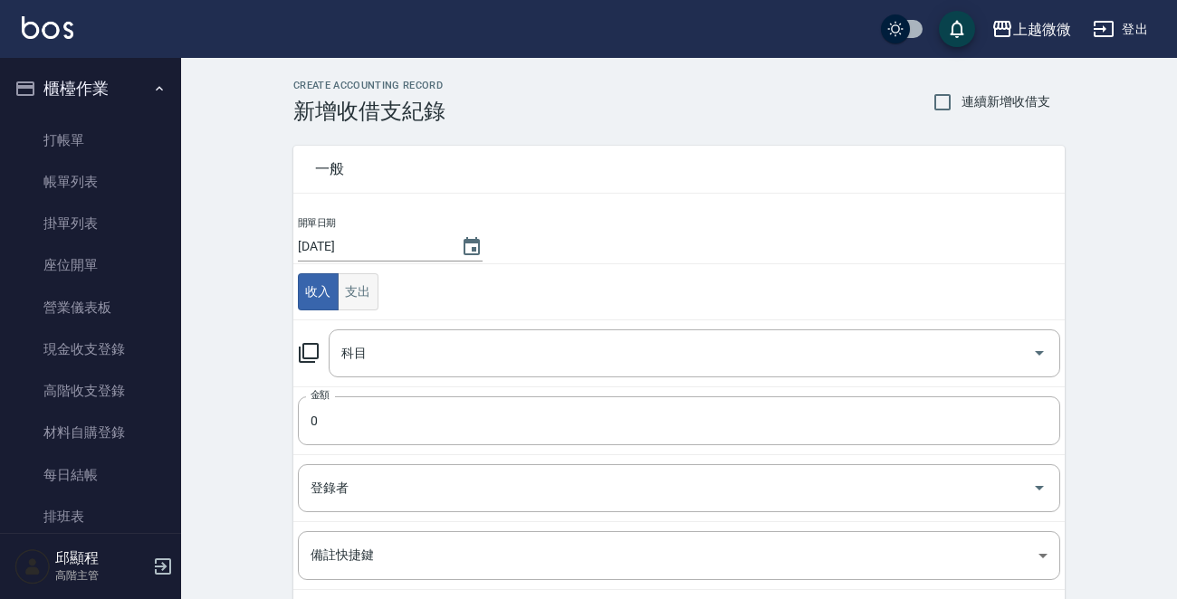
click at [358, 298] on button "支出" at bounding box center [358, 291] width 41 height 37
click at [406, 429] on input "0" at bounding box center [679, 420] width 762 height 49
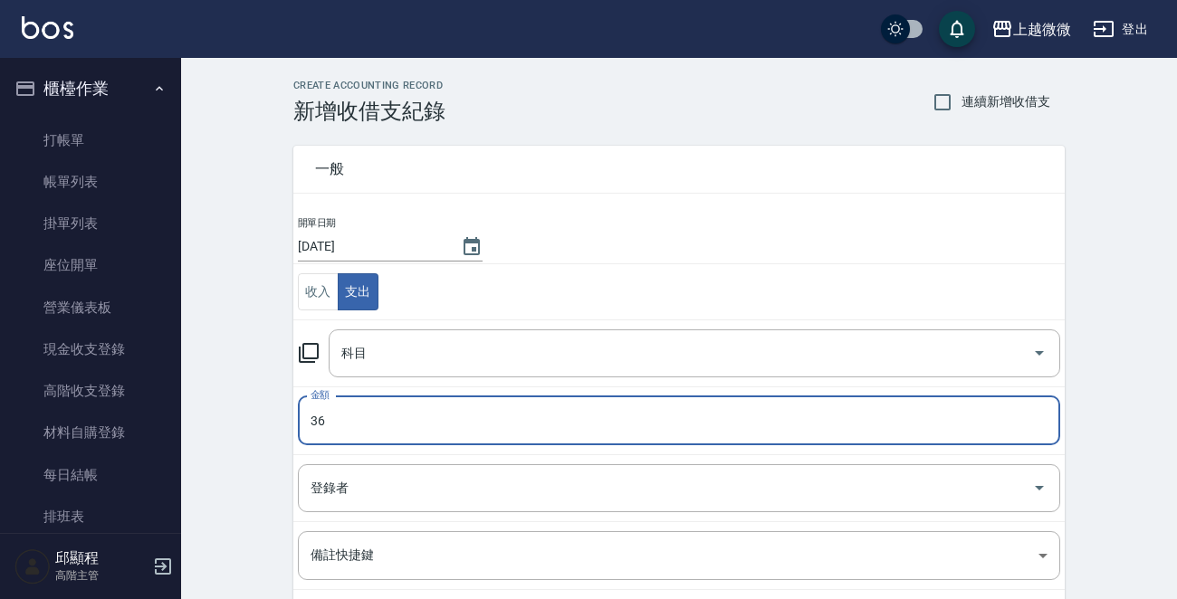
type input "36"
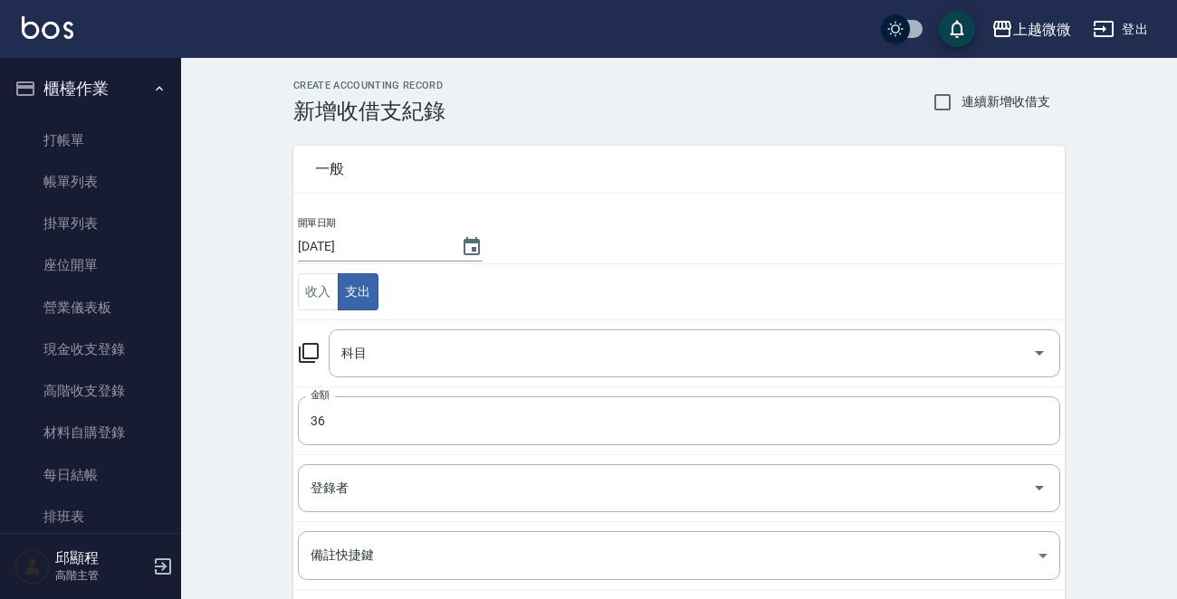
click at [453, 380] on td "科目 科目" at bounding box center [678, 353] width 771 height 67
click at [474, 354] on input "科目" at bounding box center [681, 354] width 688 height 32
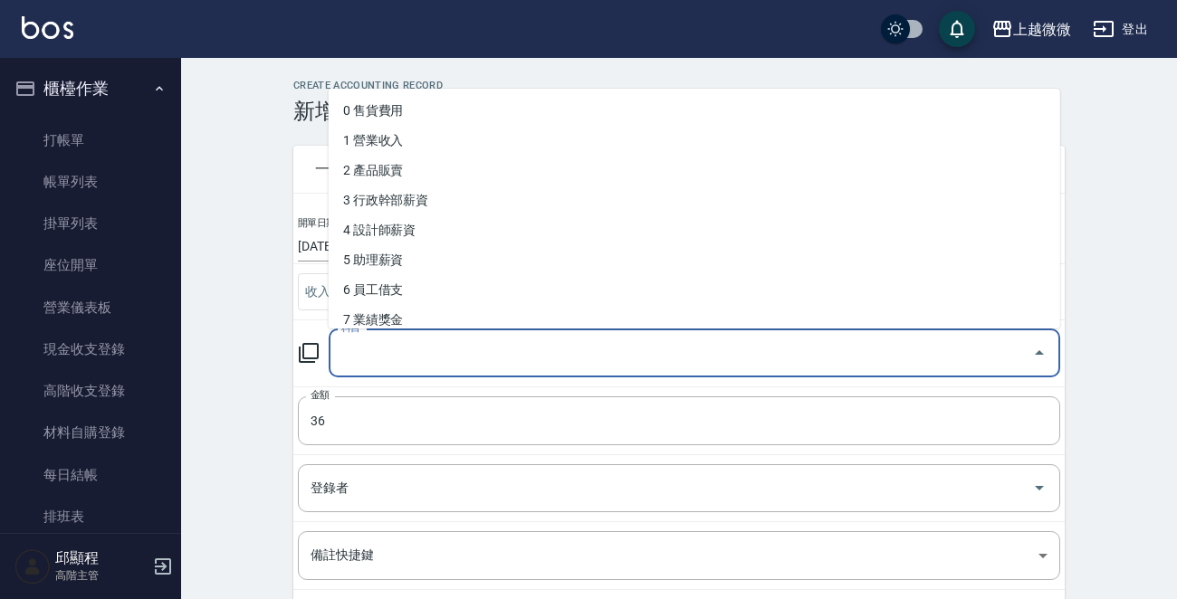
type input "f"
type input "h"
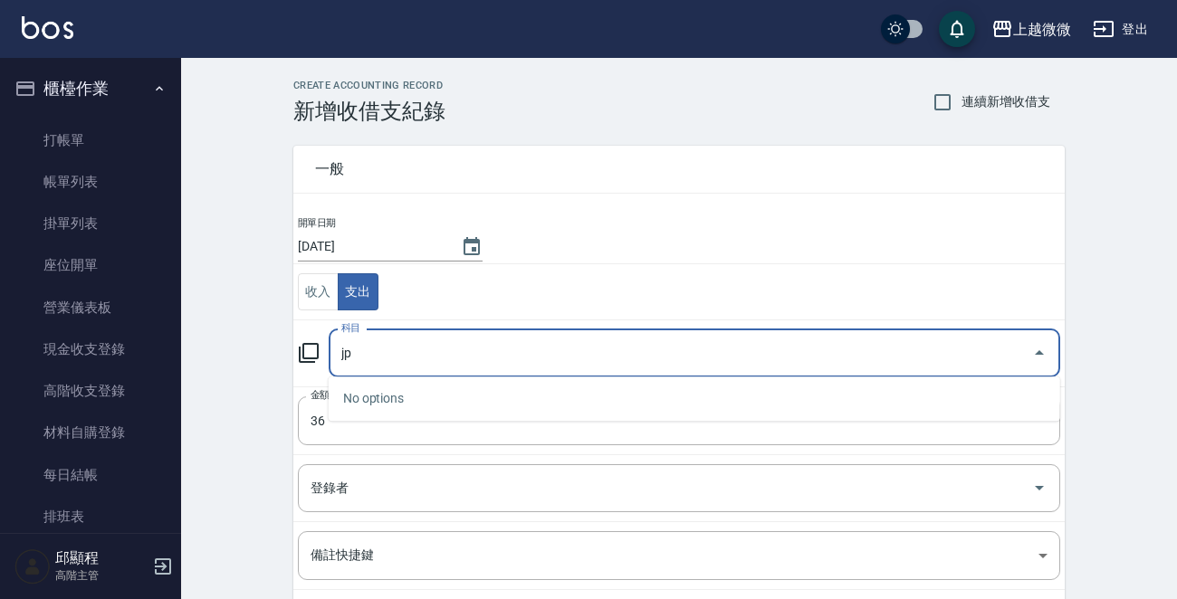
type input "j"
type input "文"
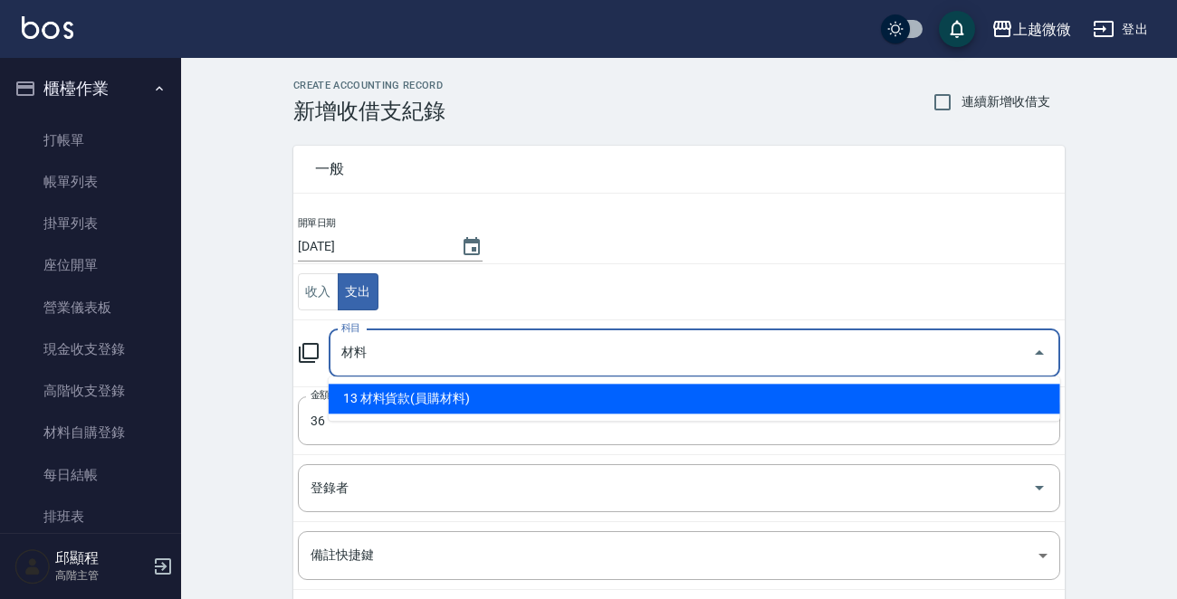
click at [495, 396] on li "13 材料貨款(員購材料)" at bounding box center [694, 399] width 731 height 30
type input "13 材料貨款(員購材料)"
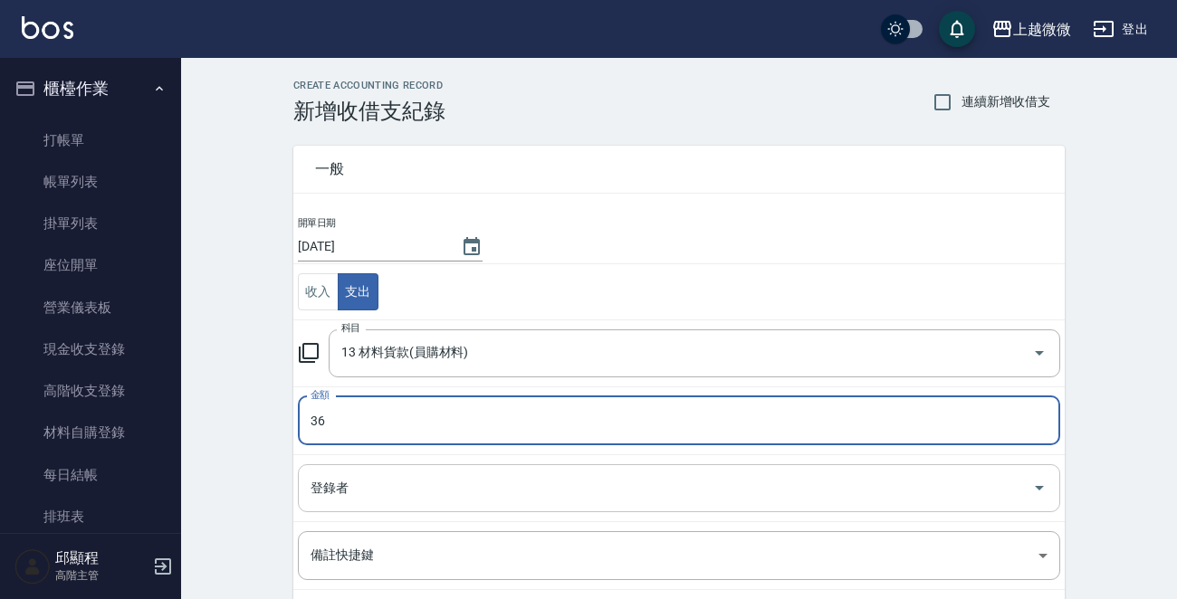
click at [459, 476] on input "登錄者" at bounding box center [665, 489] width 719 height 32
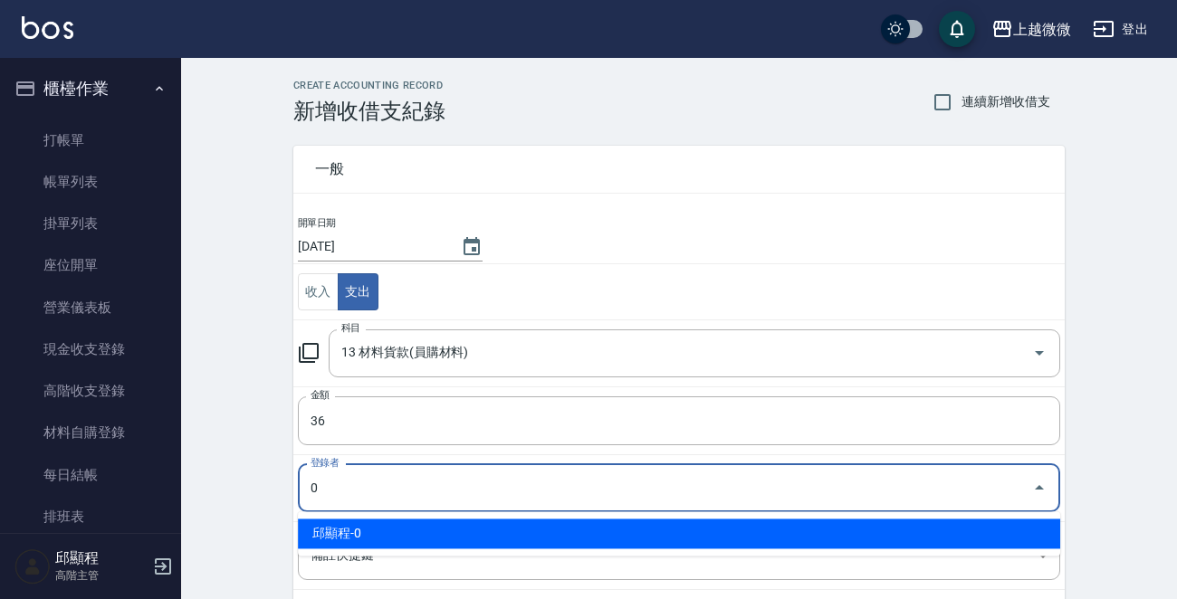
click at [410, 539] on li "邱顯程-0" at bounding box center [679, 534] width 762 height 30
type input "邱顯程-0"
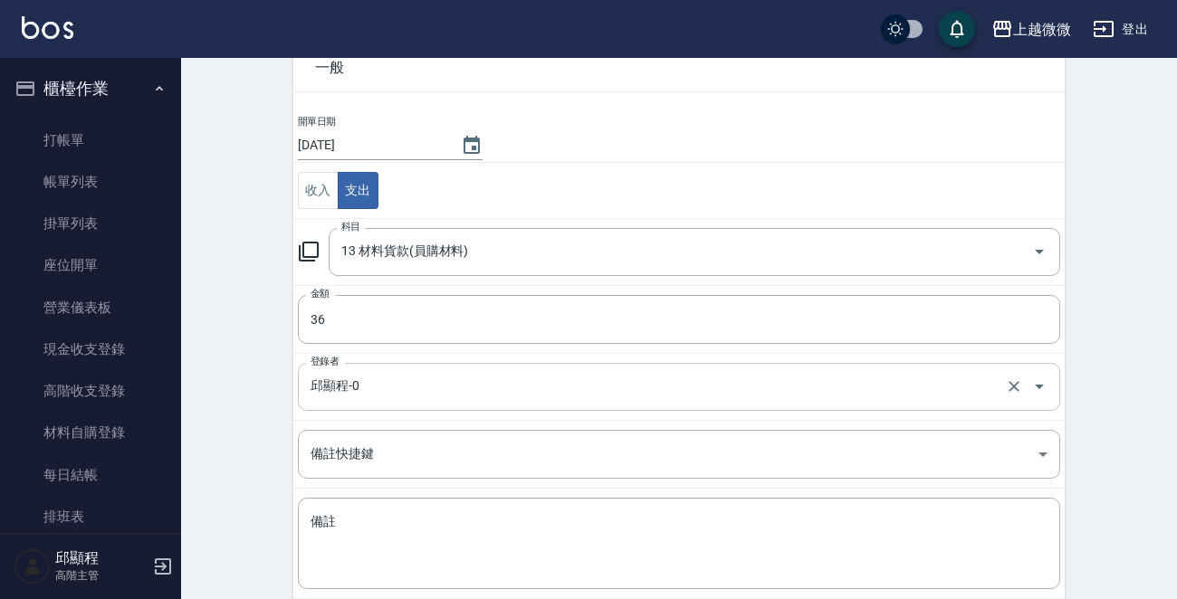
scroll to position [199, 0]
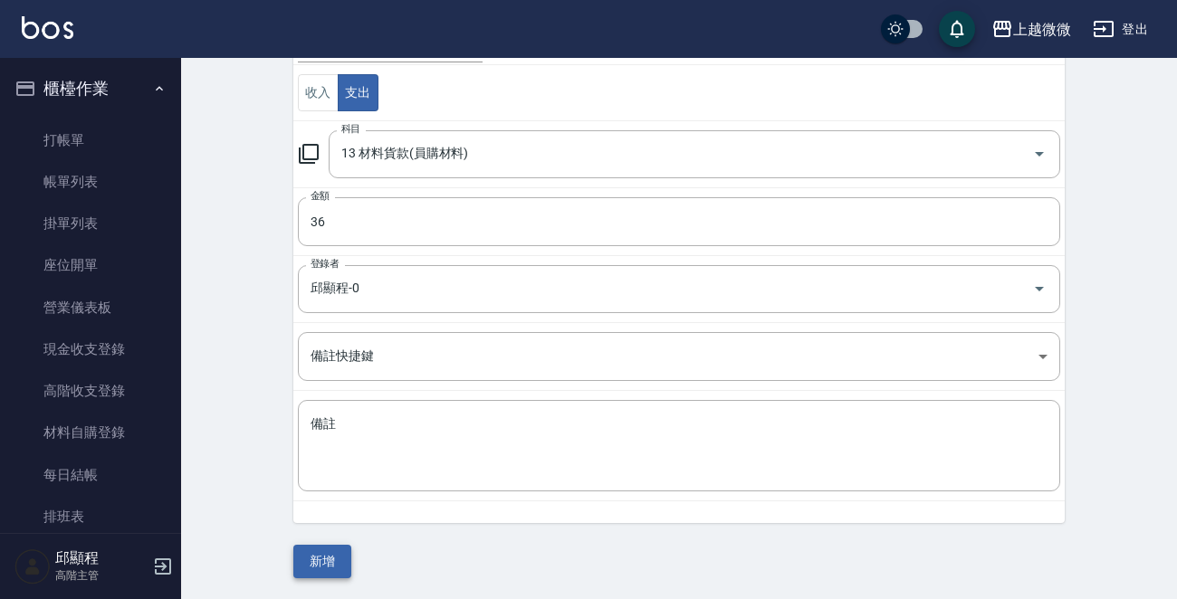
click at [332, 545] on button "新增" at bounding box center [322, 561] width 58 height 33
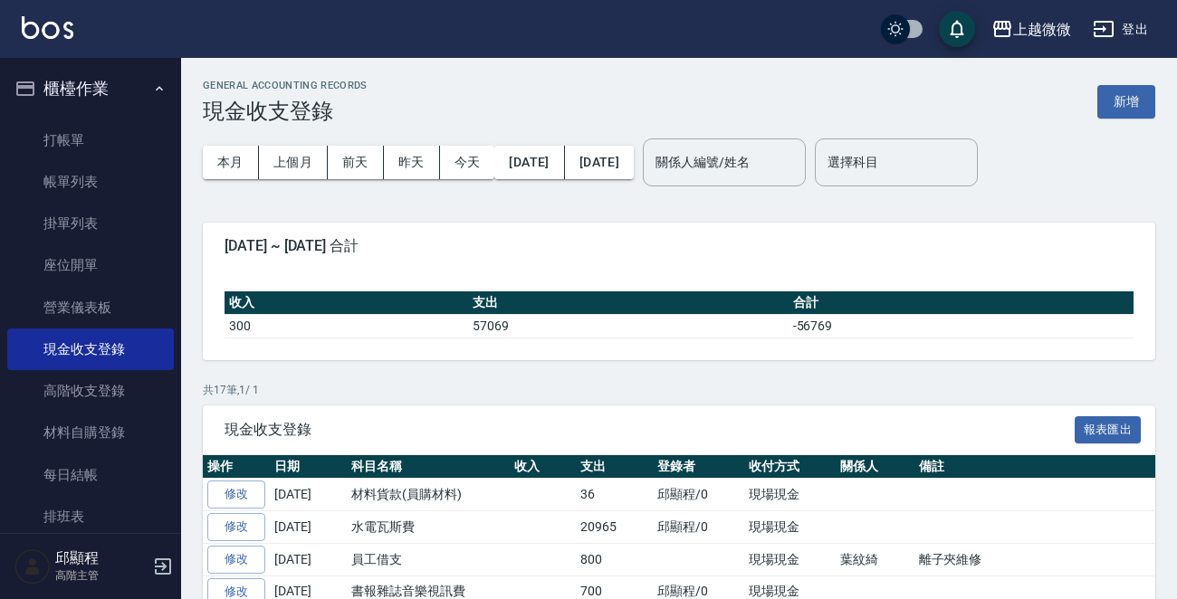
click at [162, 560] on icon "button" at bounding box center [163, 567] width 22 height 22
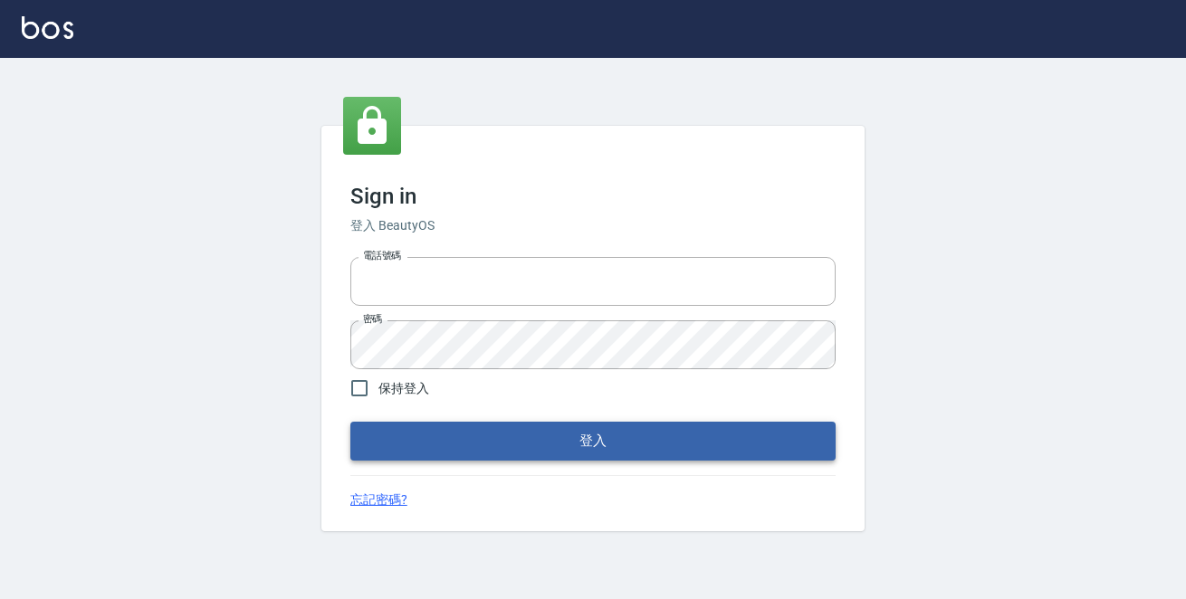
type input "0229470385"
click at [563, 445] on button "登入" at bounding box center [592, 441] width 485 height 38
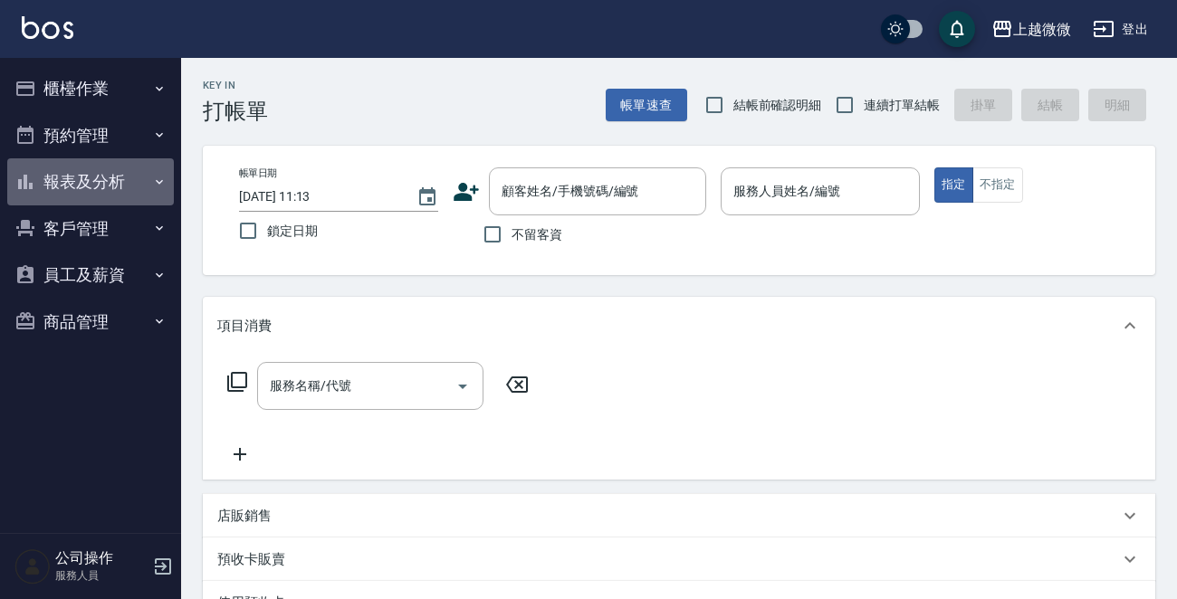
click at [137, 180] on button "報表及分析" at bounding box center [90, 181] width 167 height 47
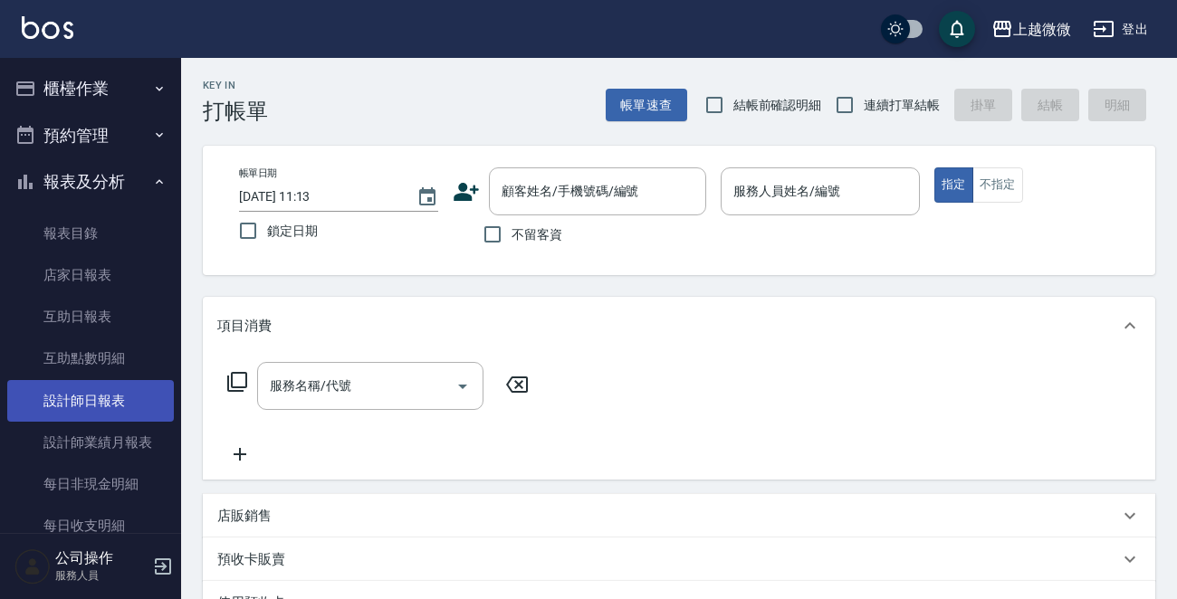
click at [112, 398] on link "設計師日報表" at bounding box center [90, 401] width 167 height 42
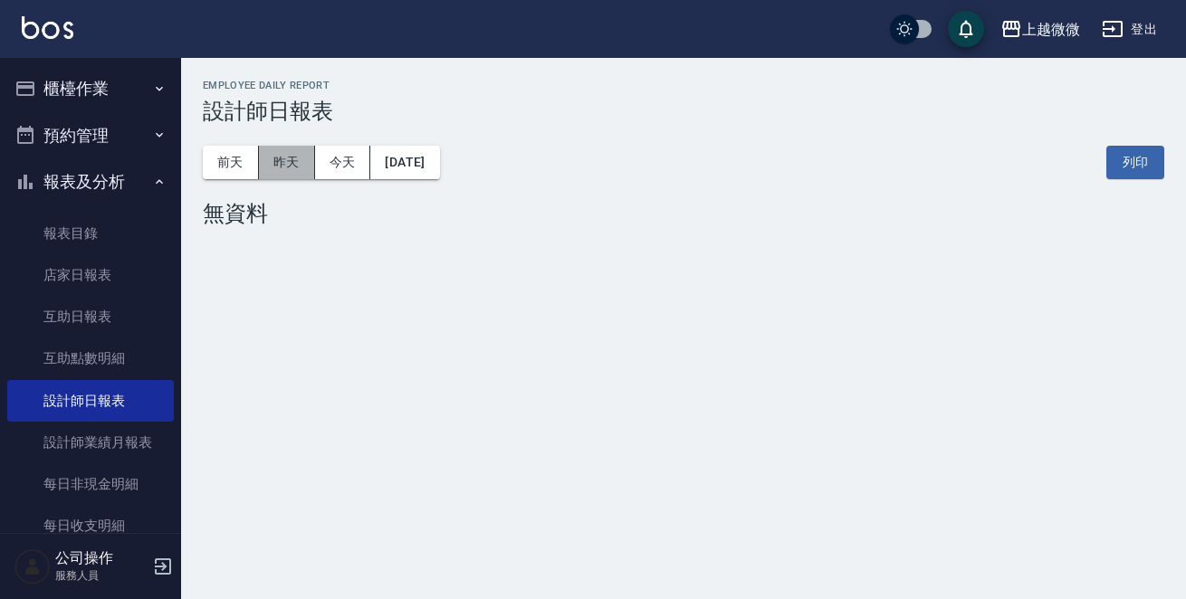
click at [288, 163] on button "昨天" at bounding box center [287, 162] width 56 height 33
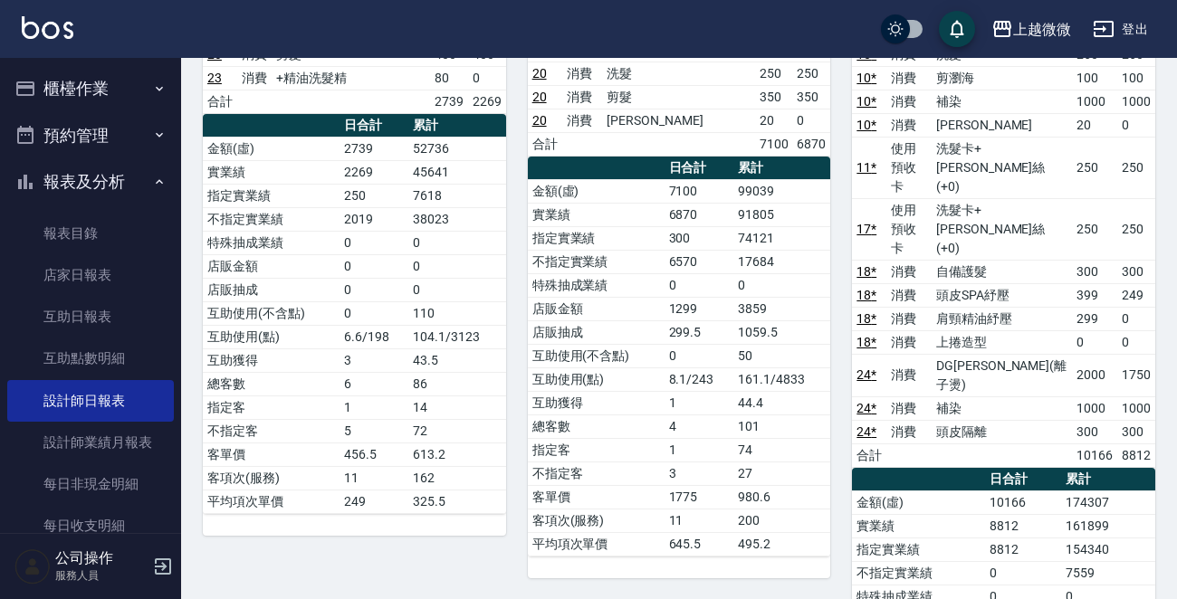
scroll to position [362, 0]
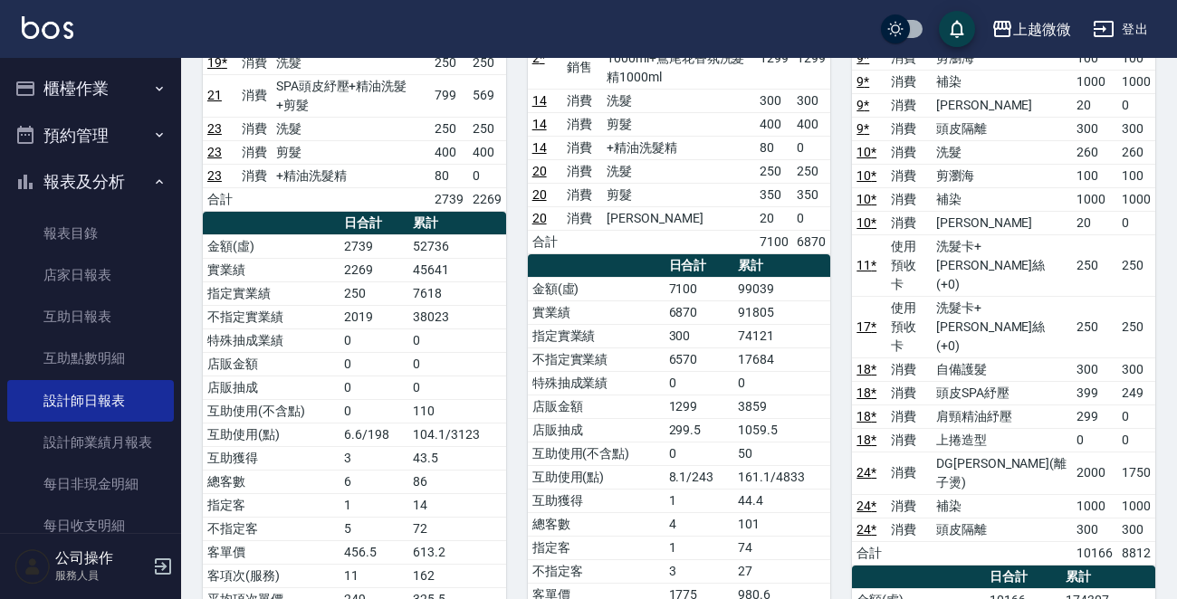
click at [49, 12] on div "上越微微 登出" at bounding box center [588, 29] width 1177 height 58
click at [51, 25] on img at bounding box center [48, 27] width 52 height 23
